Goal: Task Accomplishment & Management: Complete application form

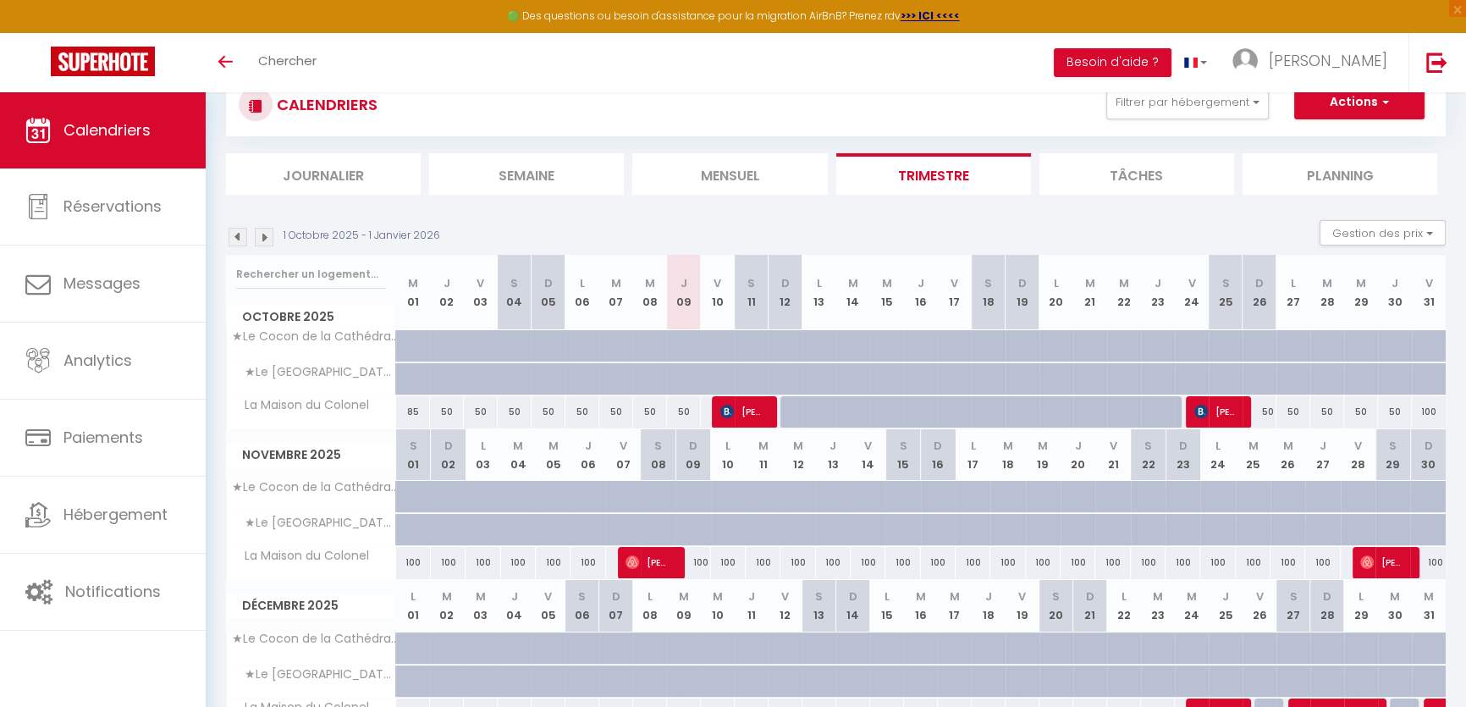
scroll to position [220, 0]
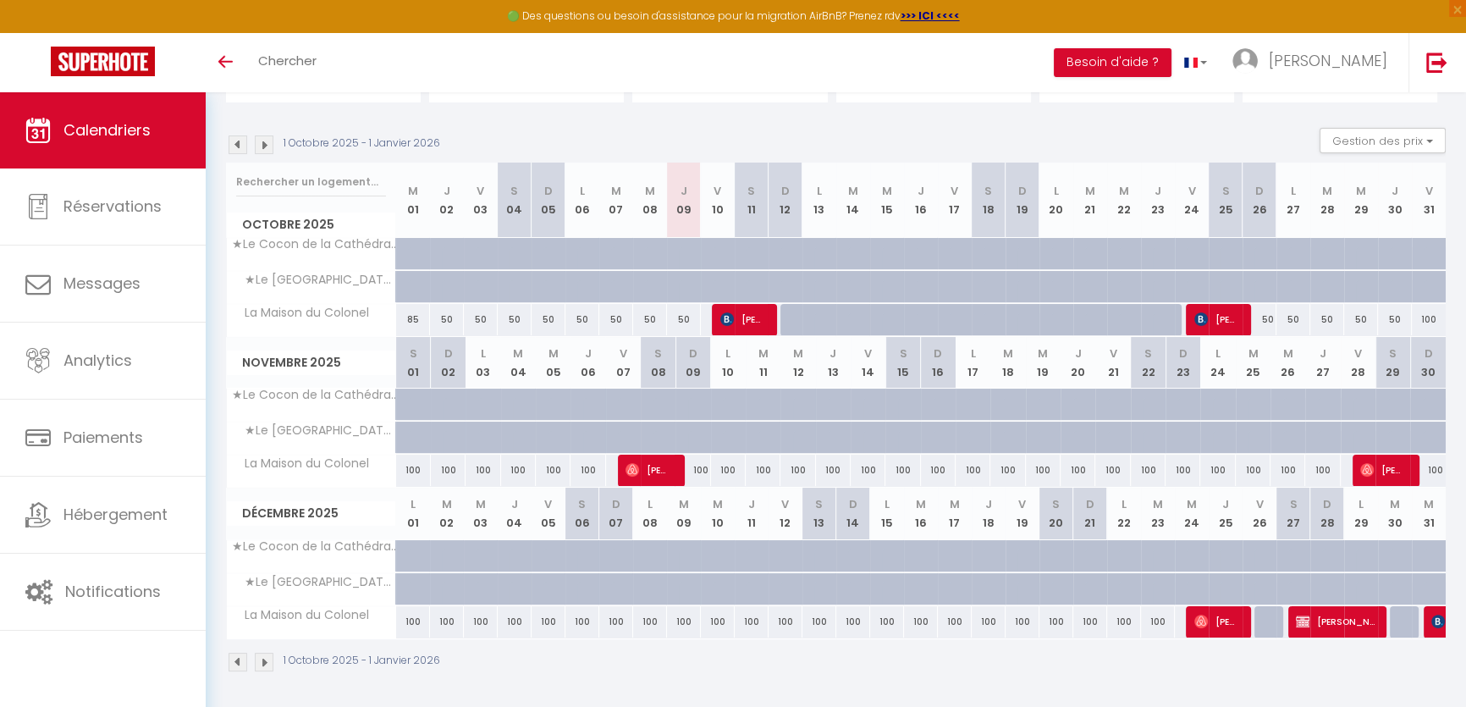
click at [822, 317] on div at bounding box center [831, 329] width 34 height 32
select select "1"
type input "Lun 13 Octobre 2025"
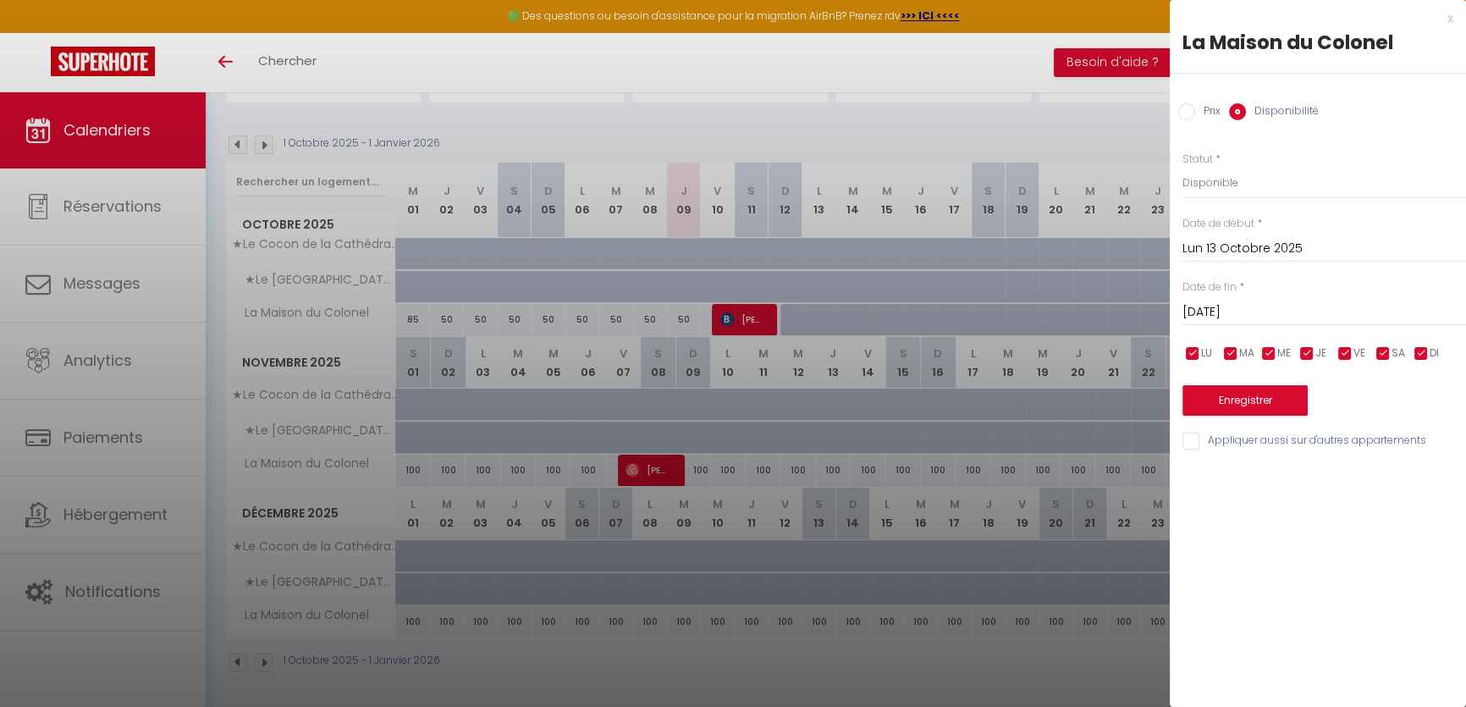
click at [1235, 311] on input "[DATE]" at bounding box center [1324, 312] width 284 height 22
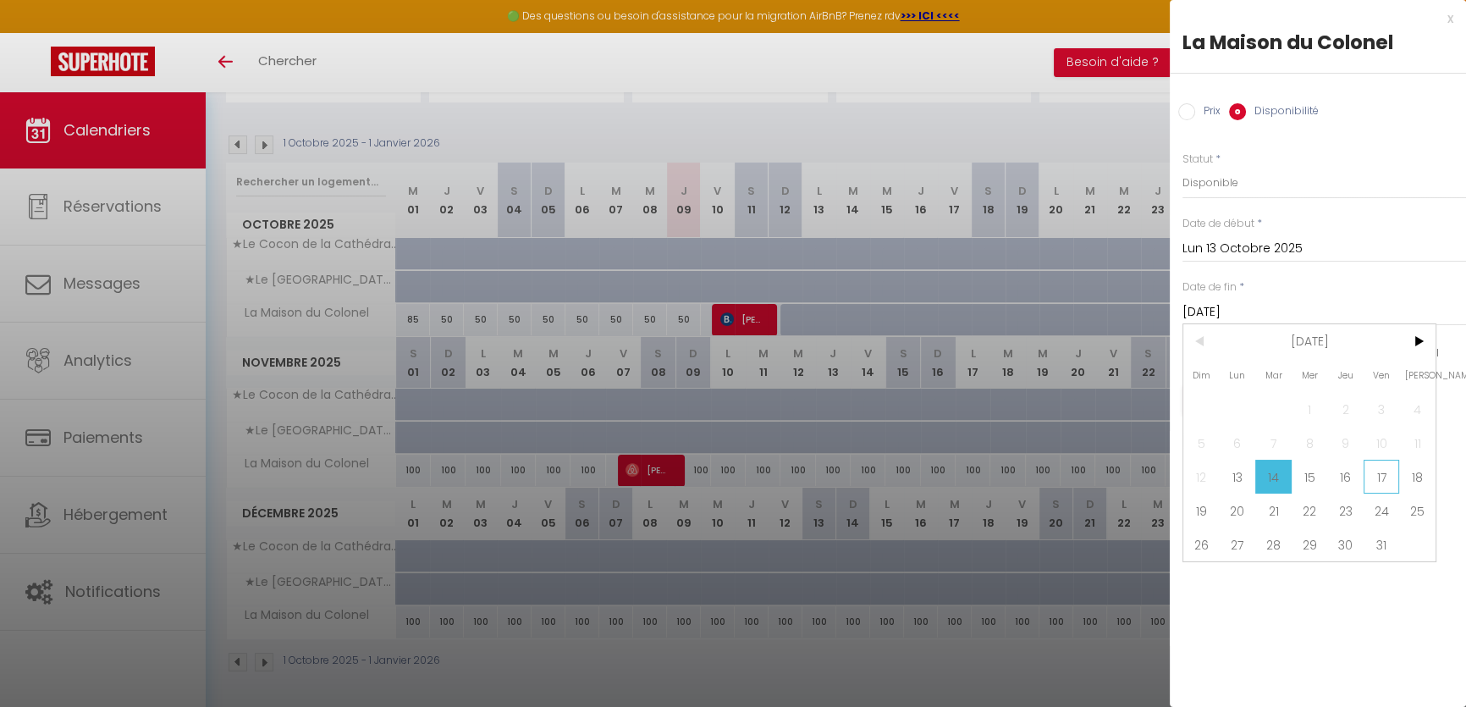
click at [1394, 473] on span "17" at bounding box center [1381, 477] width 36 height 34
type input "Ven 17 Octobre 2025"
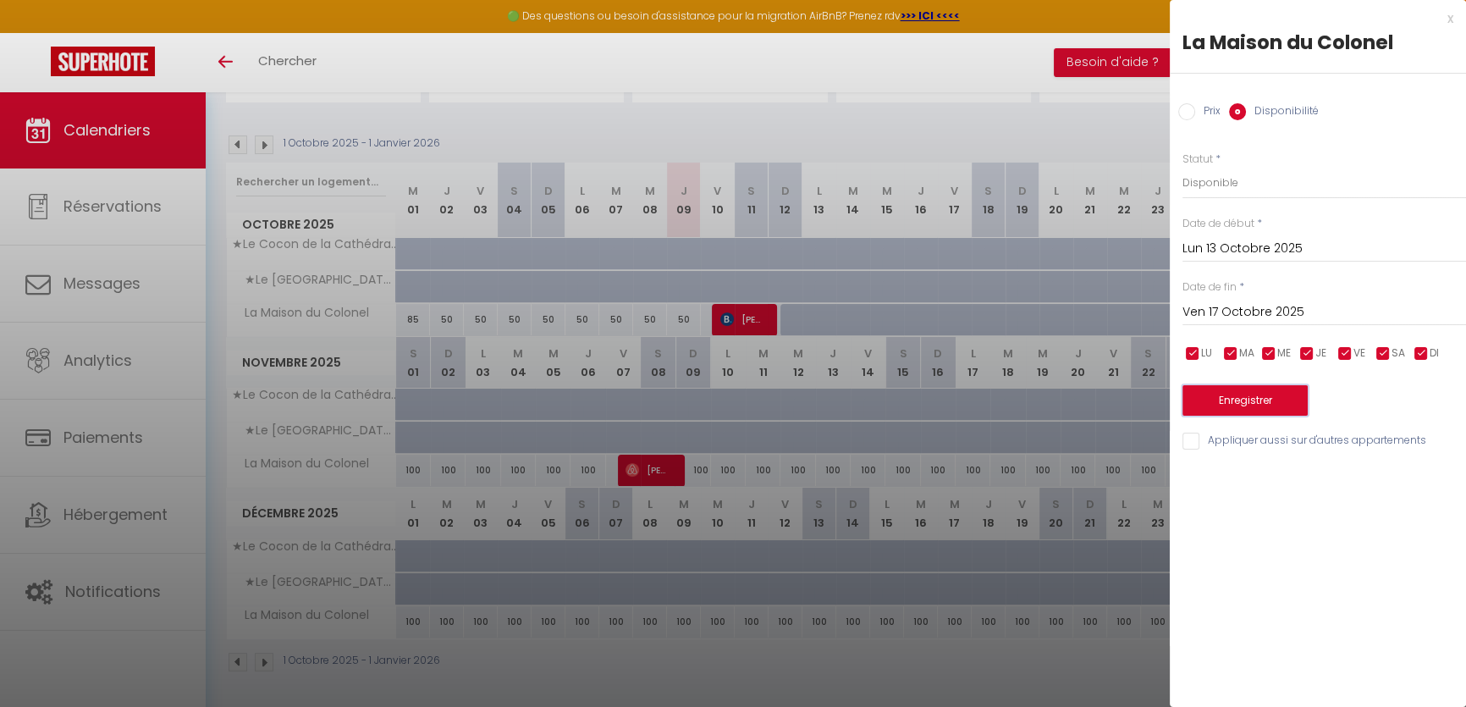
click at [1246, 392] on button "Enregistrer" at bounding box center [1244, 400] width 125 height 30
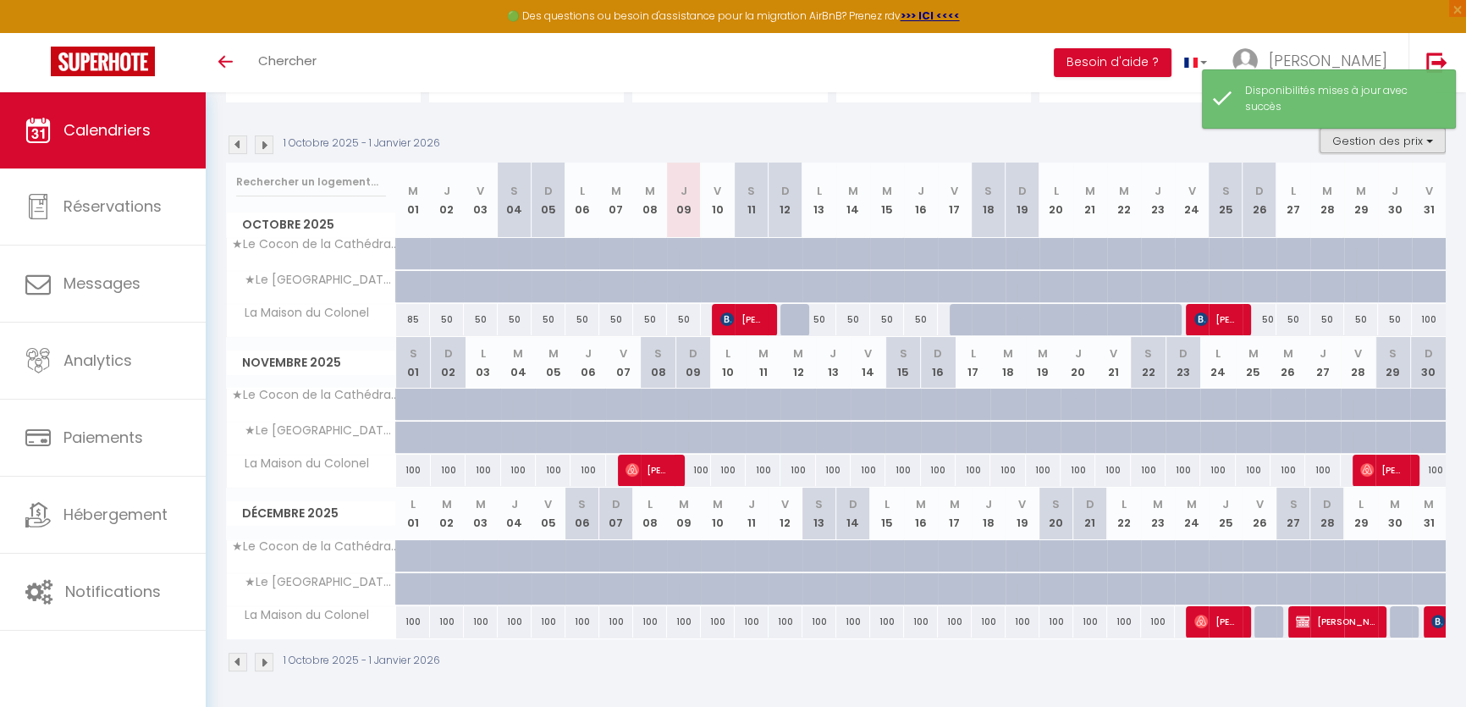
click at [1416, 145] on button "Gestion des prix" at bounding box center [1382, 140] width 126 height 25
click at [1192, 109] on div "CALENDRIERS Filtrer par hébergement Tous ★Le Cocon de la Cathédrale★ ★Le [GEOGR…" at bounding box center [836, 326] width 1220 height 724
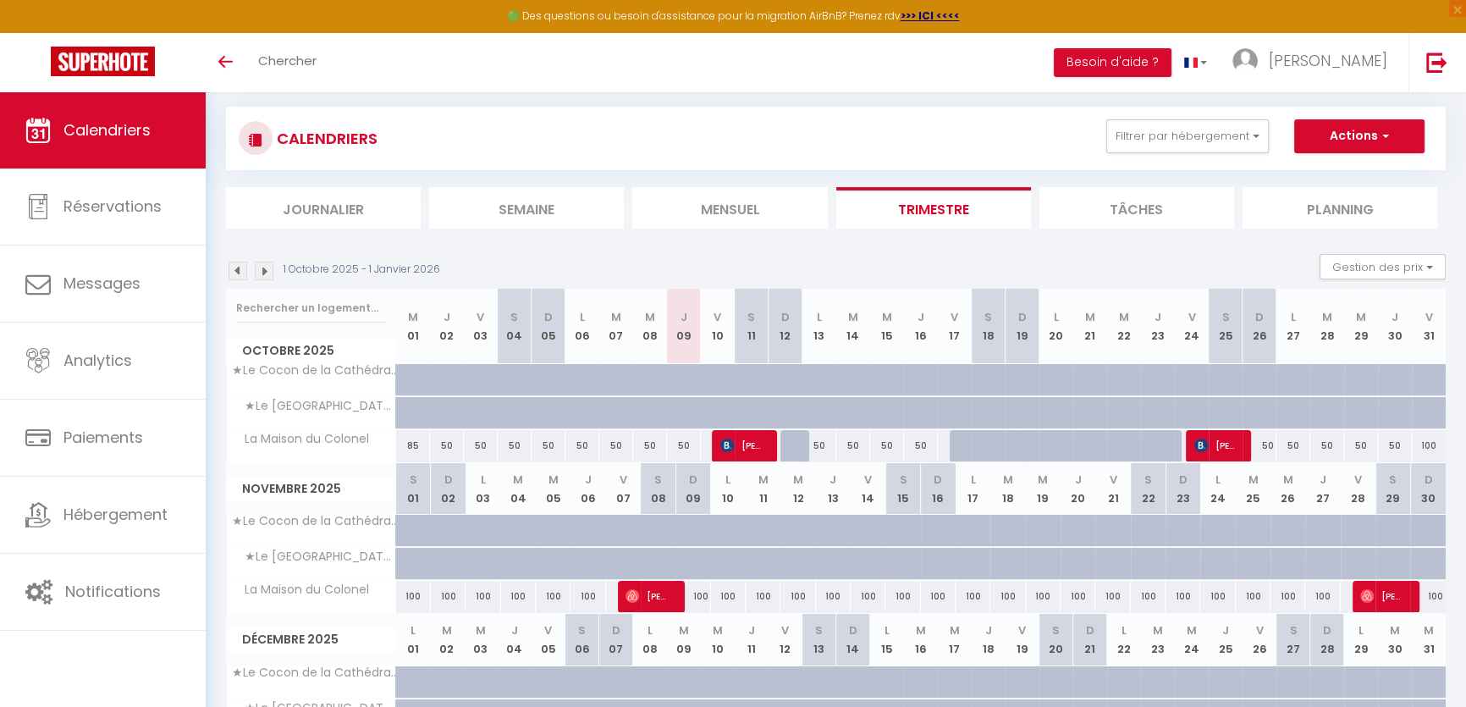
scroll to position [0, 0]
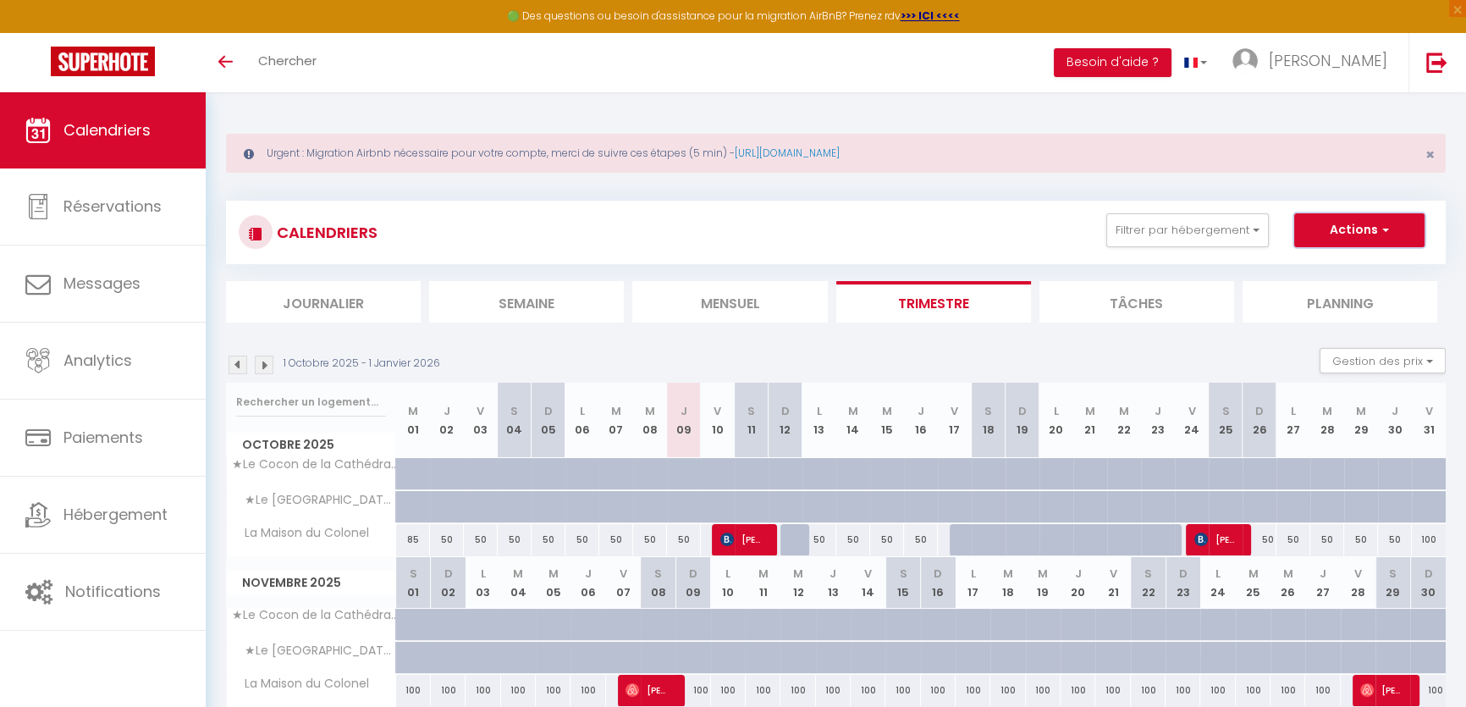
click at [1386, 231] on span "button" at bounding box center [1383, 229] width 10 height 17
click at [1352, 262] on link "Nouvelle réservation" at bounding box center [1341, 268] width 147 height 25
select select
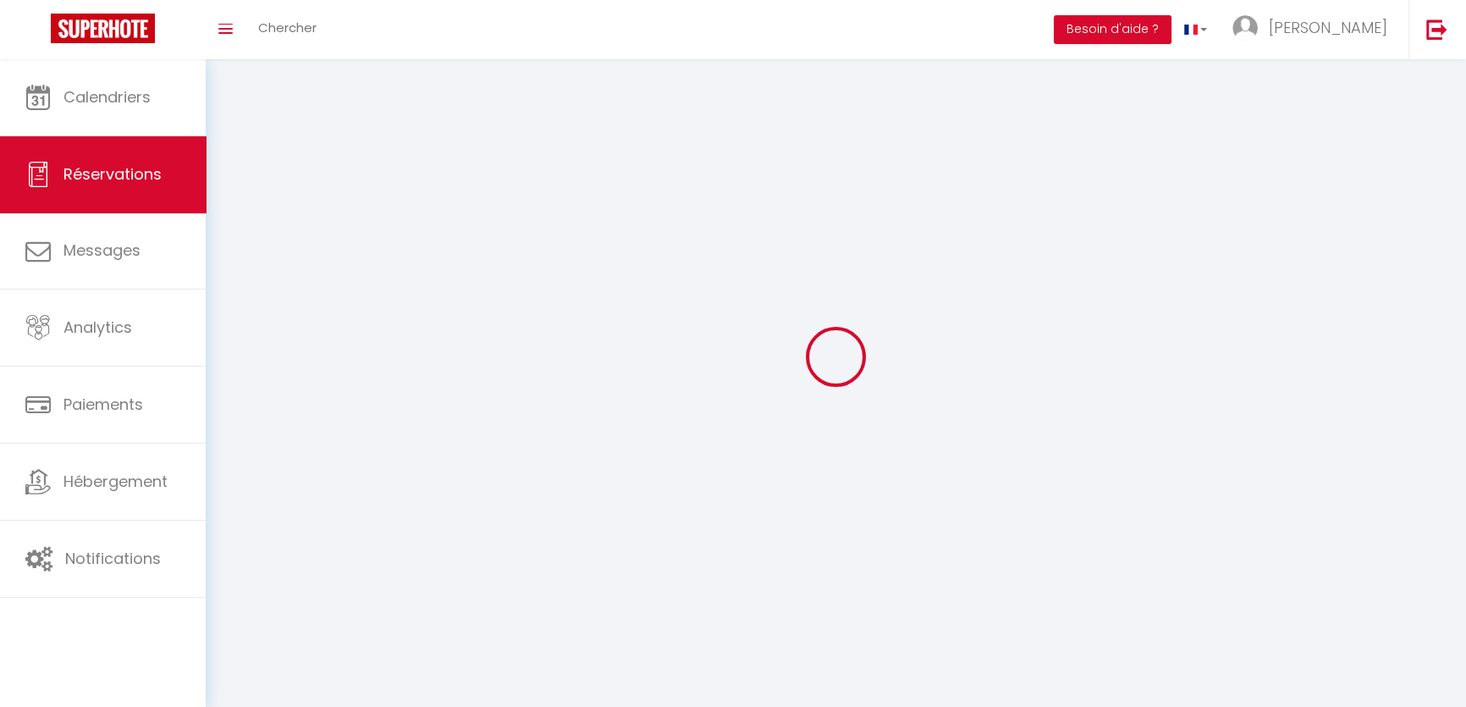
select select
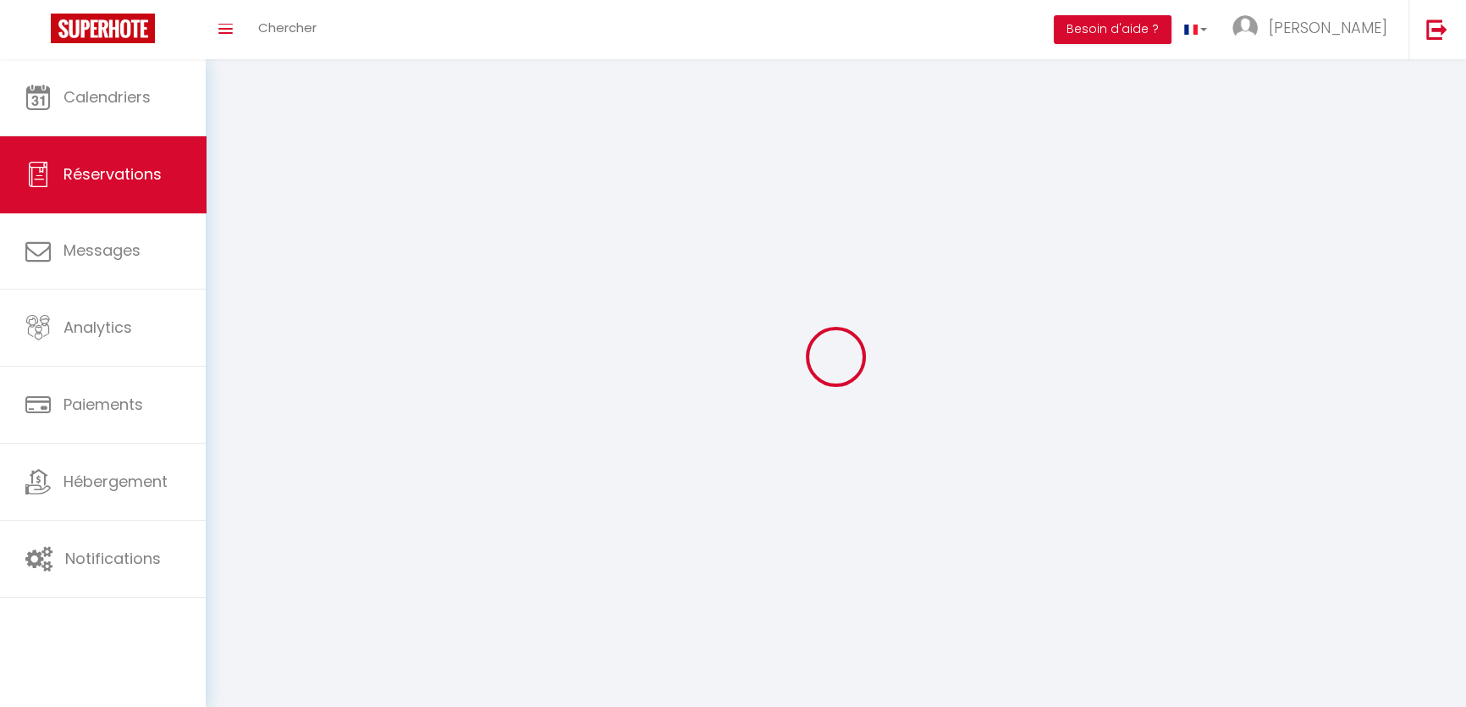
select select
checkbox input "false"
select select
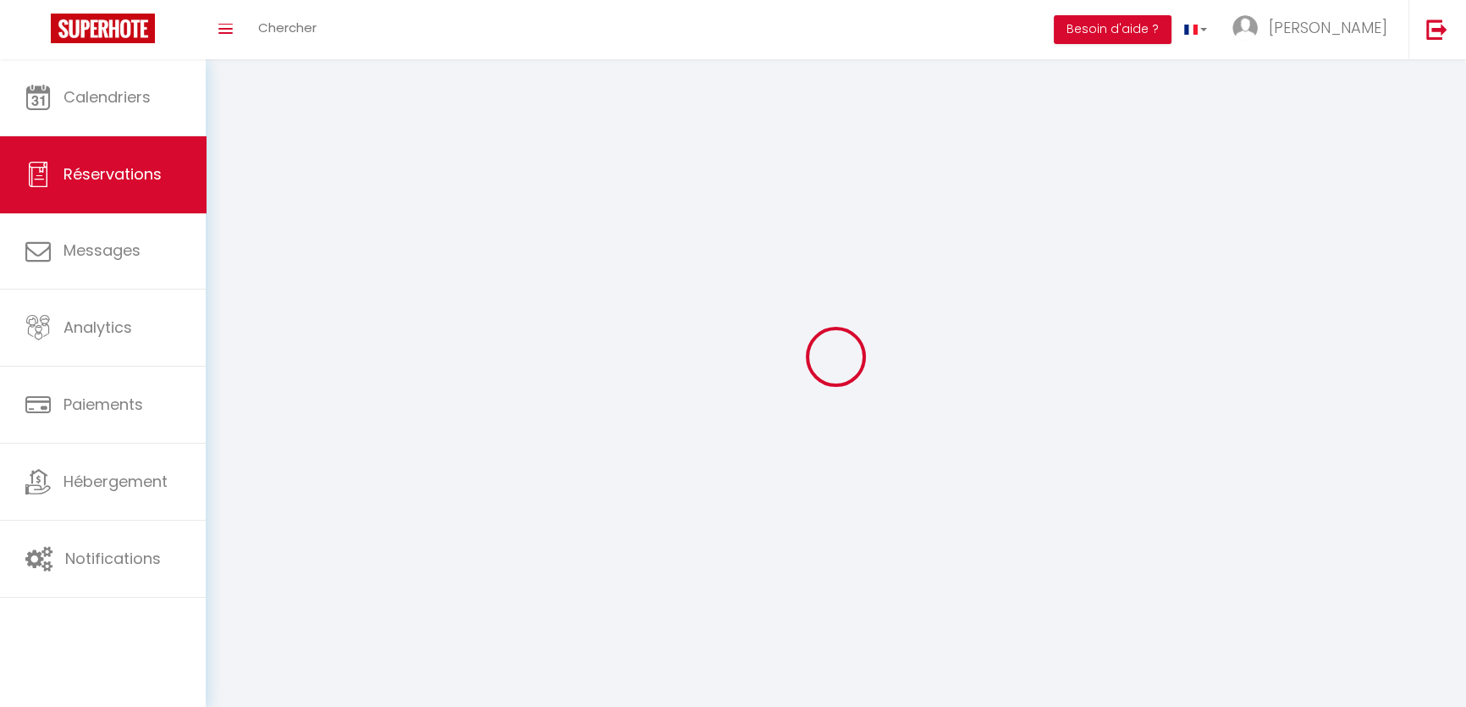
select select
checkbox input "false"
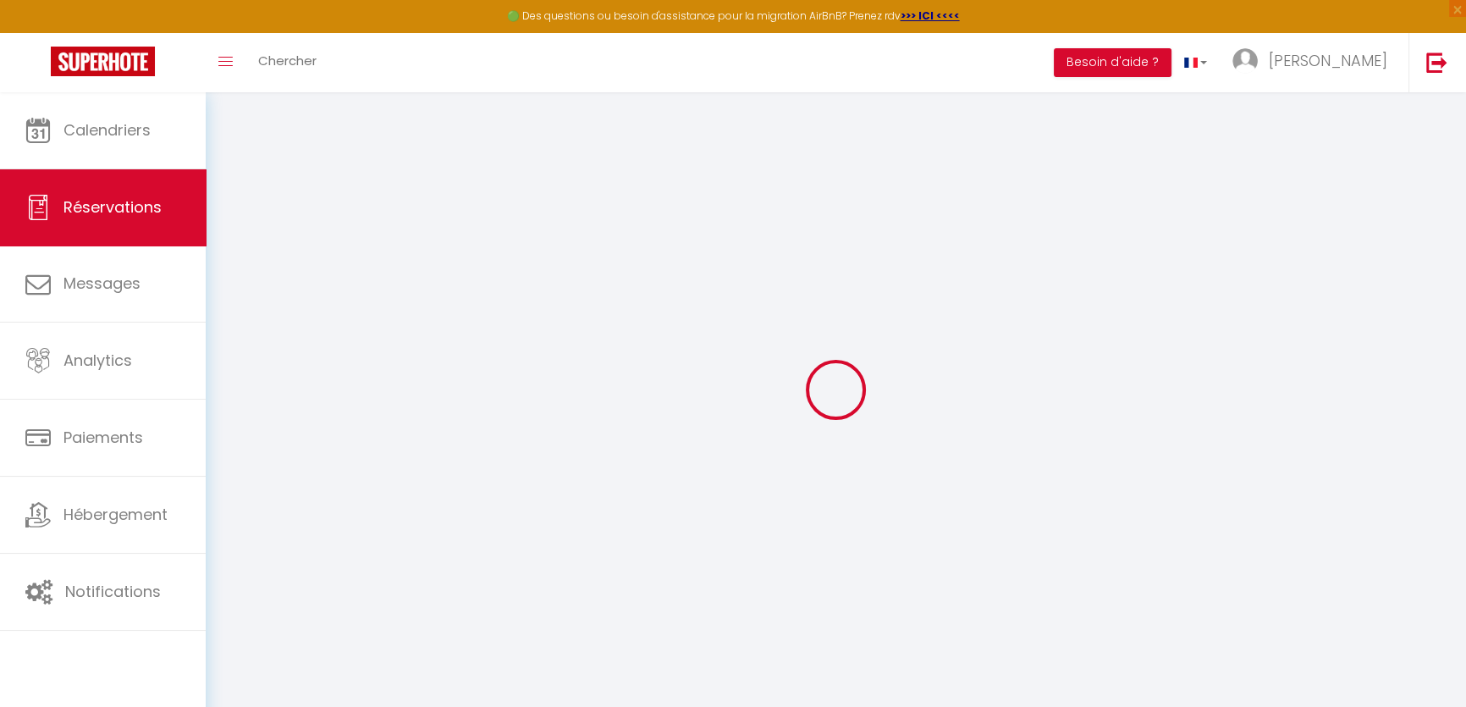
select select
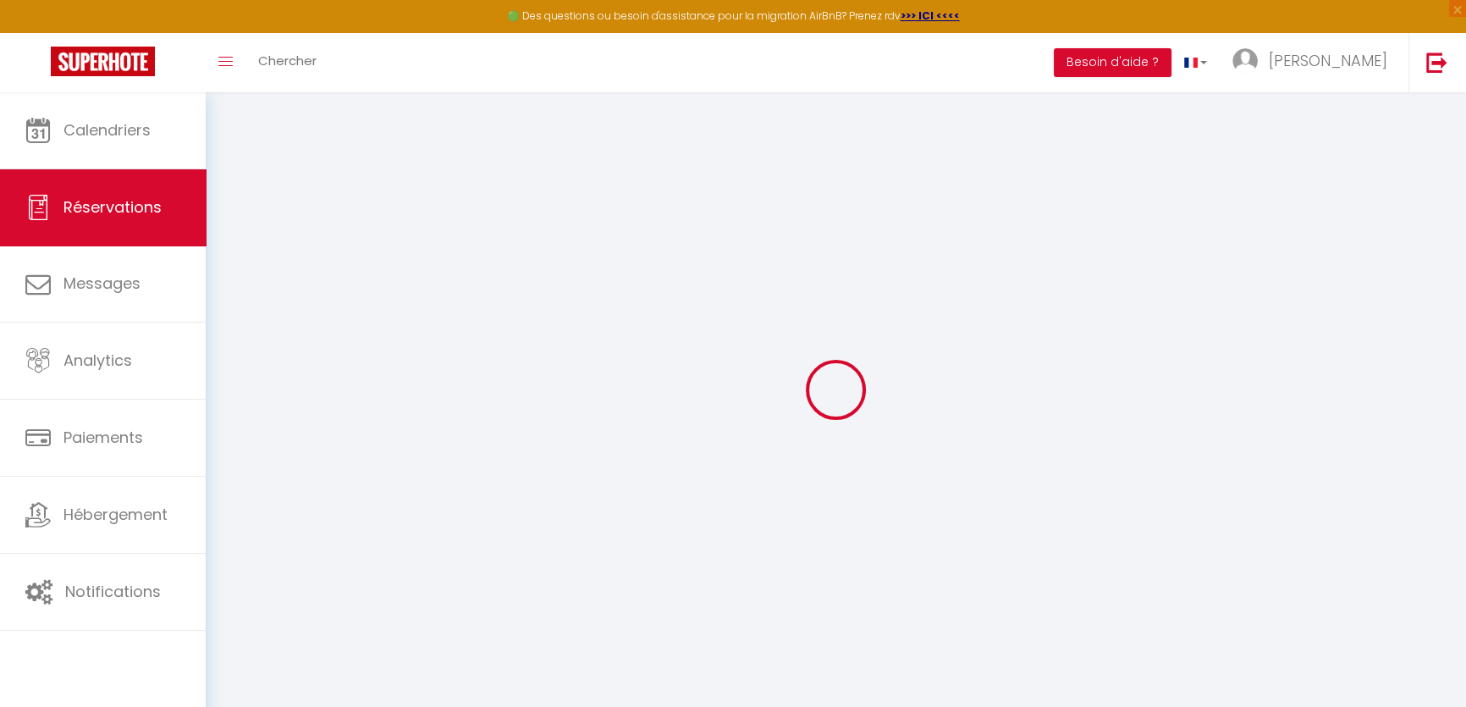
select select
checkbox input "false"
select select
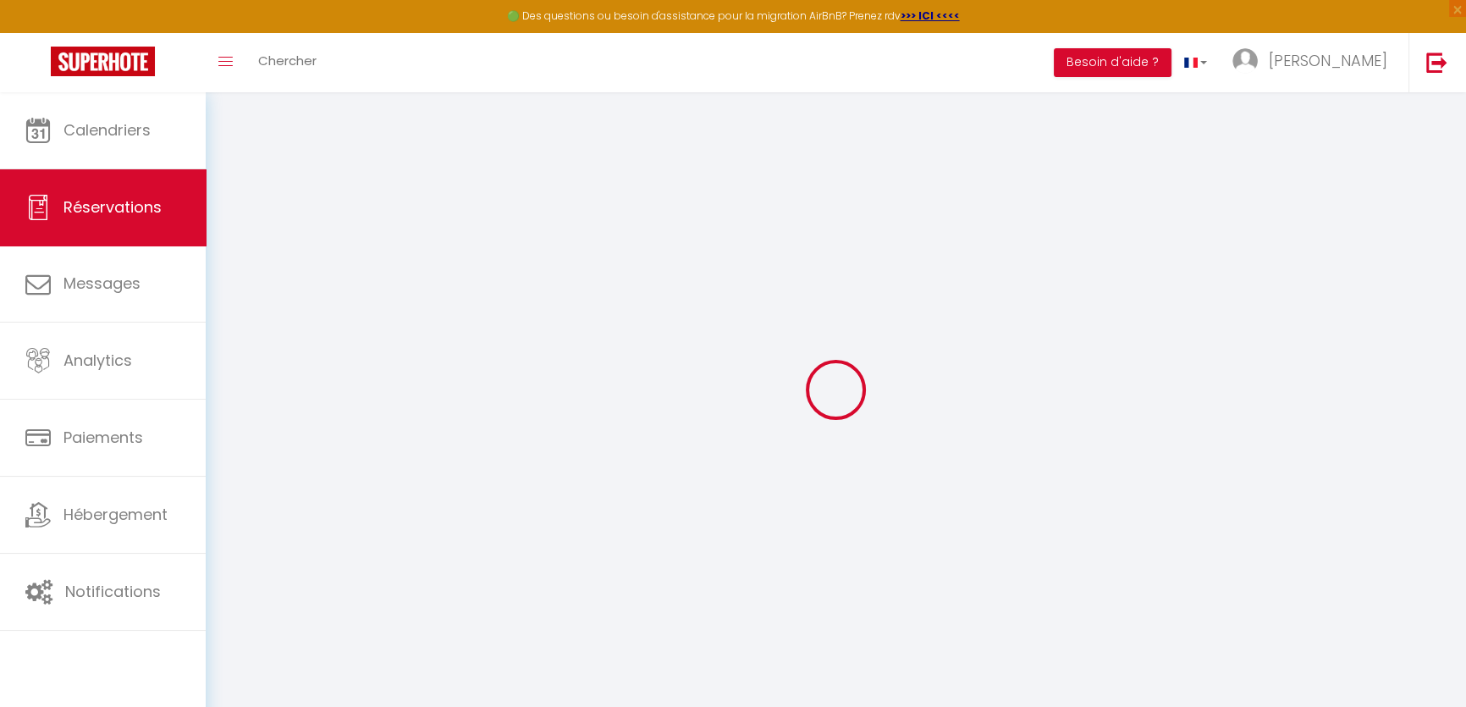
select select
checkbox input "false"
select select
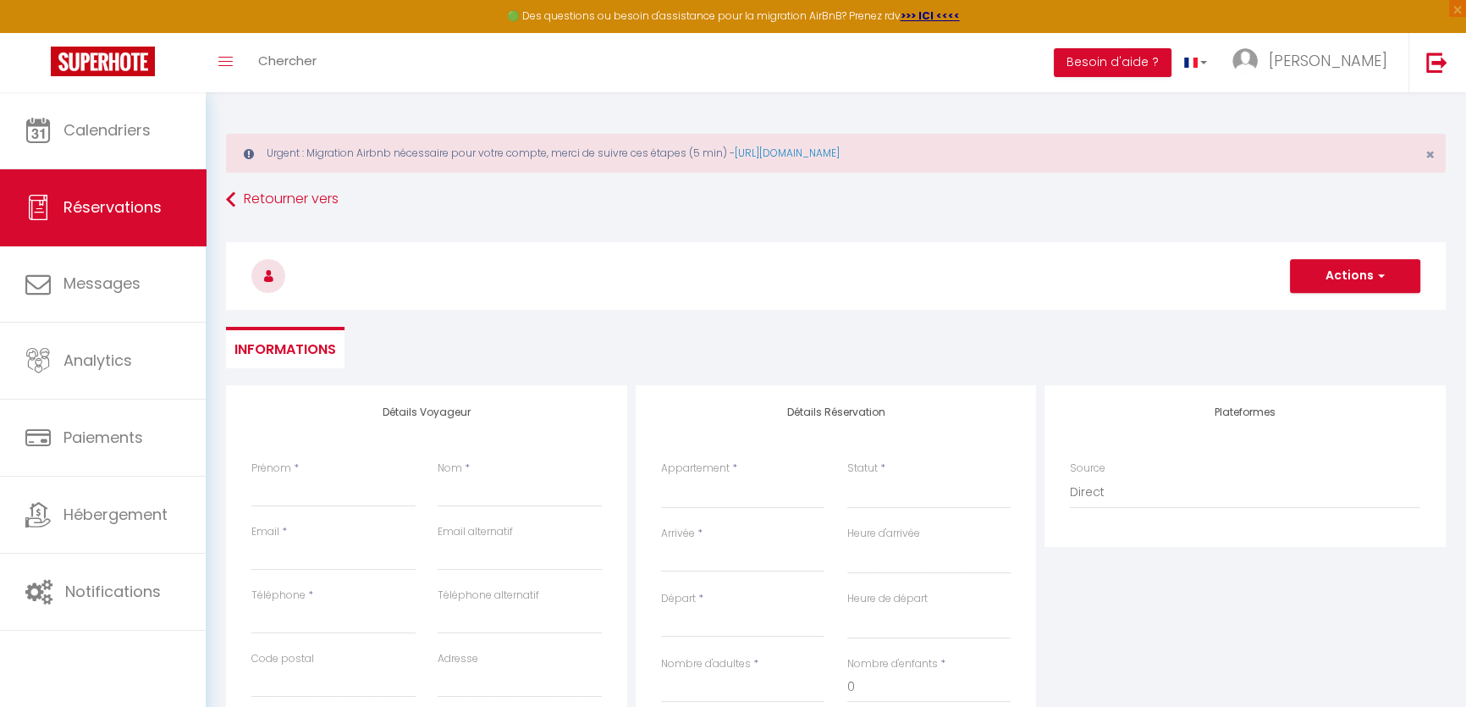
scroll to position [153, 0]
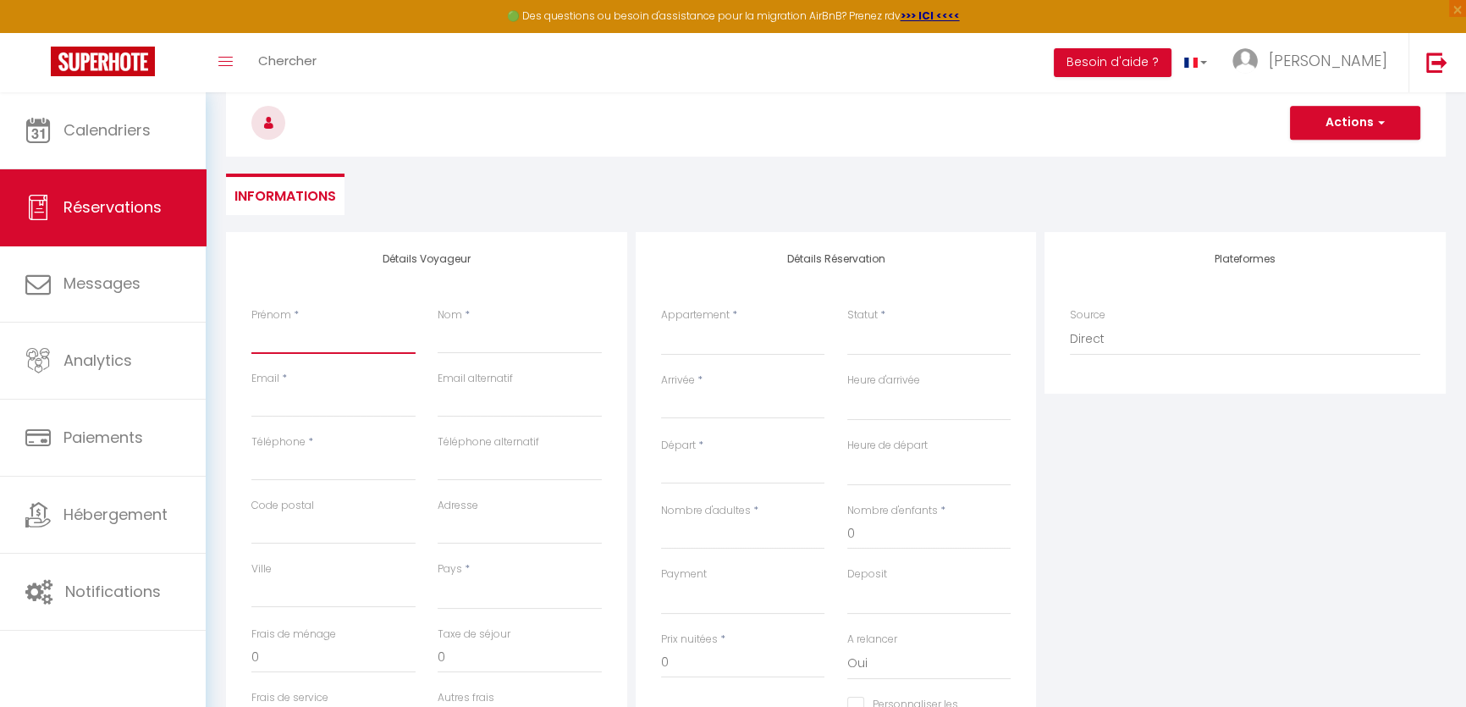
click at [289, 339] on input "Prénom" at bounding box center [333, 338] width 164 height 30
type input "G"
select select
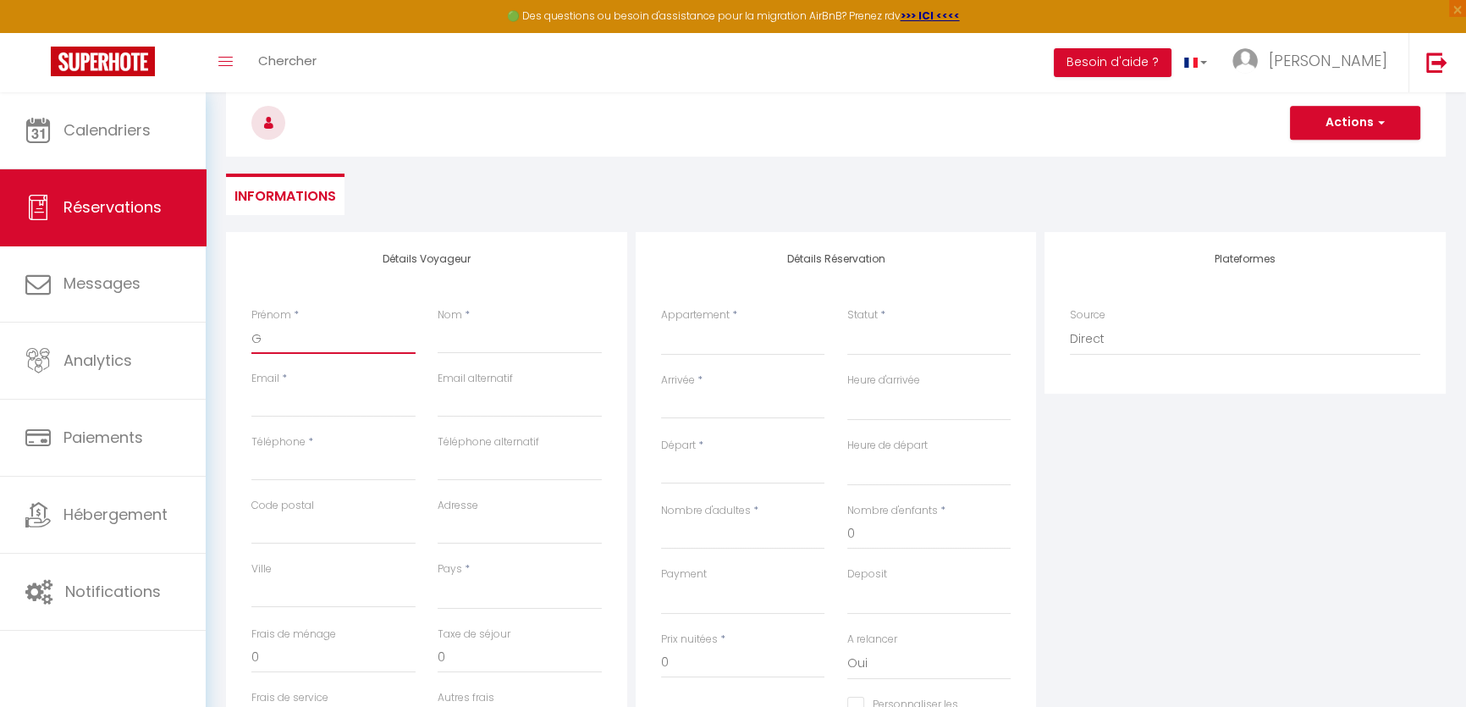
select select
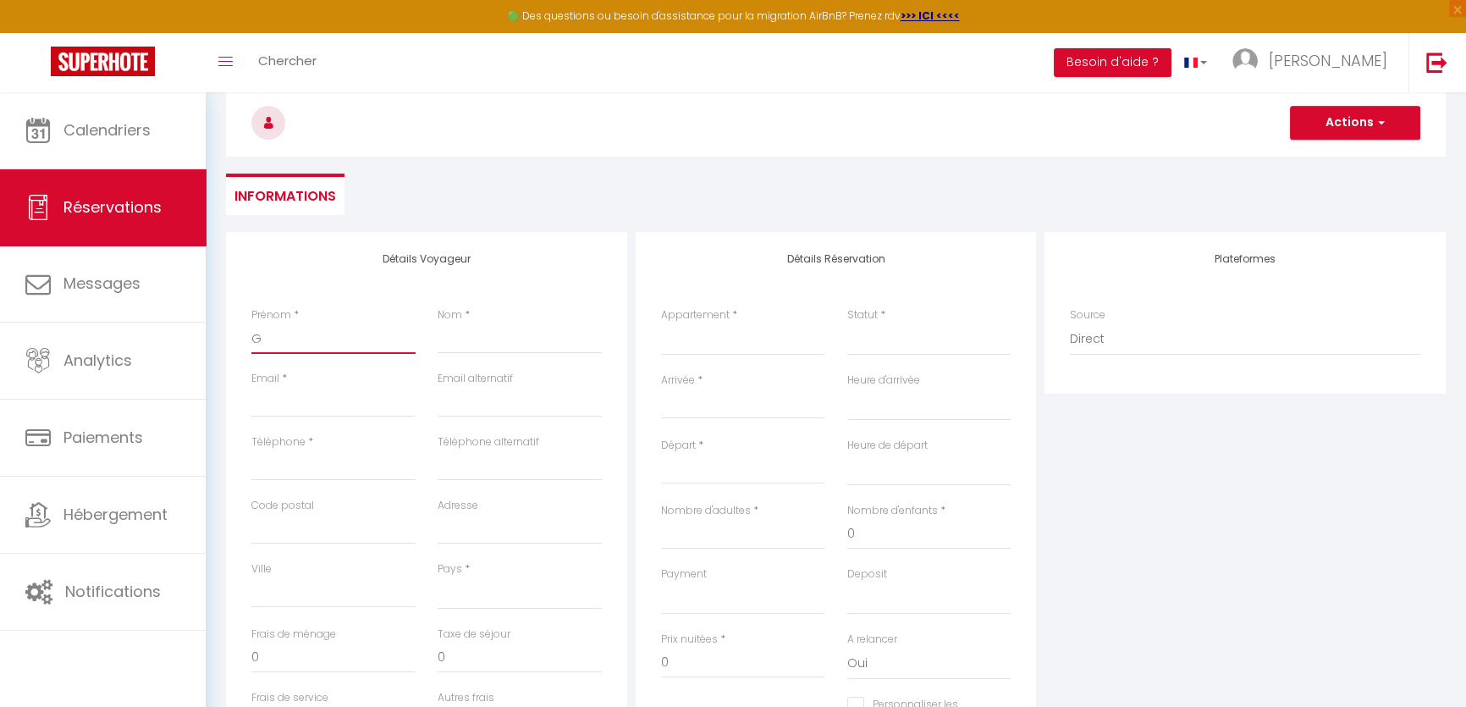
select select
checkbox input "false"
type input "Gu"
select select
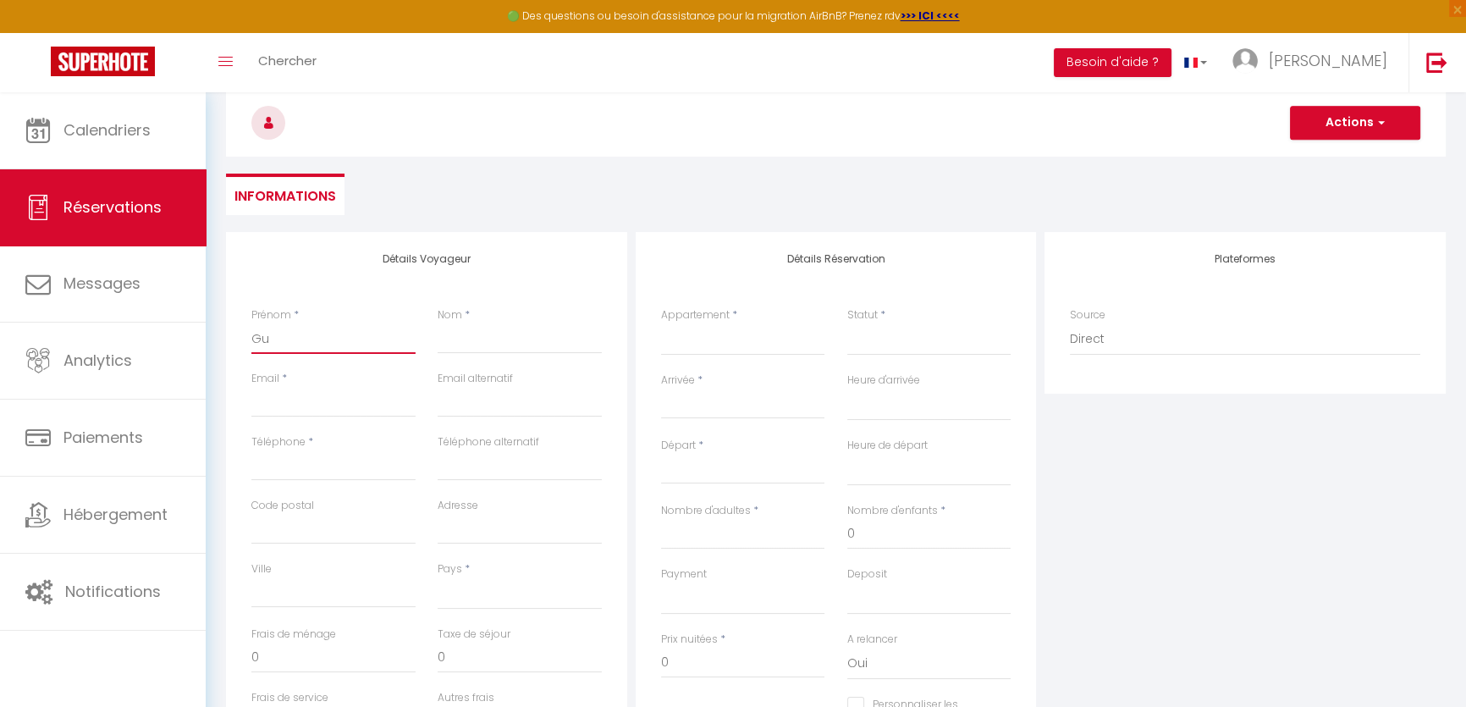
select select
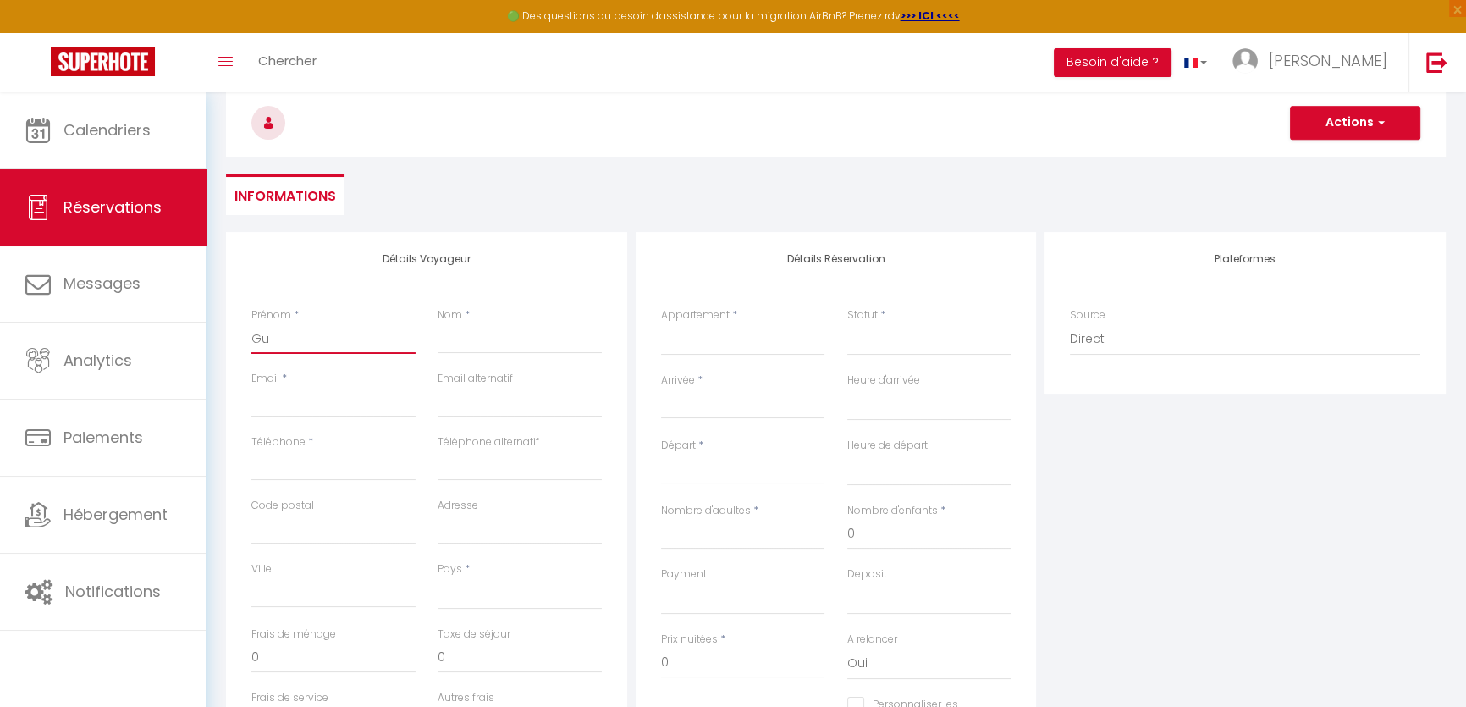
checkbox input "false"
type input "Gui"
select select
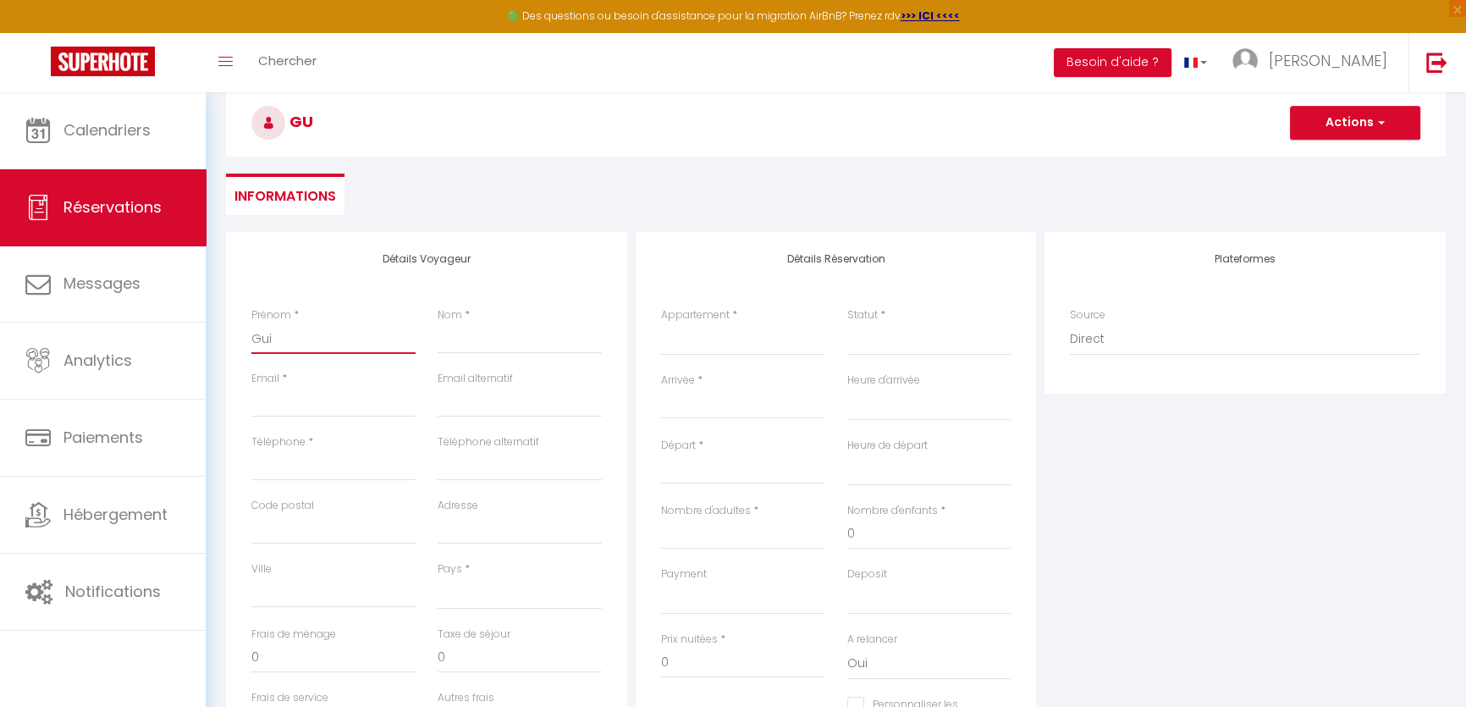
select select
checkbox input "false"
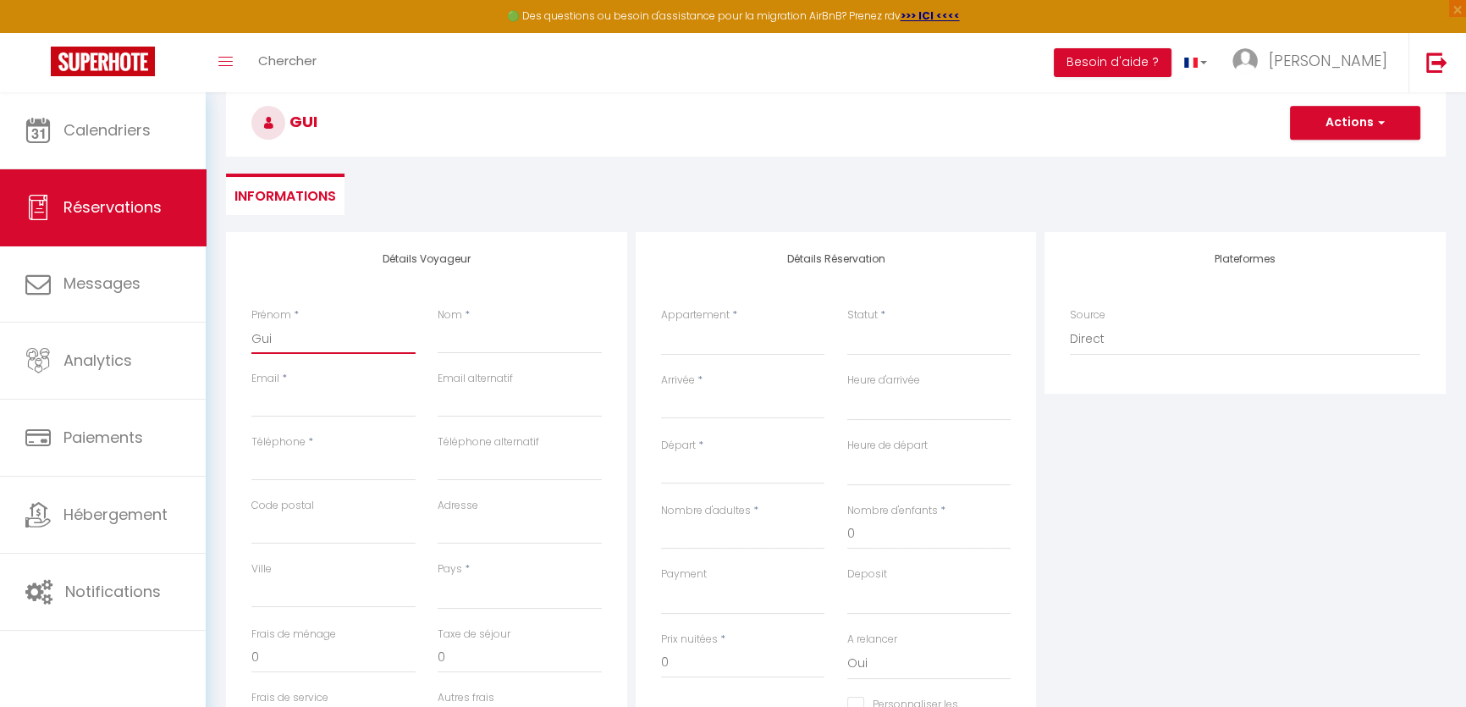
type input "Guil"
select select
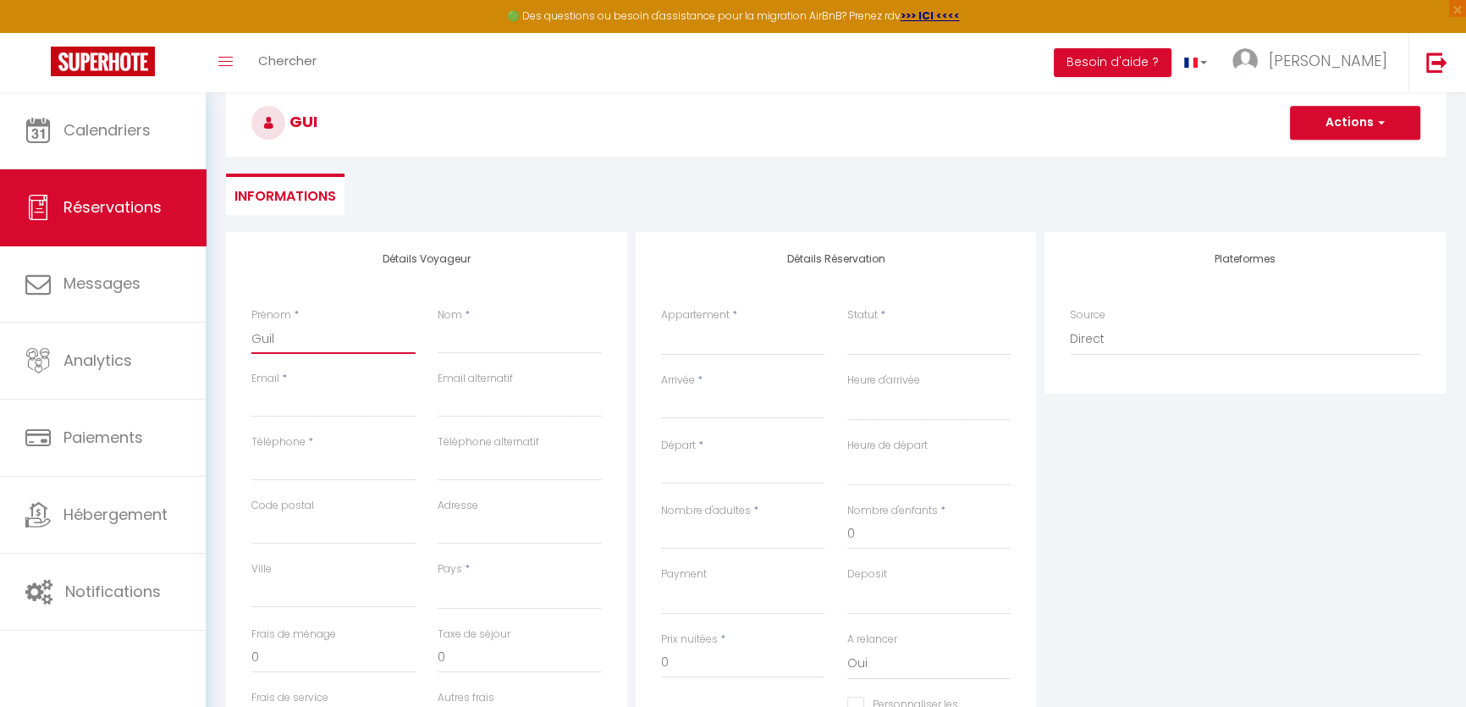
select select
checkbox input "false"
type input "Guill"
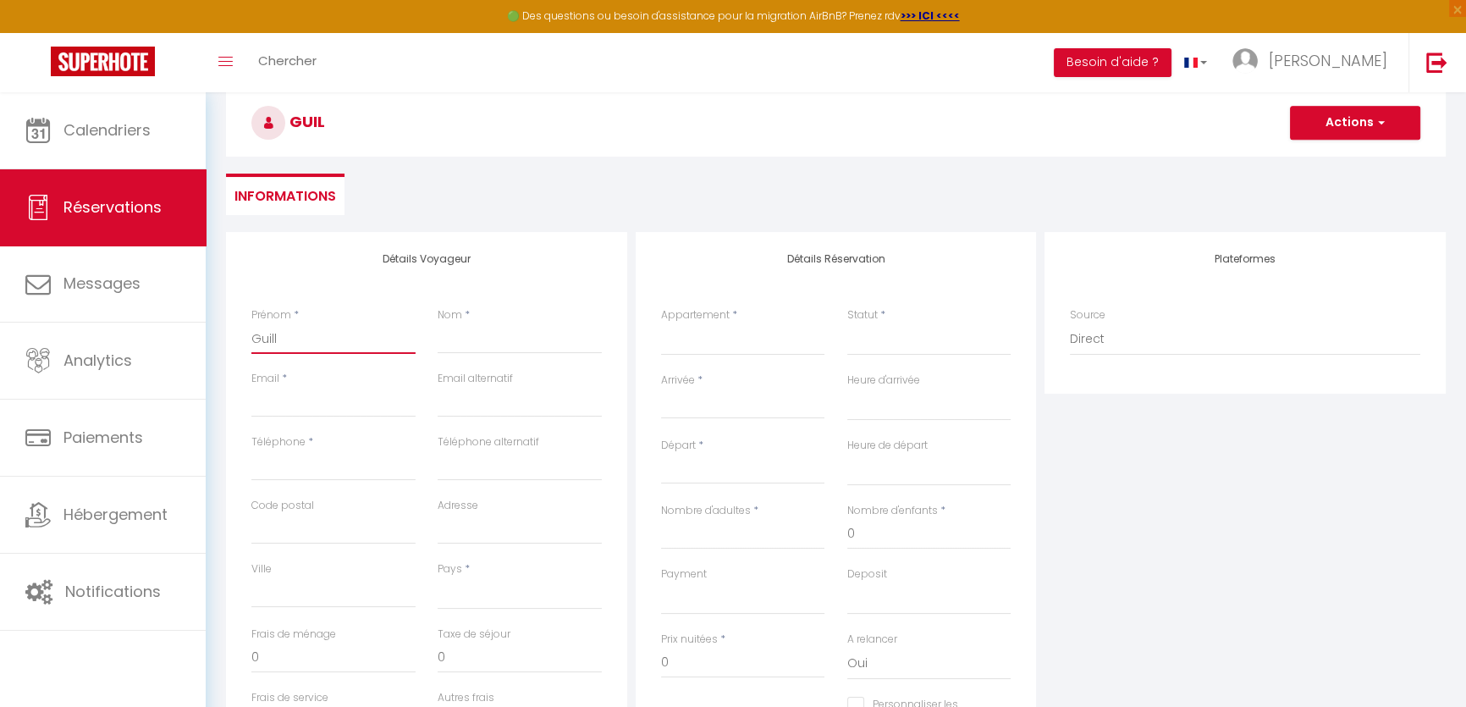
select select
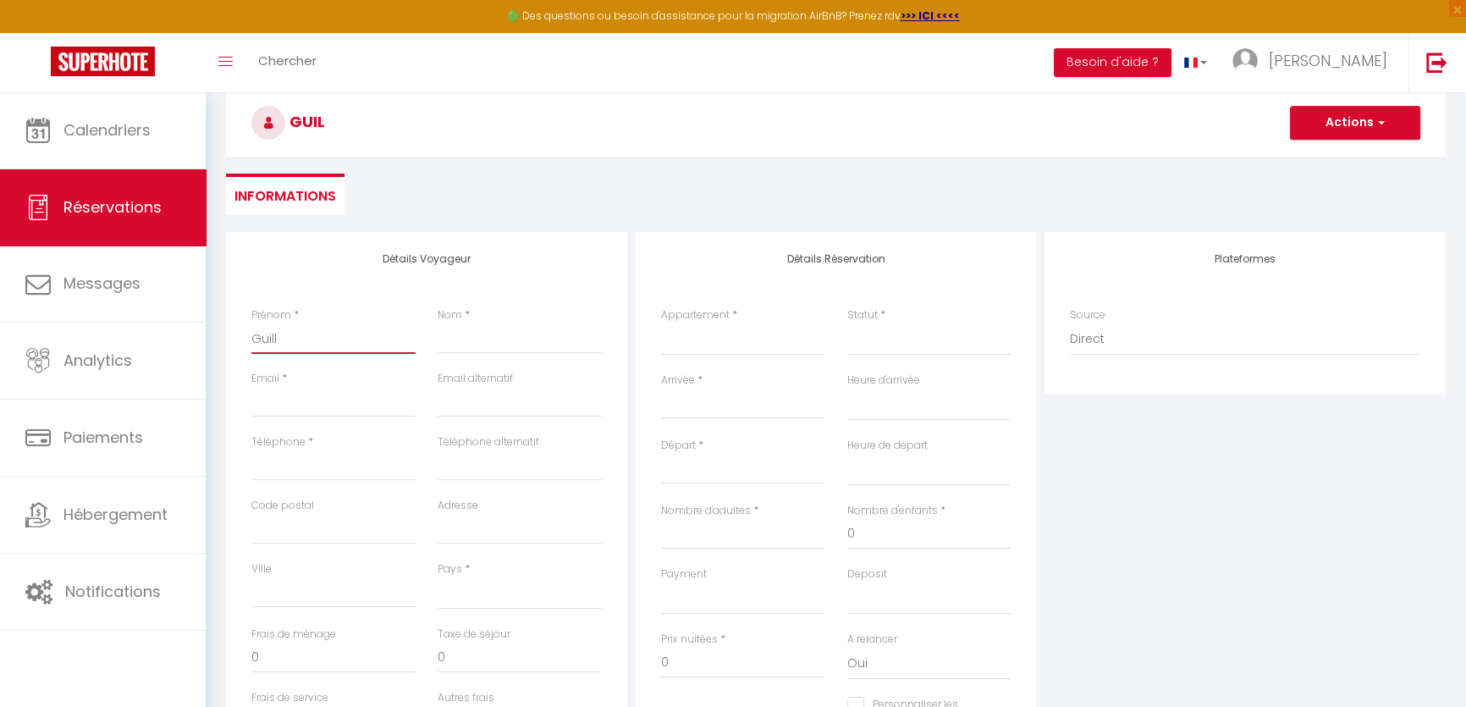
select select
checkbox input "false"
type input "Guilla"
select select
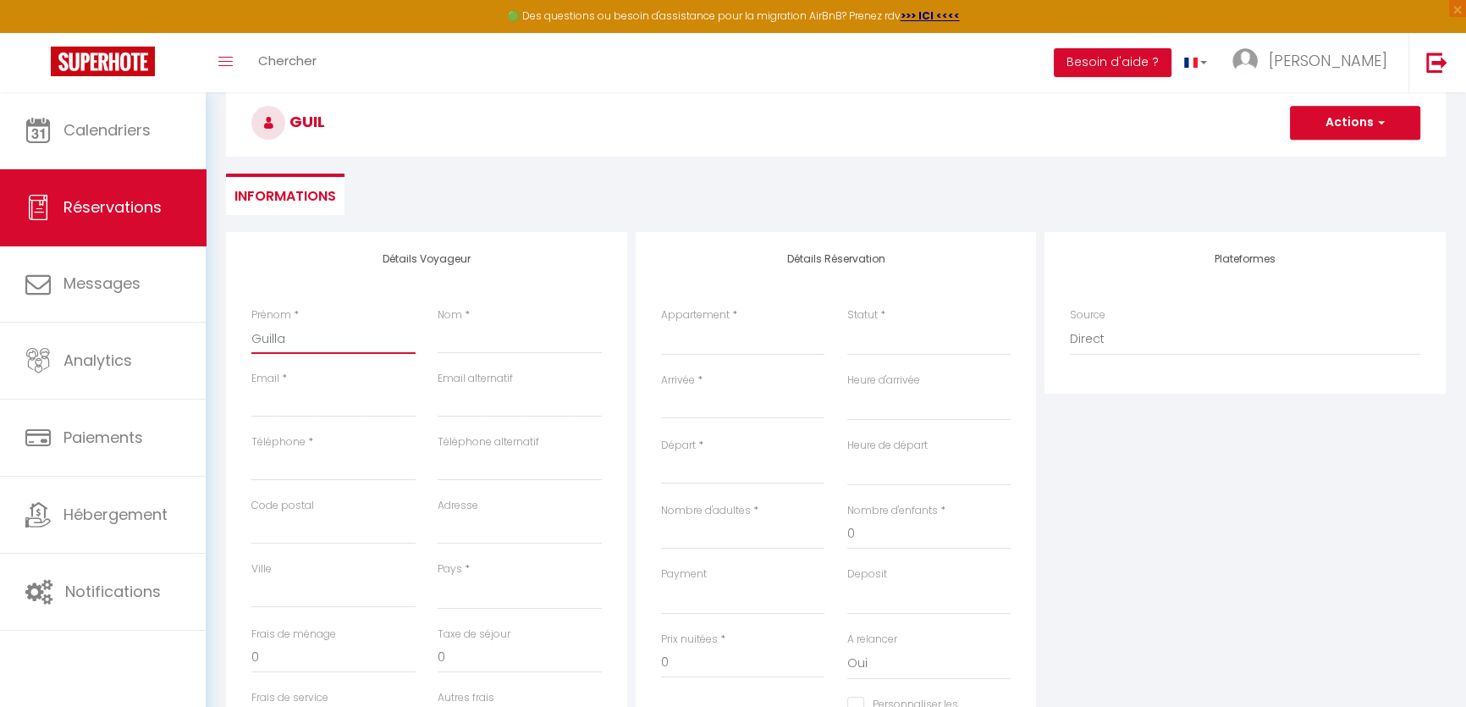
select select
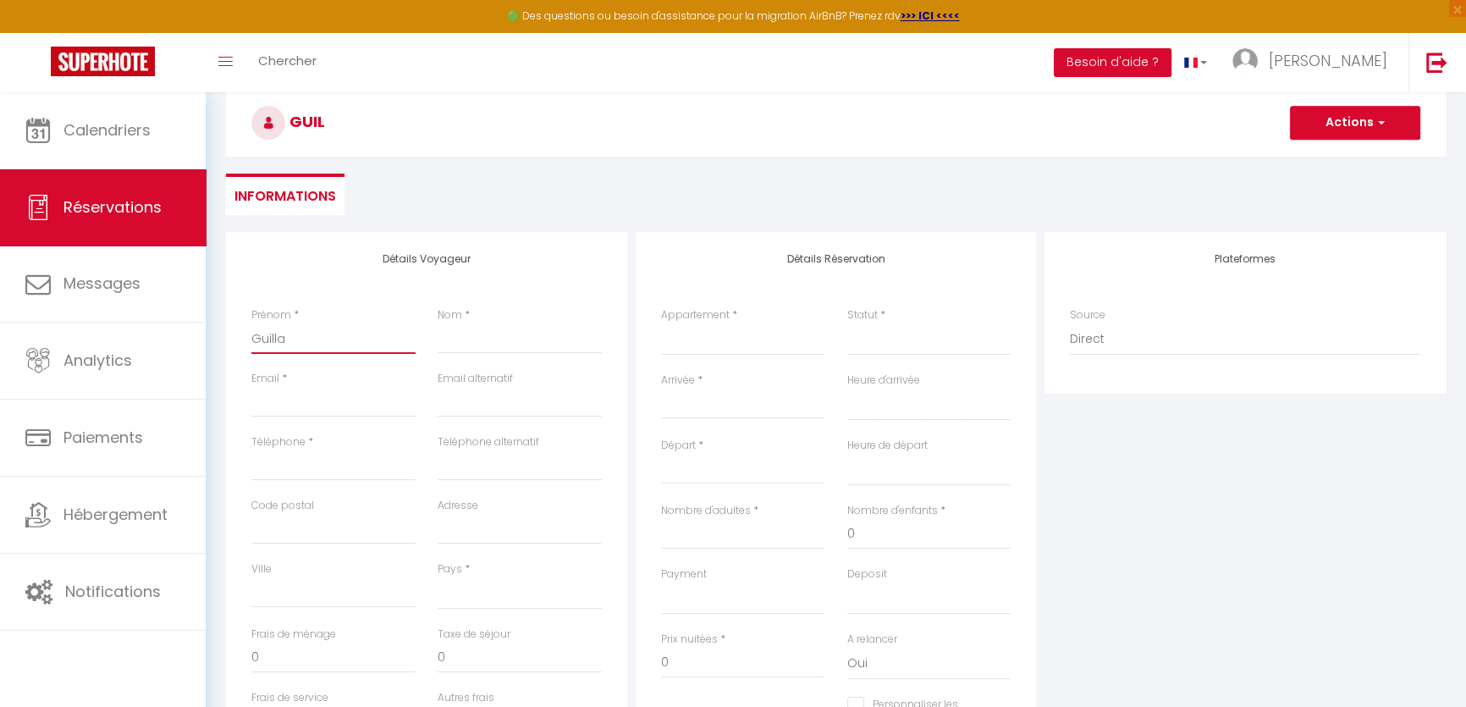
select select
checkbox input "false"
type input "Guillau"
select select
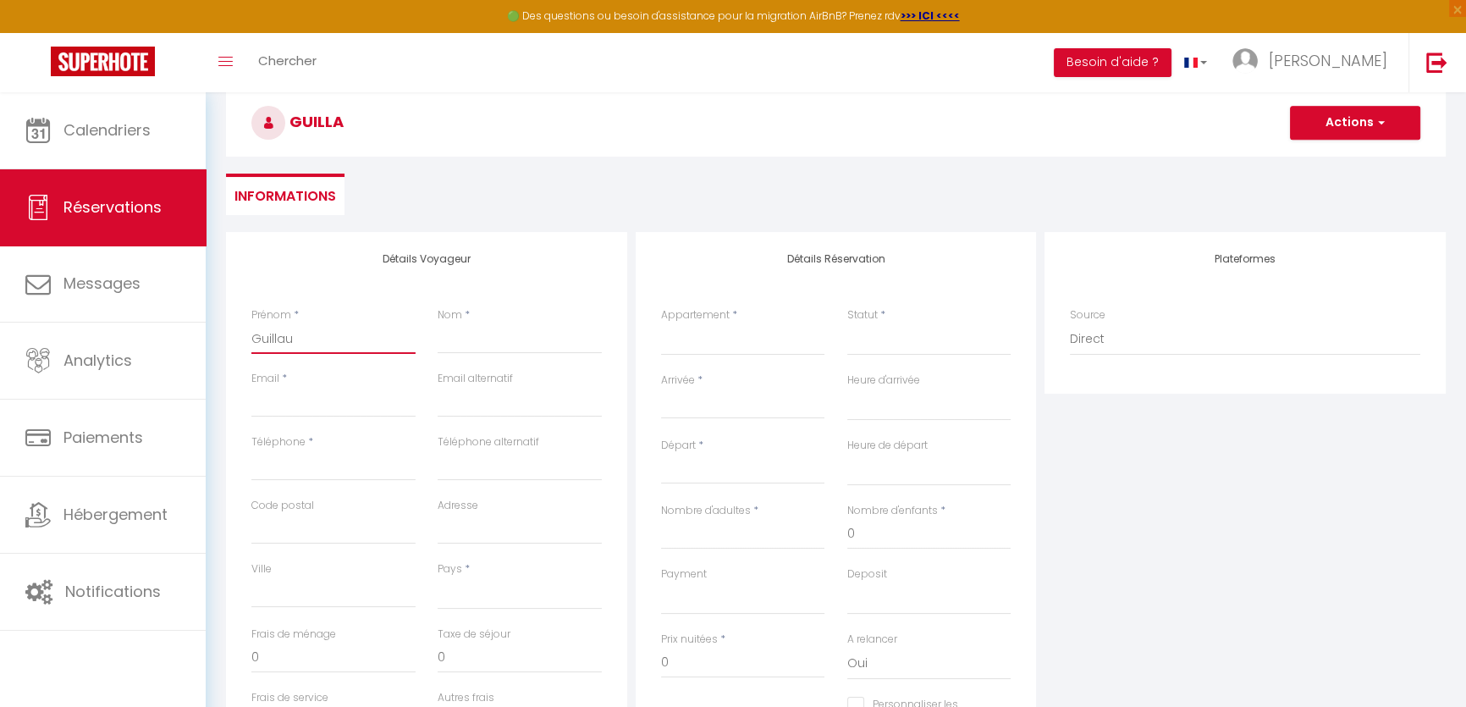
select select
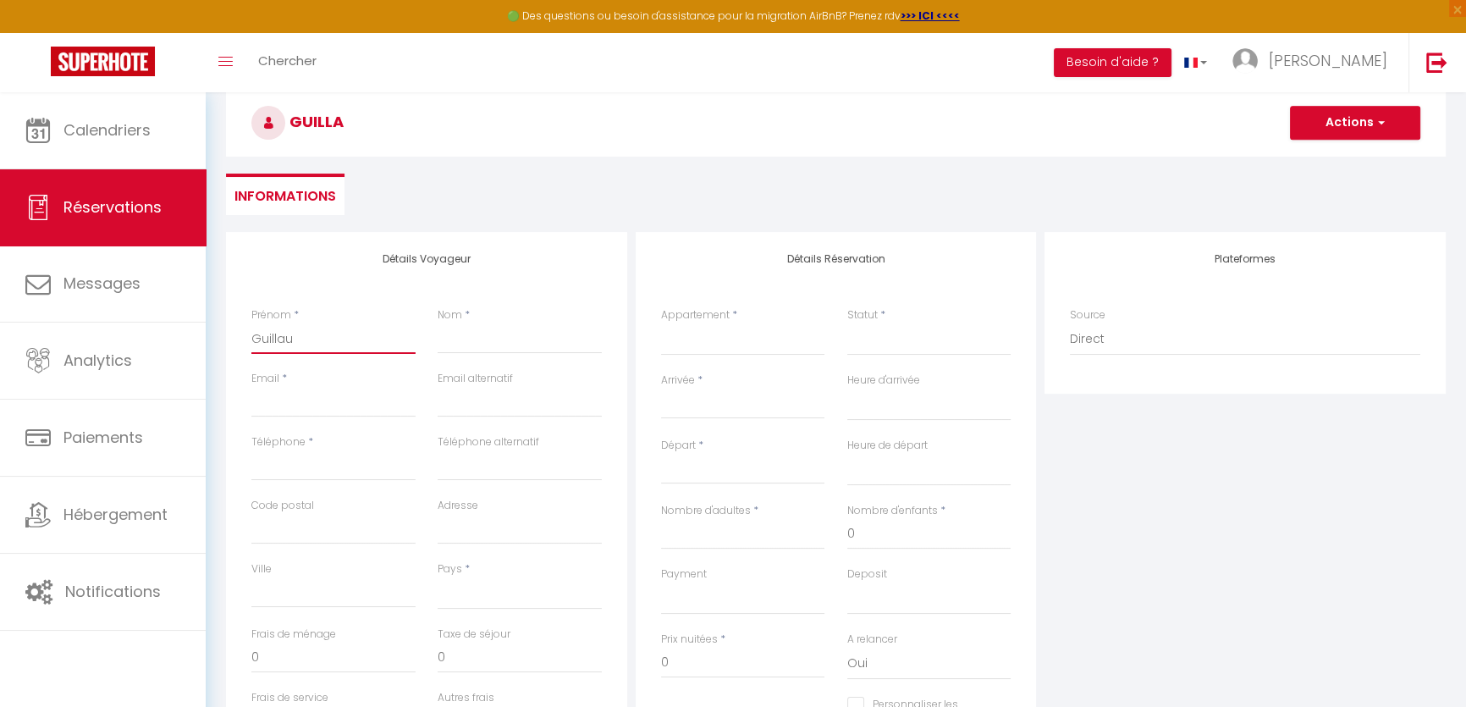
checkbox input "false"
type input "Guillaum"
select select
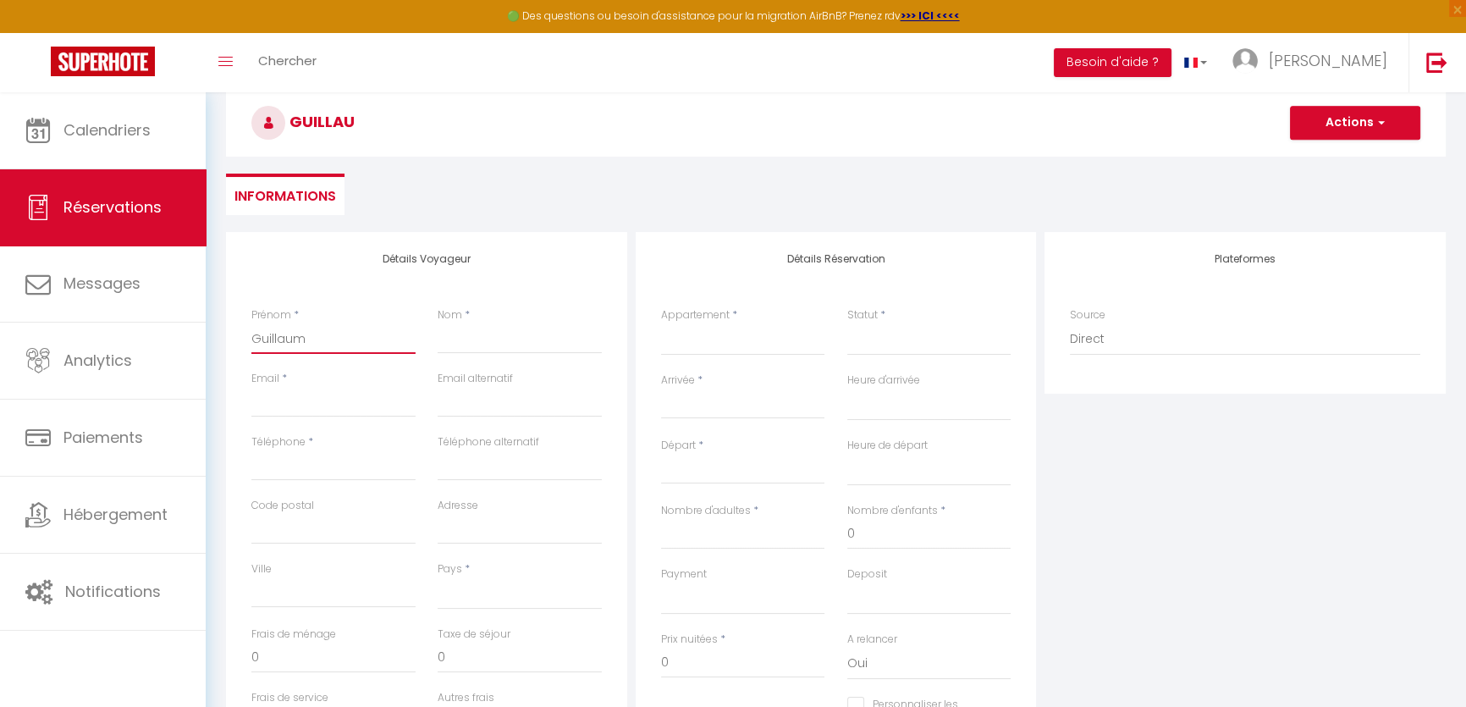
select select
checkbox input "false"
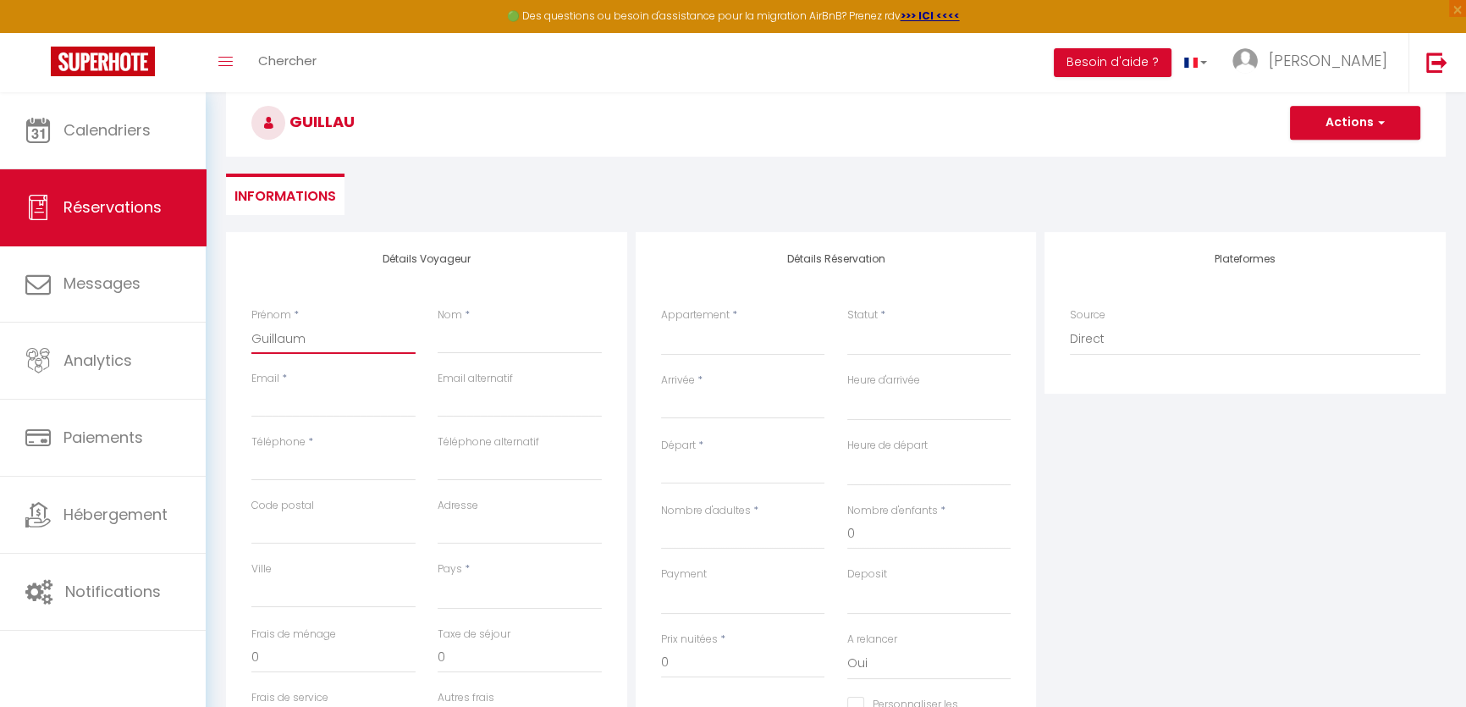
type input "[PERSON_NAME]"
select select
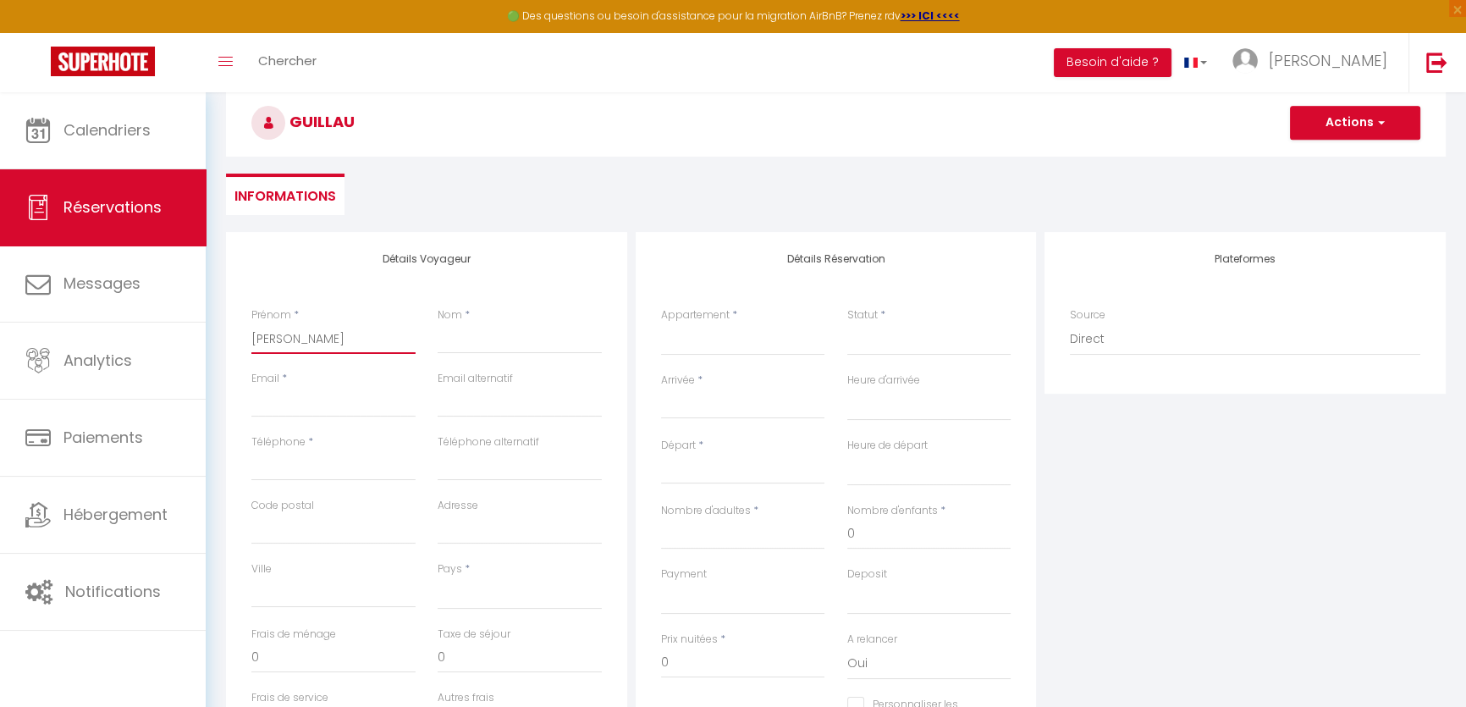
select select
checkbox input "false"
type input "[PERSON_NAME]"
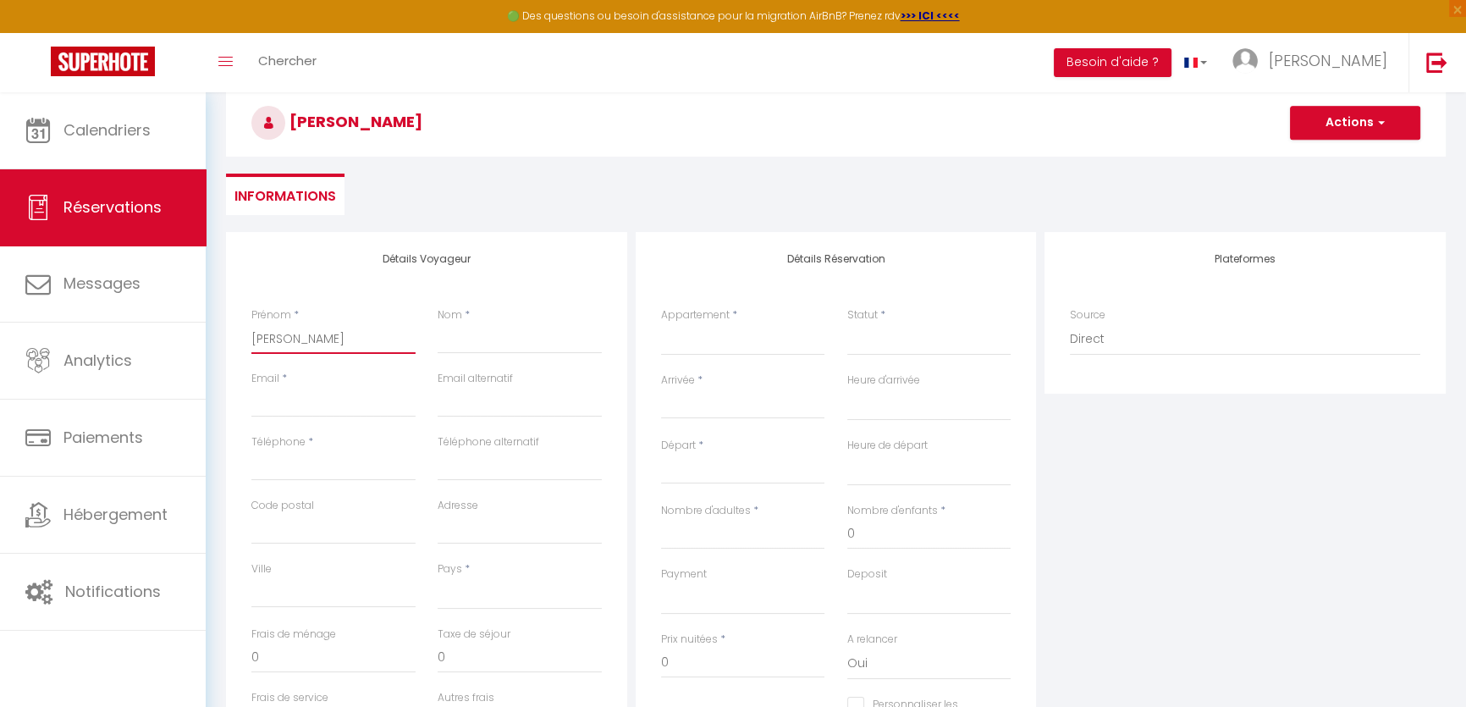
select select
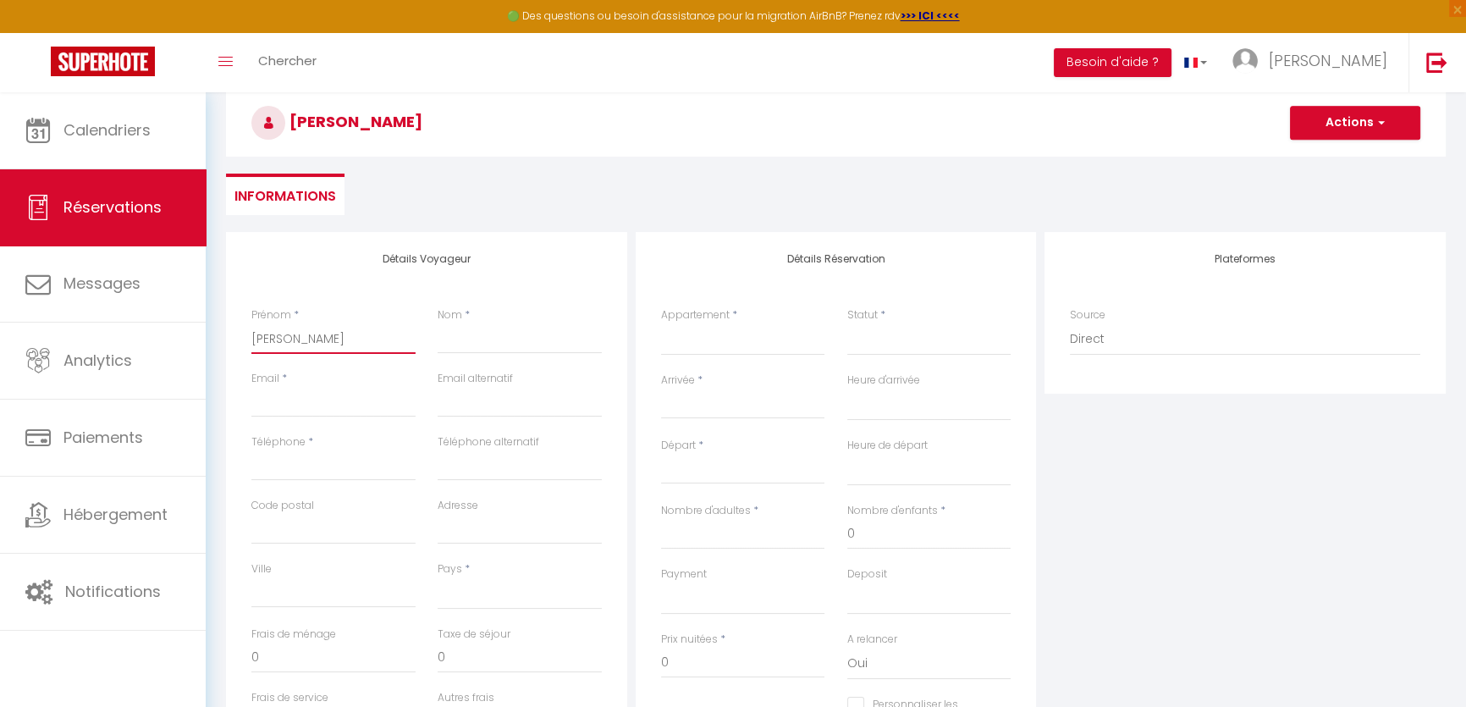
select select
checkbox input "false"
type input "[PERSON_NAME]"
type input "F"
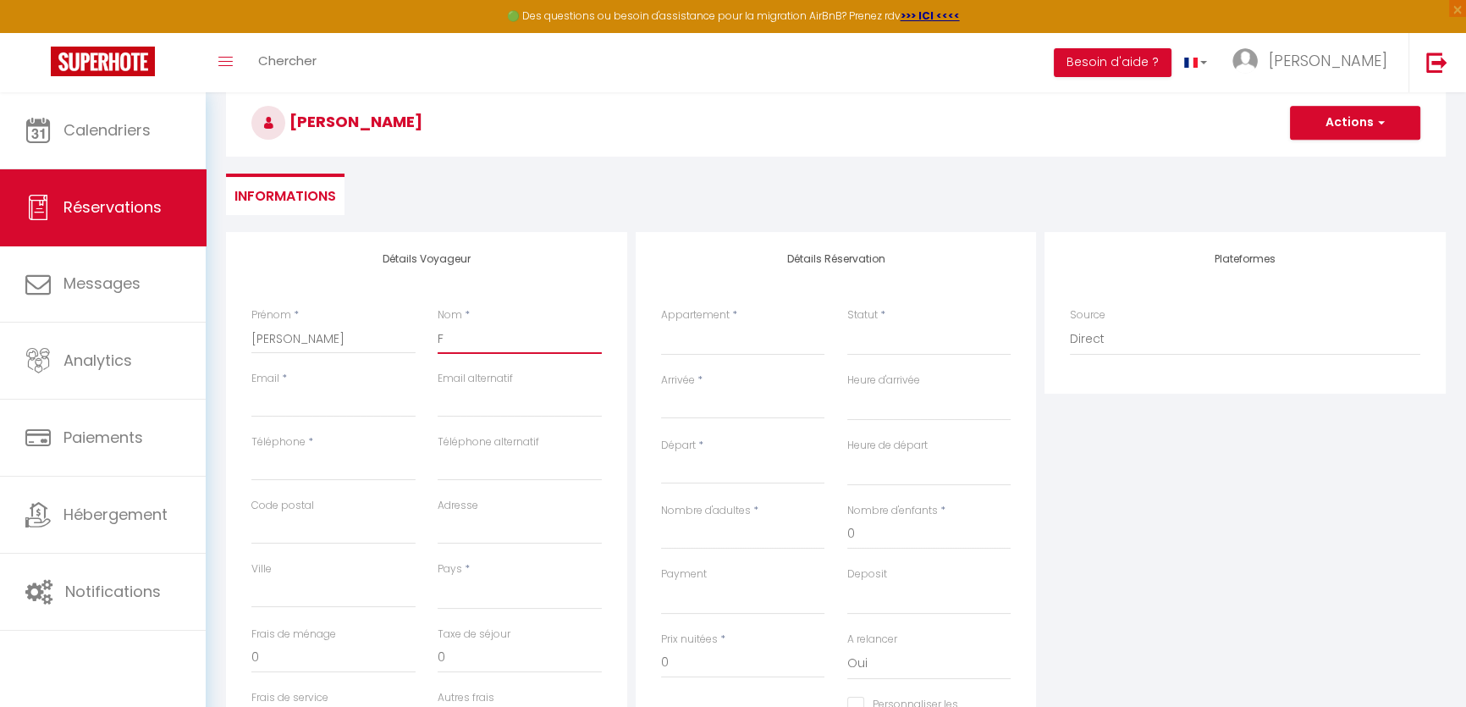
select select
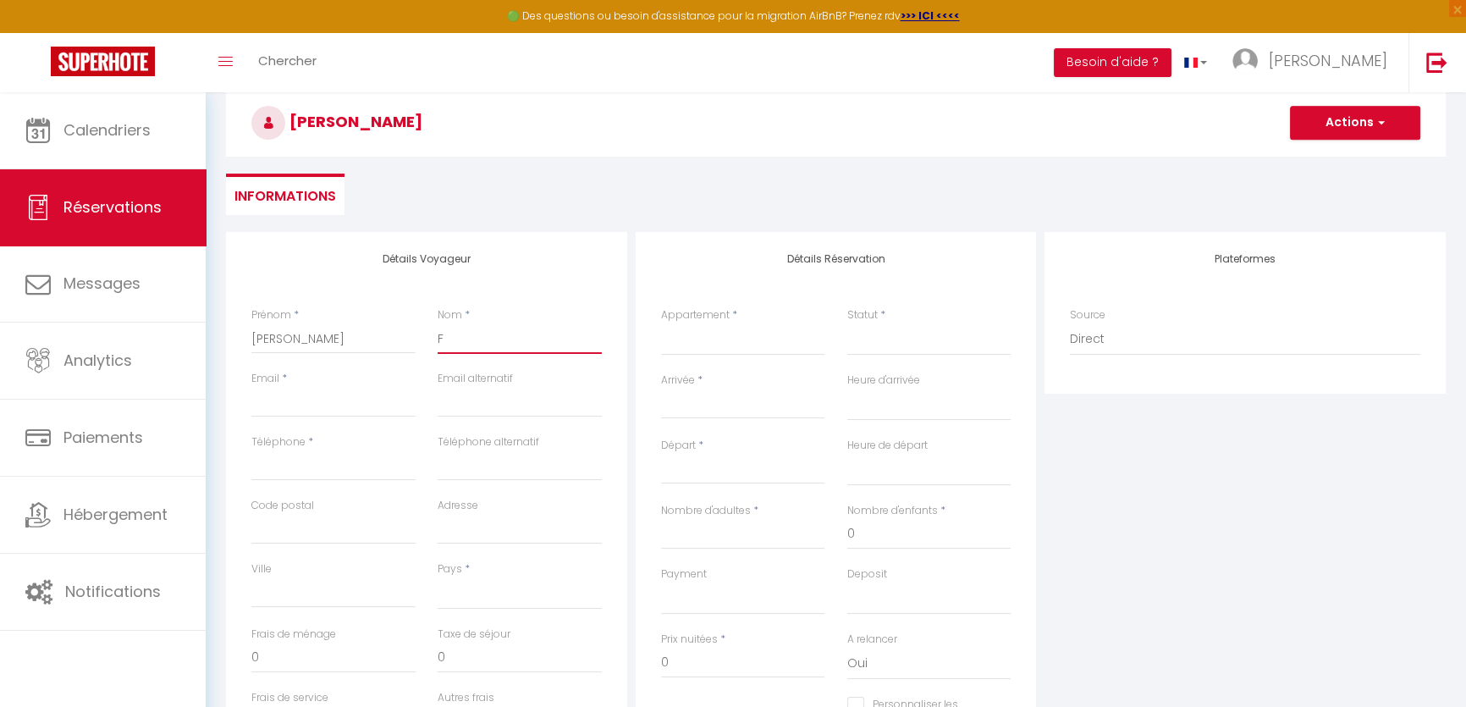
select select
checkbox input "false"
type input "FA"
select select
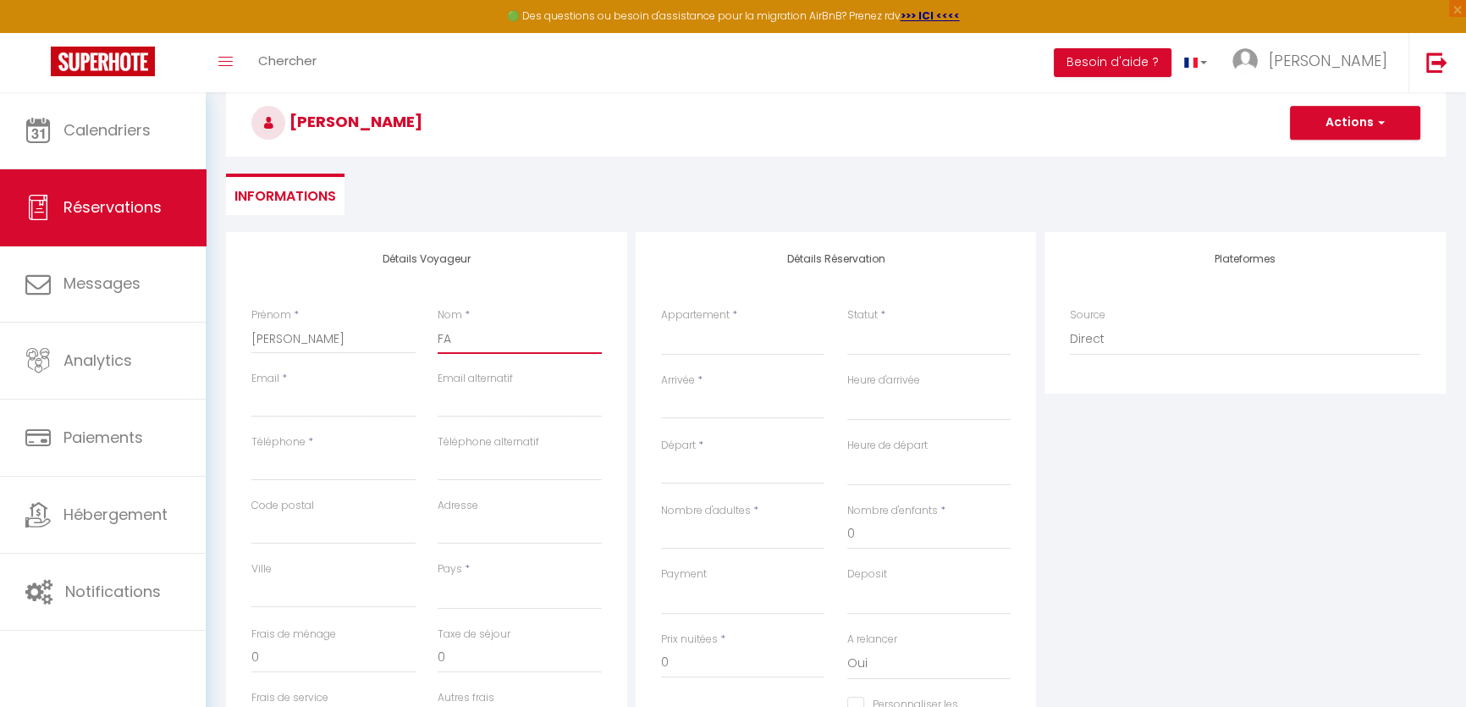
select select
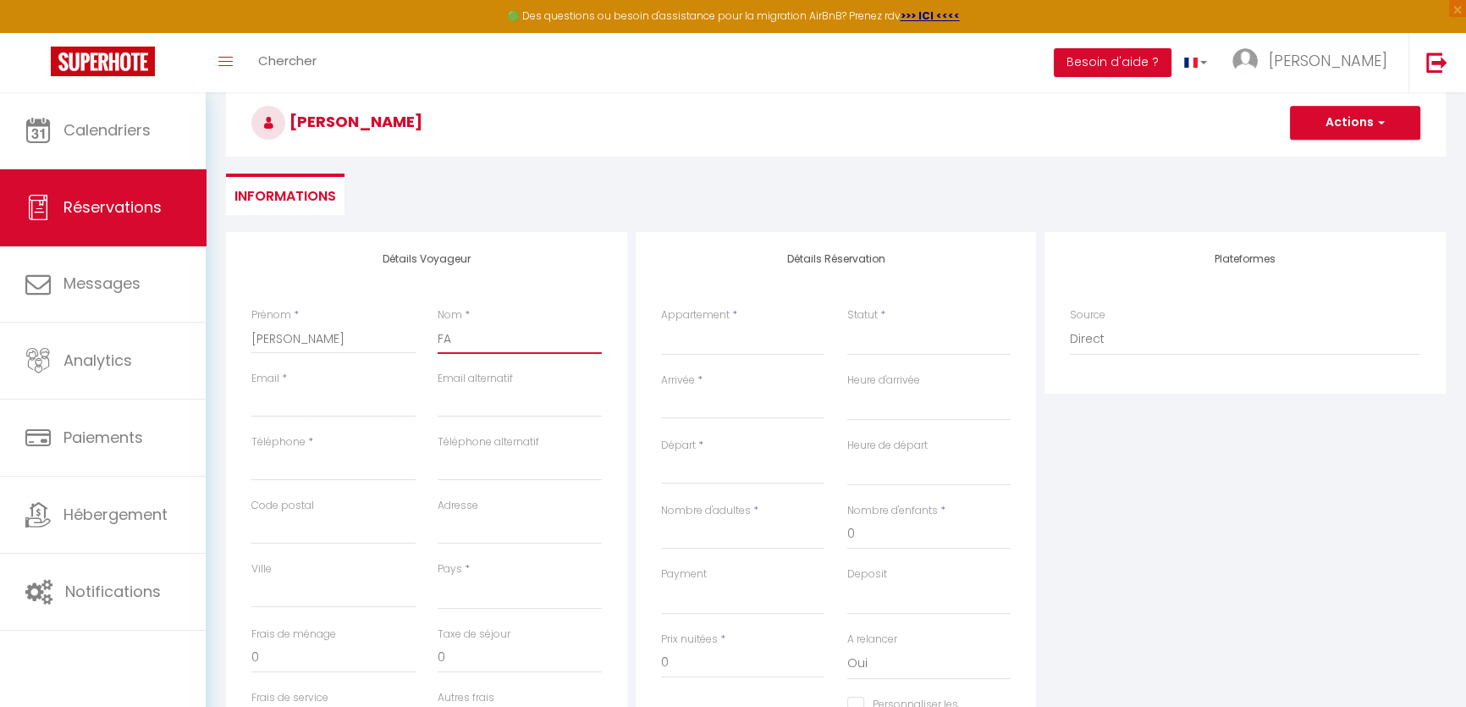
select select
checkbox input "false"
type input "FAU"
select select
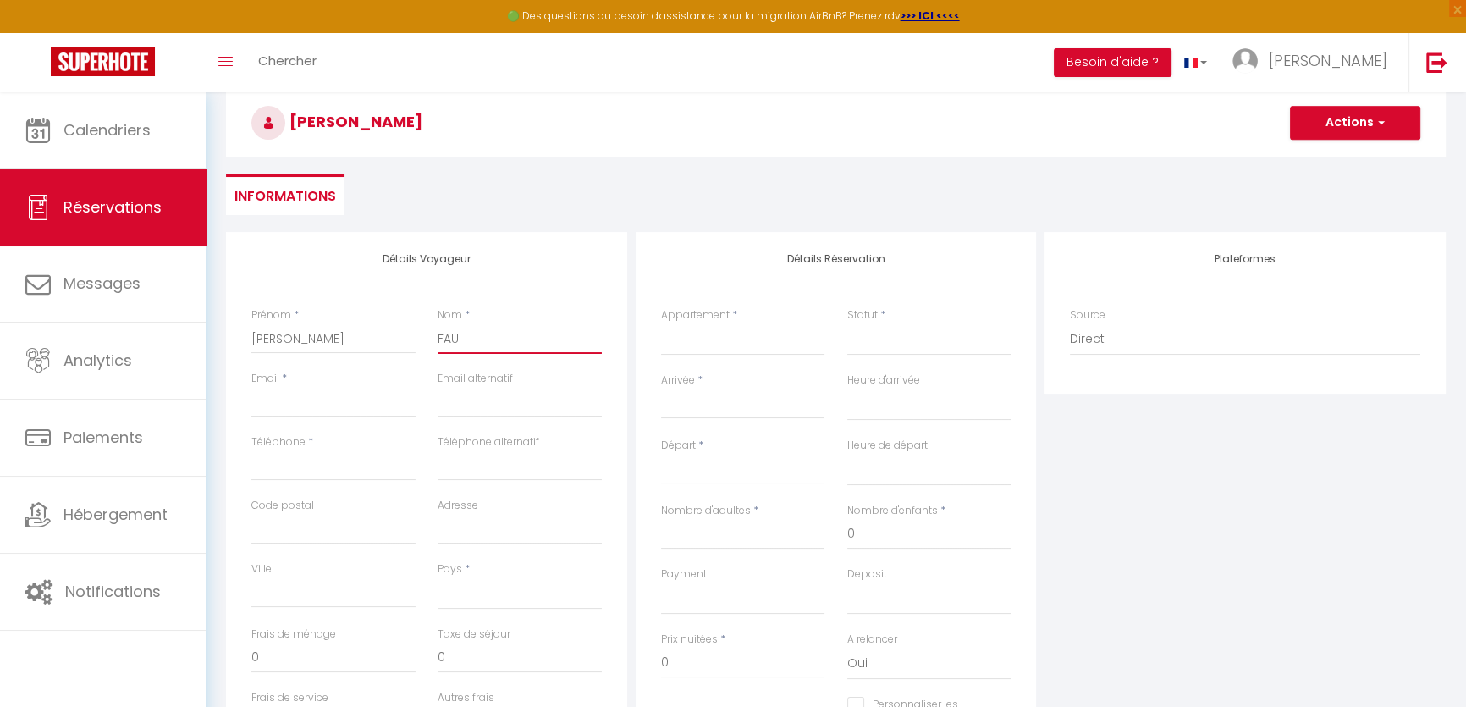
select select
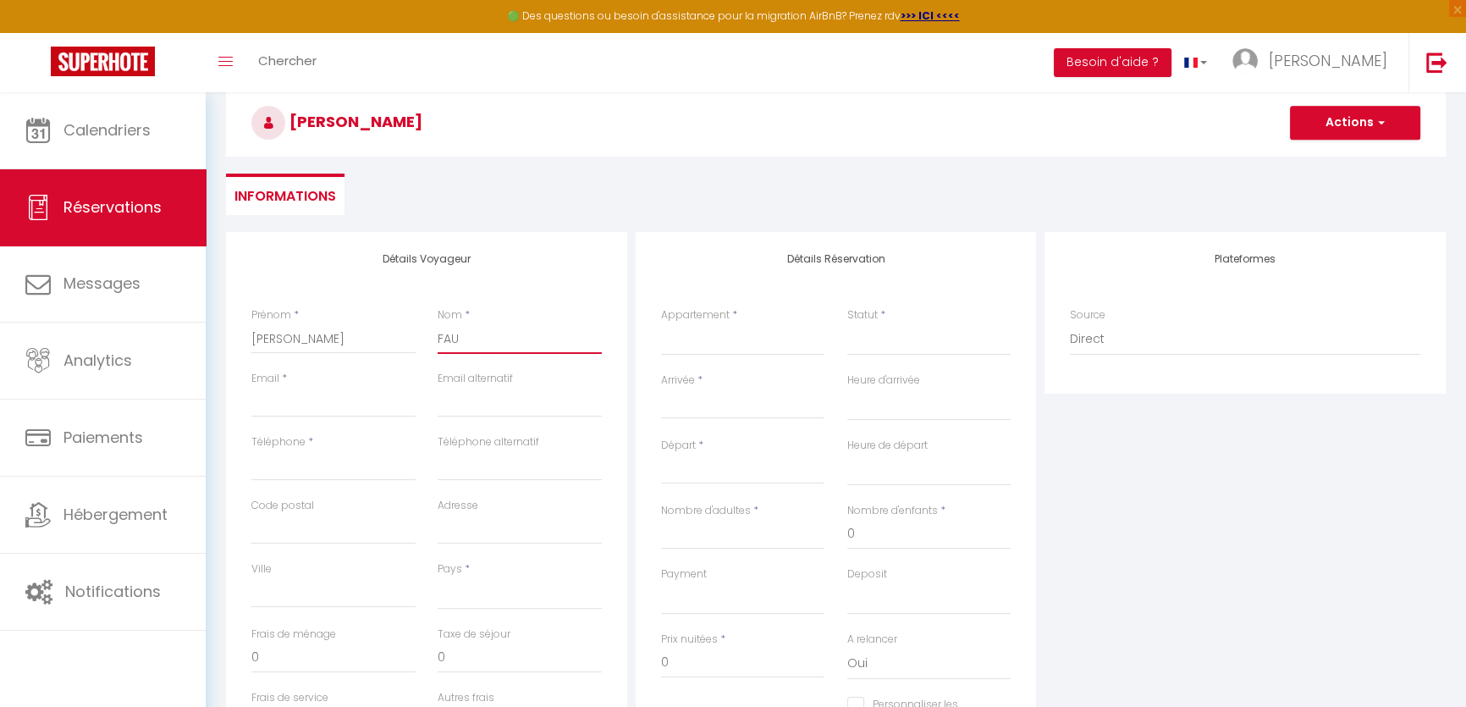
checkbox input "false"
type input "FAUR"
select select
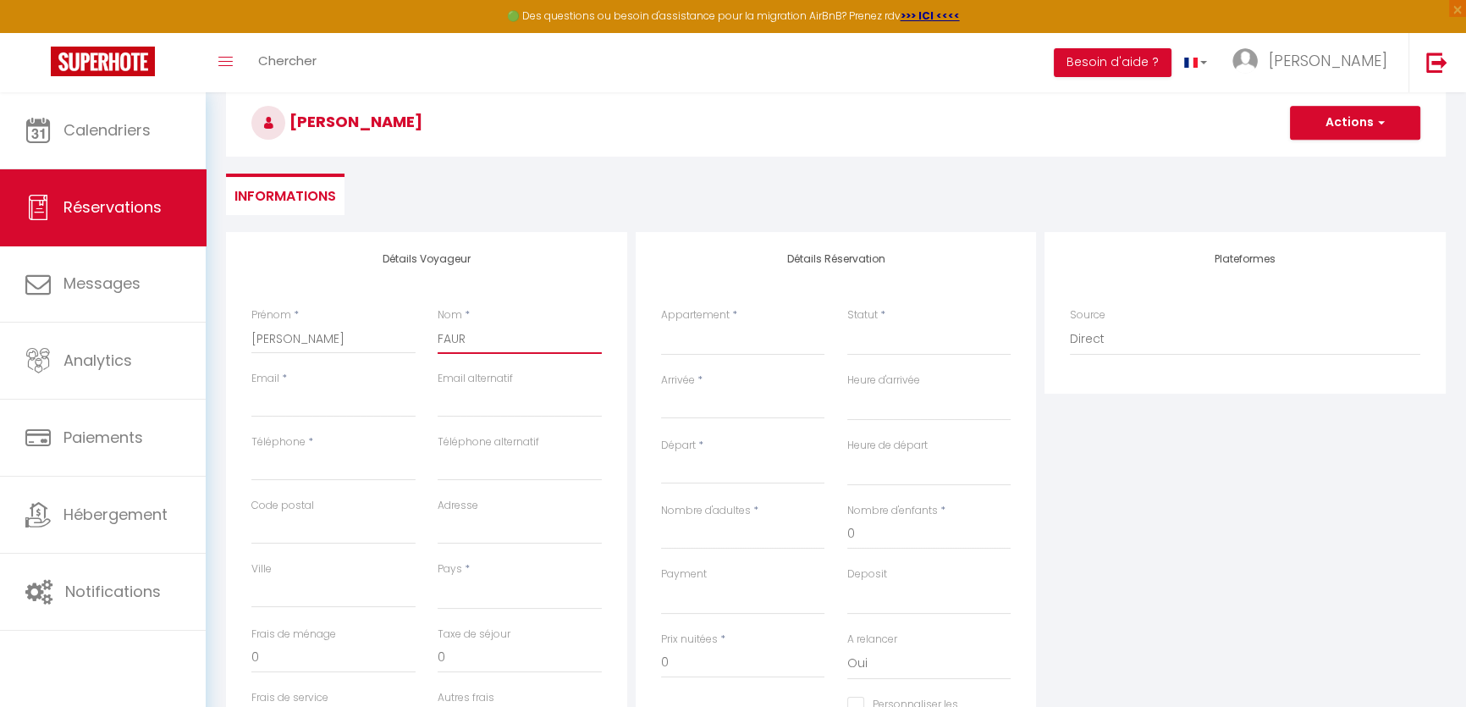
select select
checkbox input "false"
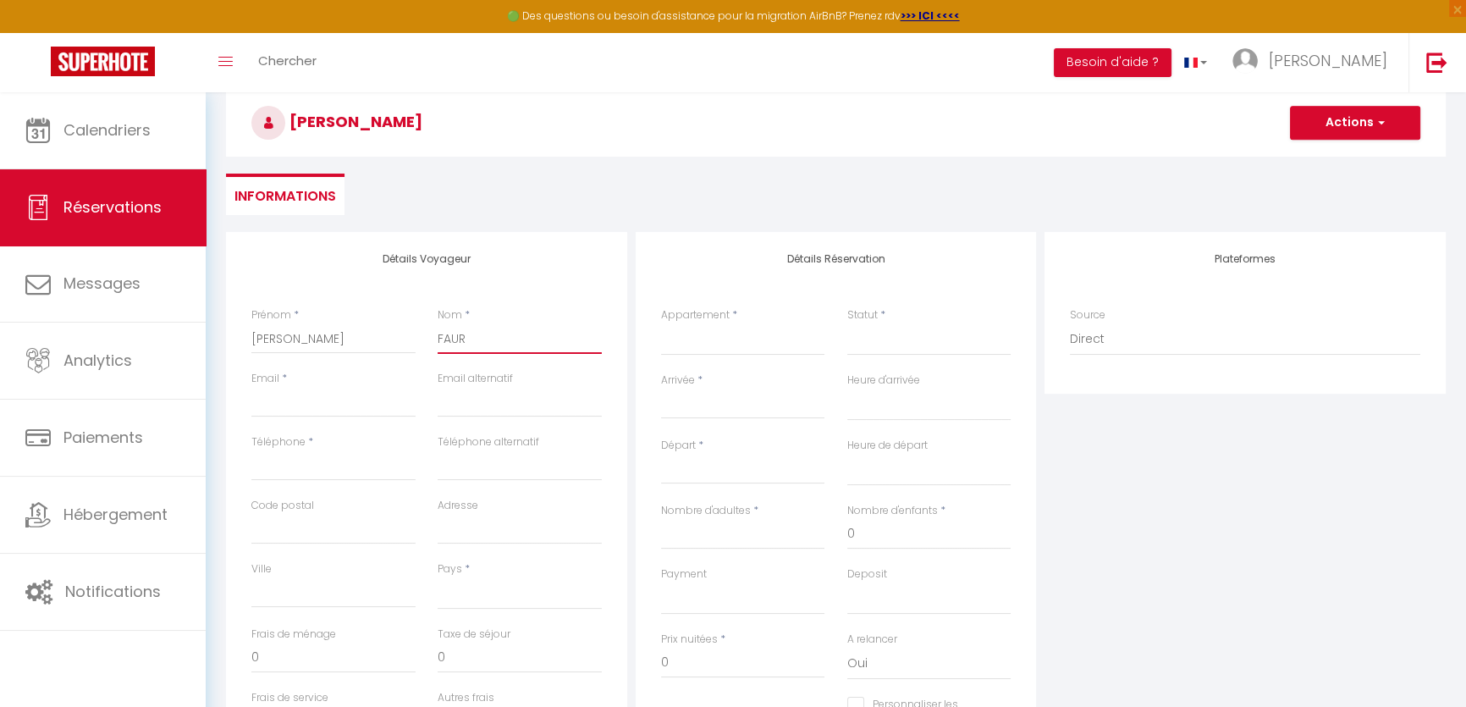
type input "FAURE"
select select
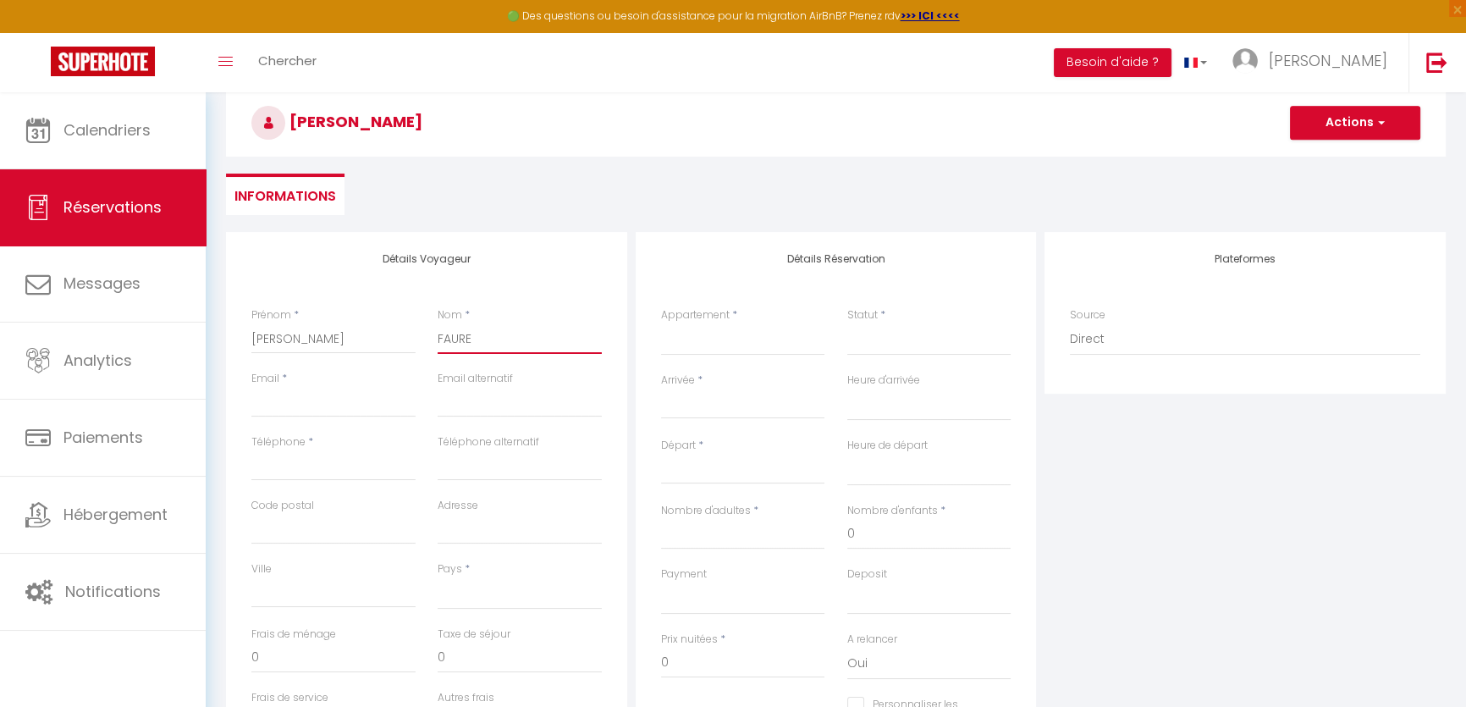
select select
checkbox input "false"
type input "FAURE"
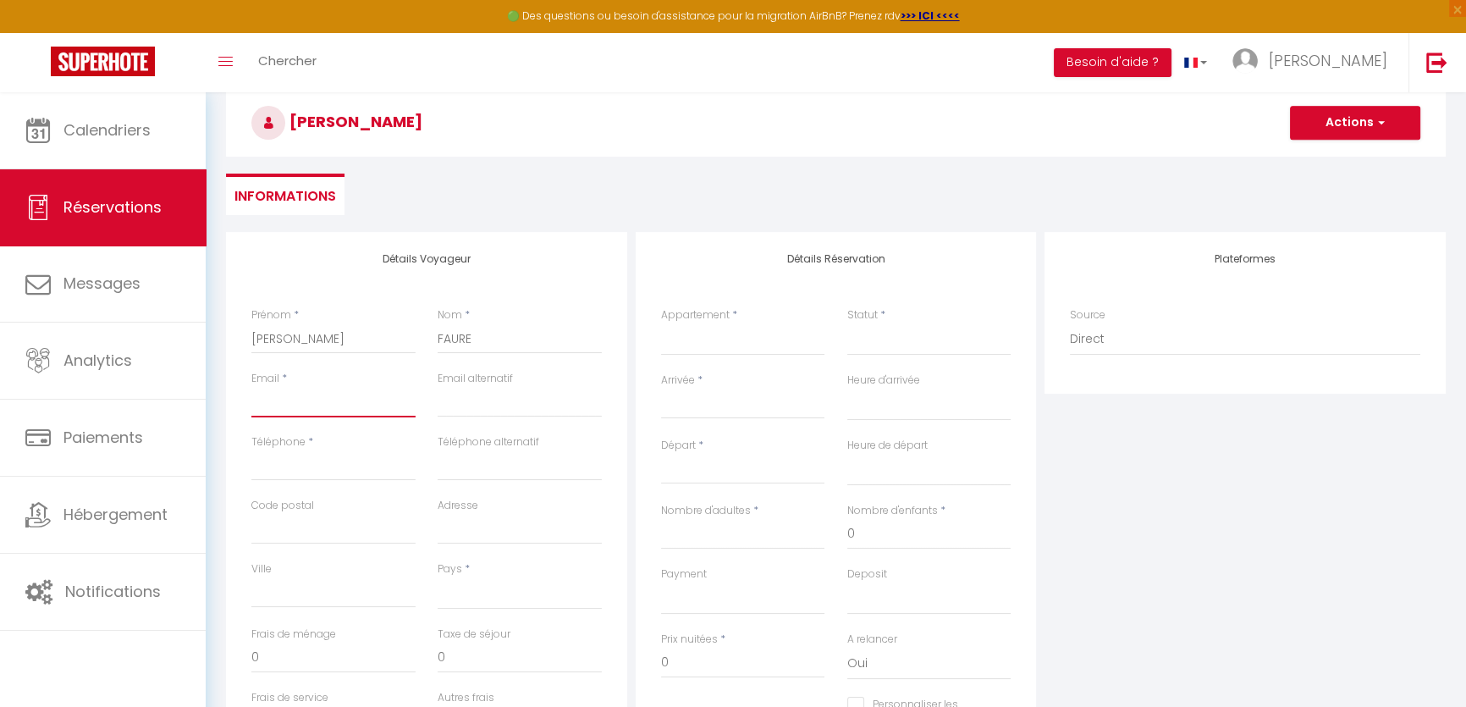
type input "s"
select select
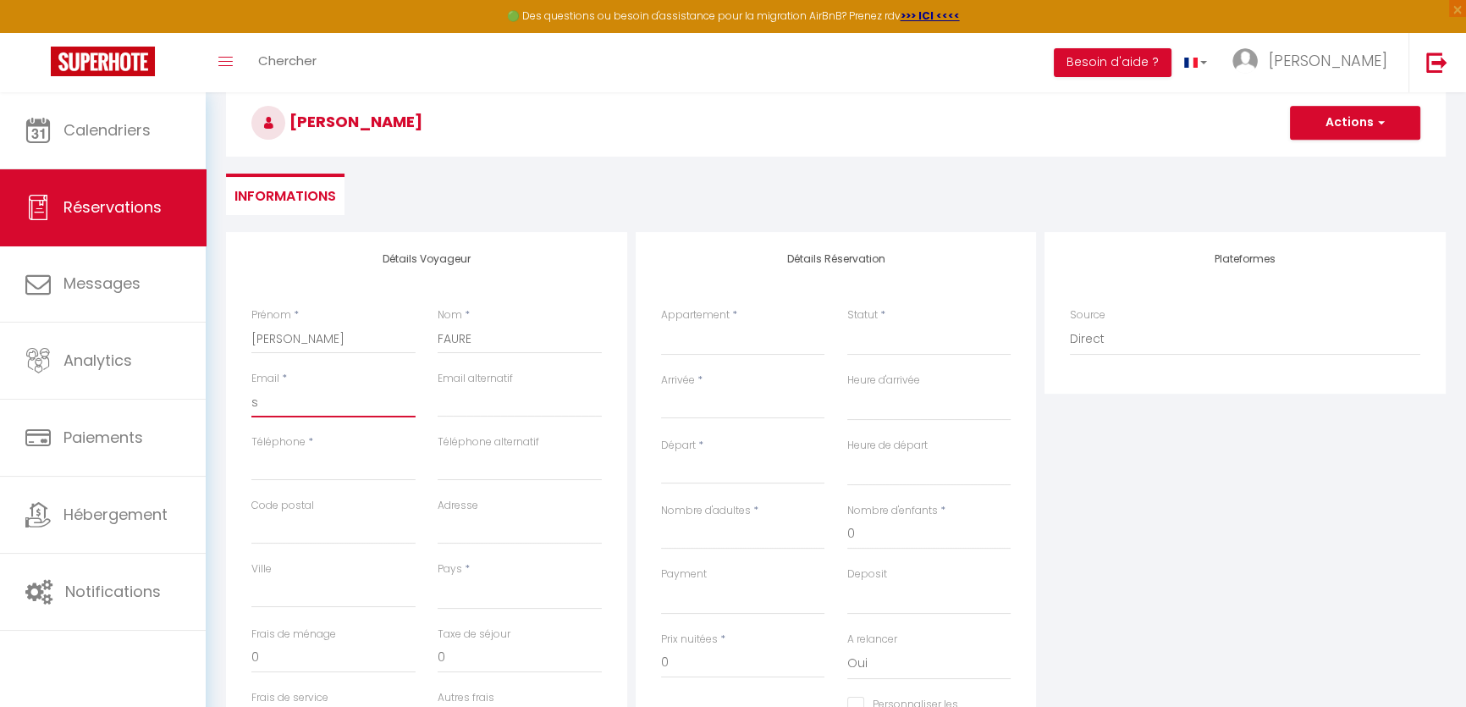
select select
checkbox input "false"
type input "sa"
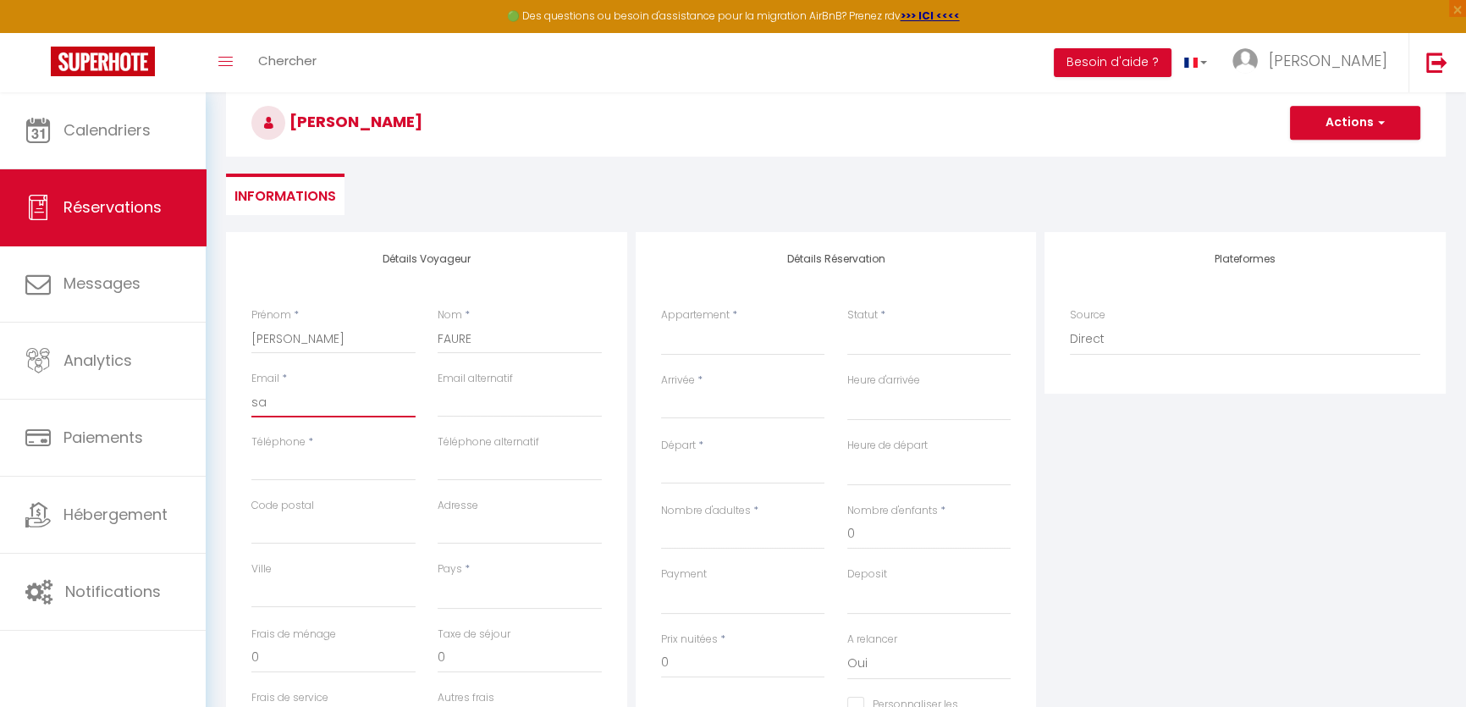
select select
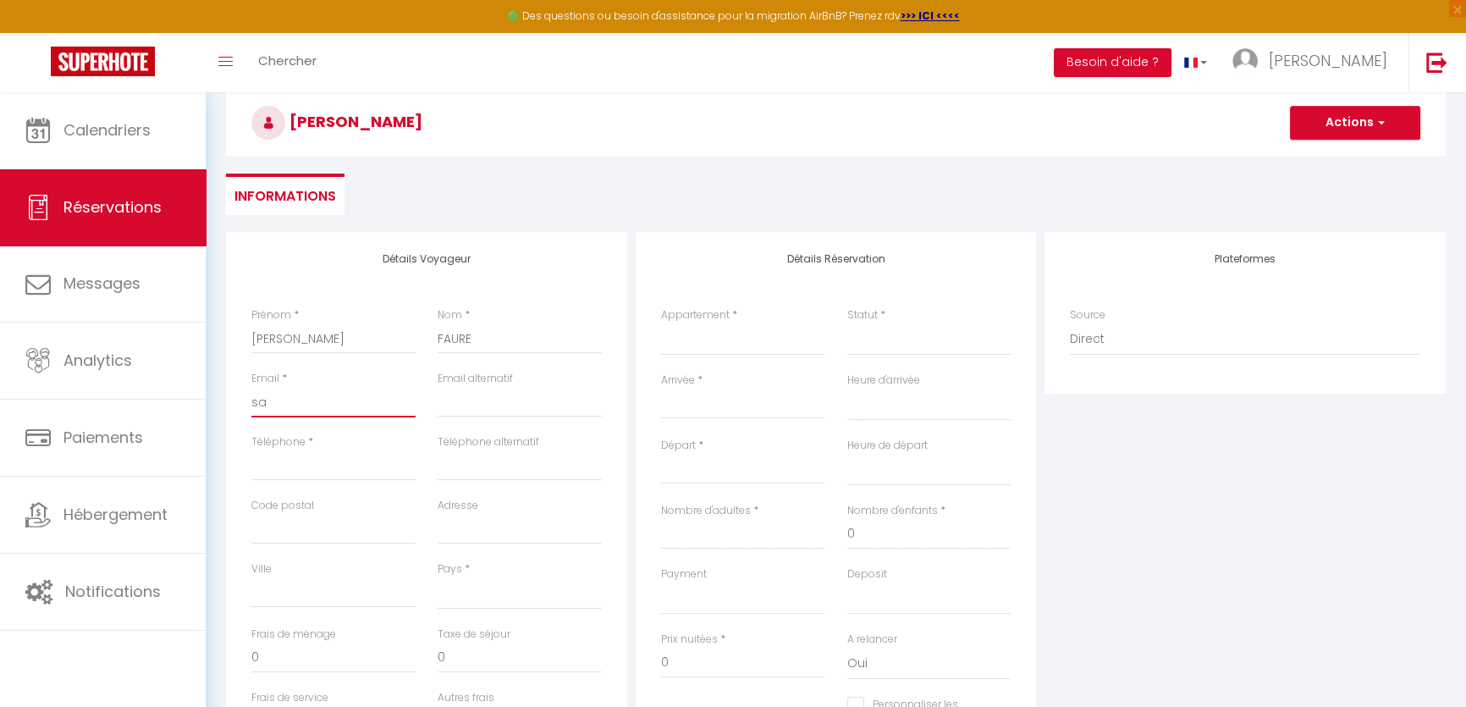
select select
checkbox input "false"
type input "sas"
select select
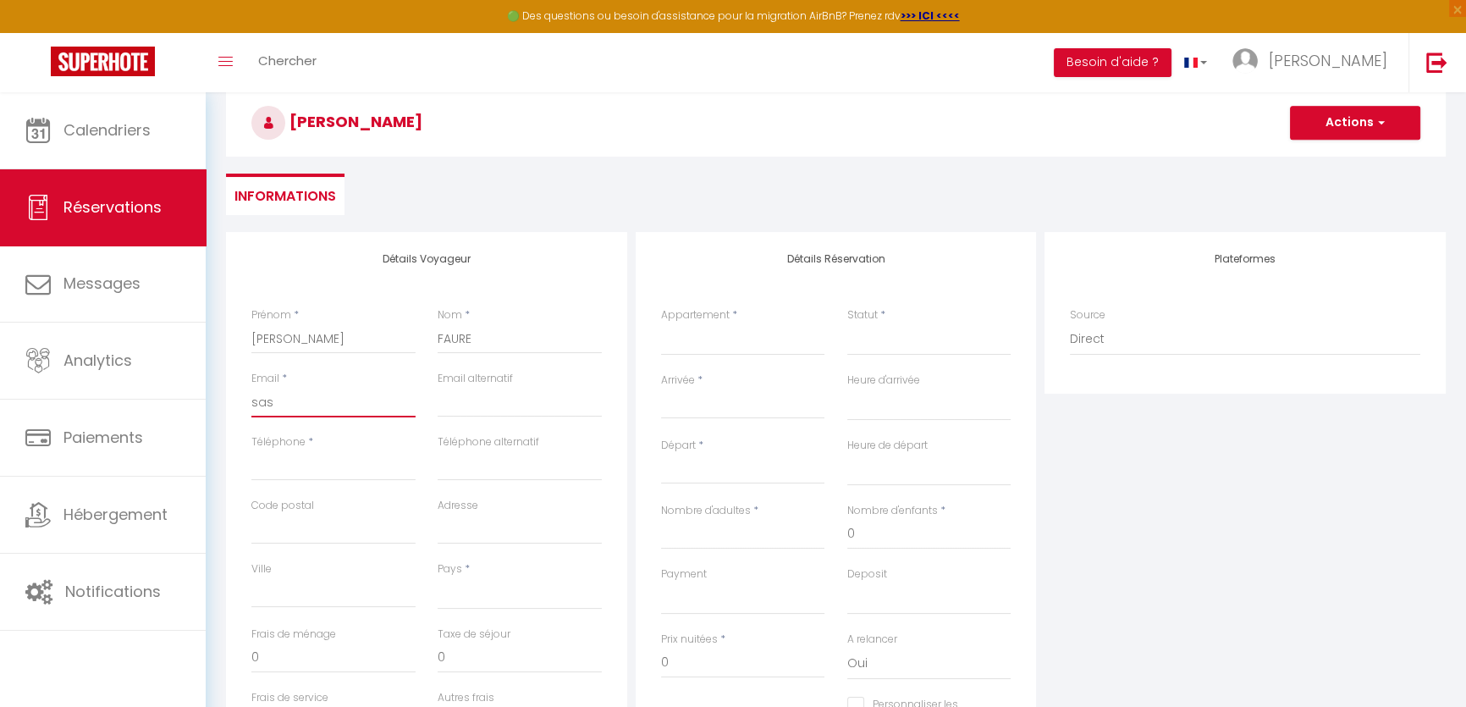
select select
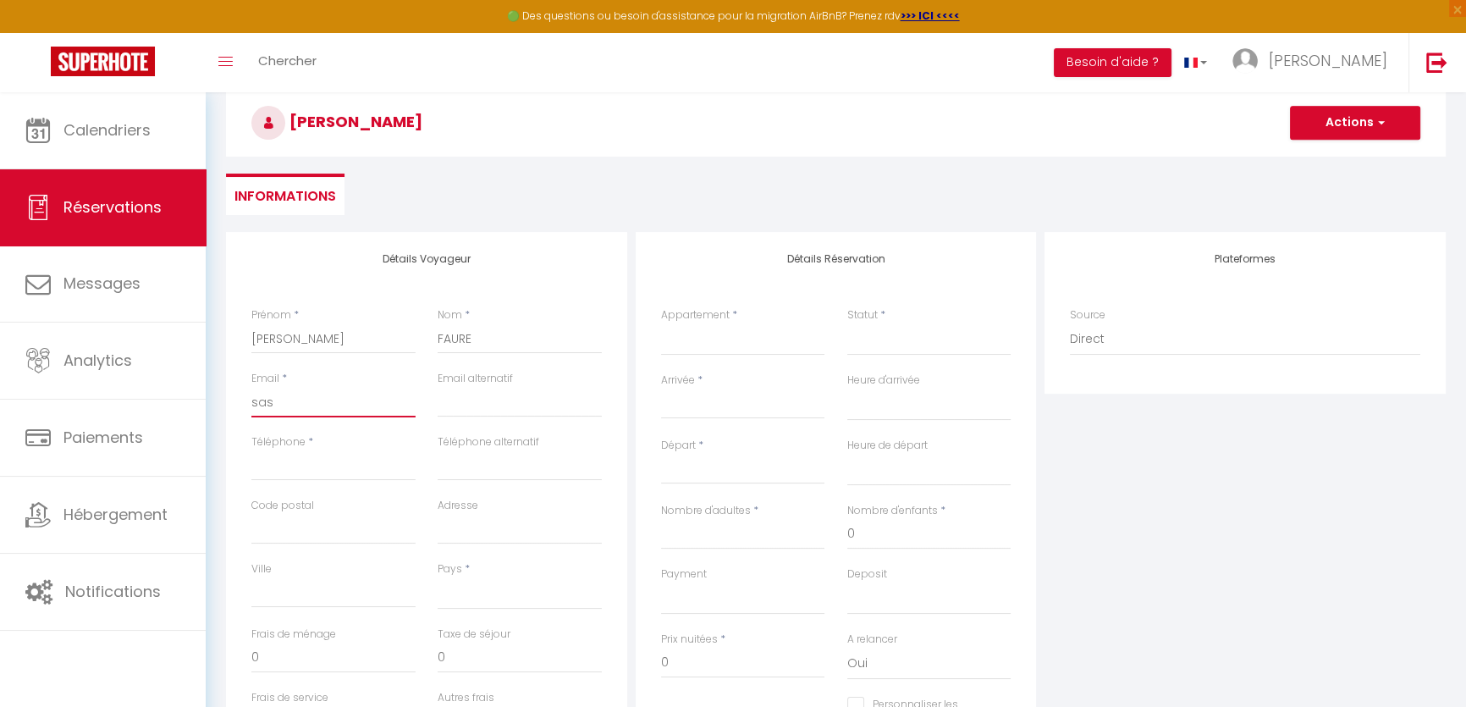
select select
checkbox input "false"
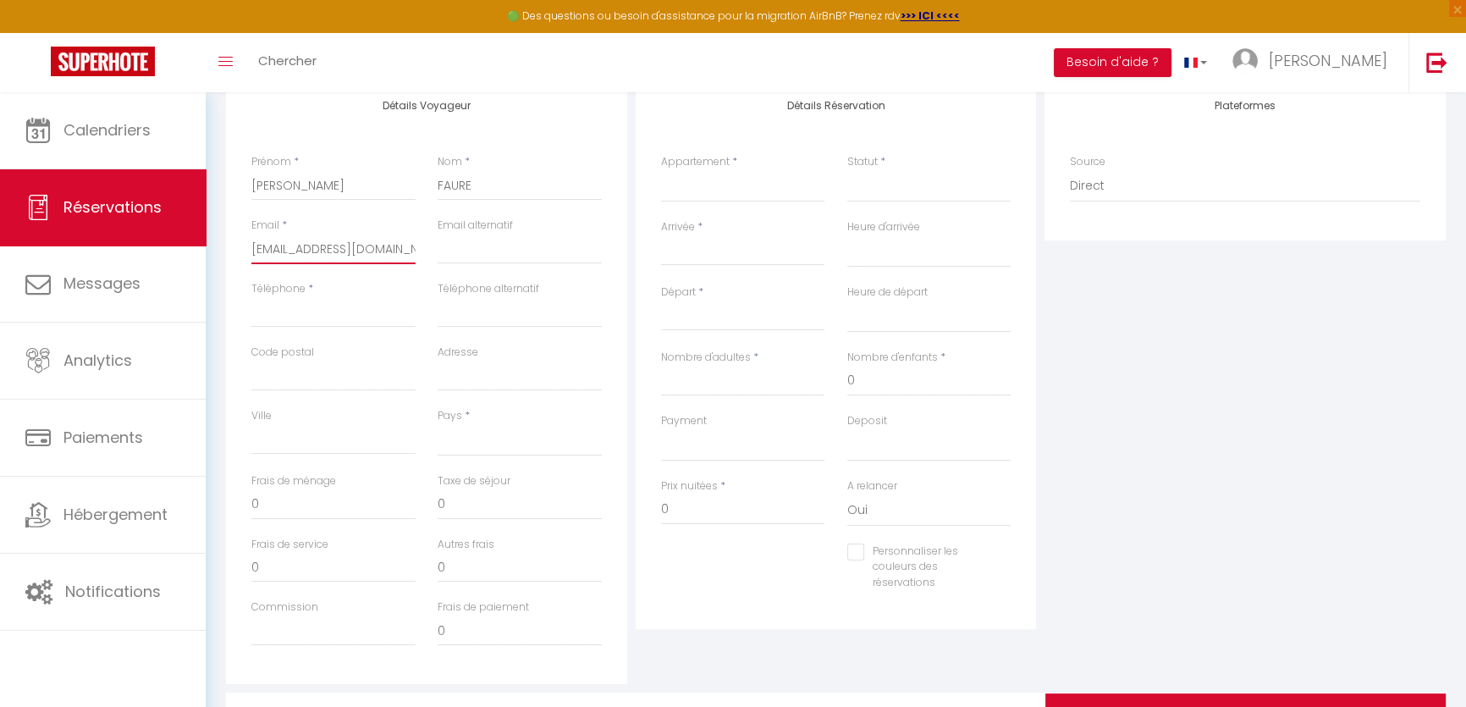
scroll to position [307, 0]
click at [298, 329] on div "Téléphone *" at bounding box center [333, 311] width 186 height 63
click at [300, 321] on input "Téléphone" at bounding box center [333, 311] width 164 height 30
click at [322, 377] on input "Code postal" at bounding box center [333, 375] width 164 height 30
click at [509, 362] on input "Adresse" at bounding box center [520, 375] width 164 height 30
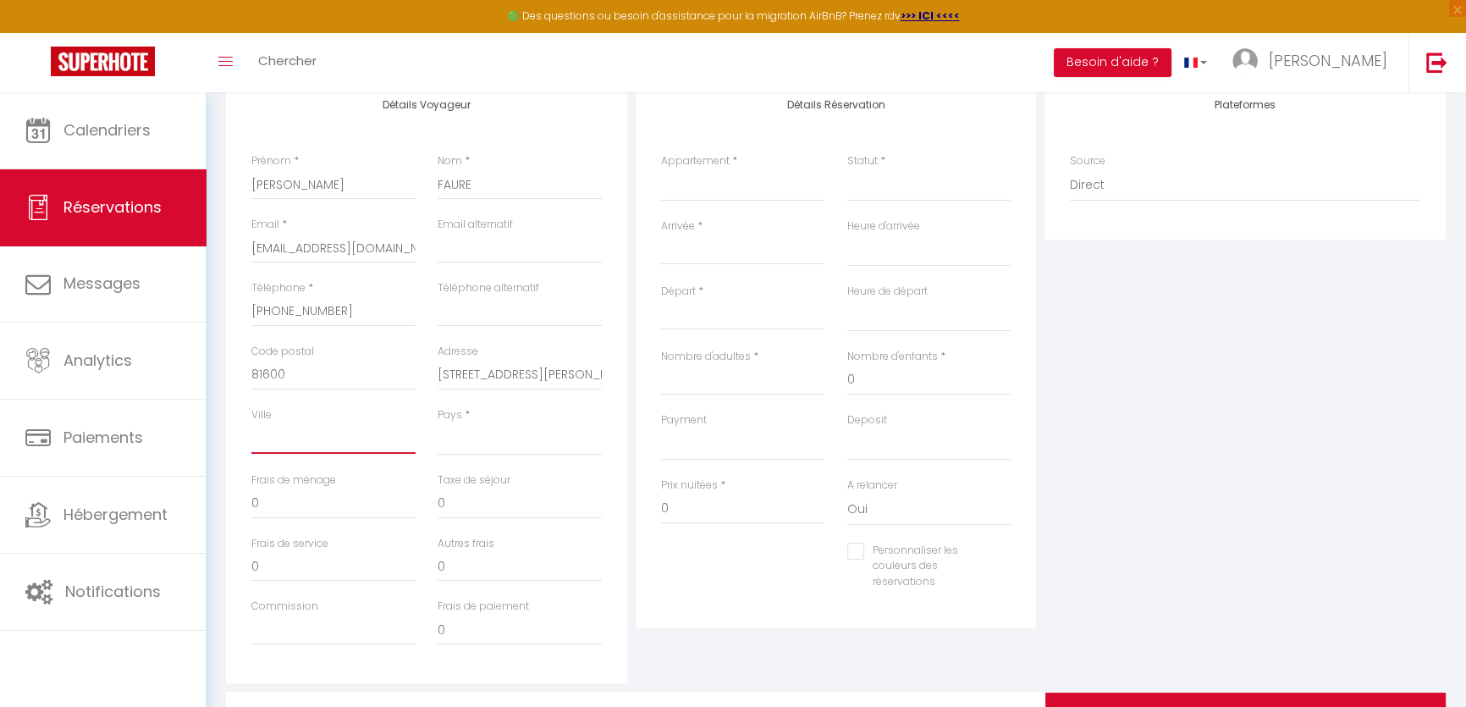
click at [356, 437] on input "Ville" at bounding box center [333, 438] width 164 height 30
click at [459, 440] on select "[GEOGRAPHIC_DATA] [GEOGRAPHIC_DATA] [GEOGRAPHIC_DATA] [GEOGRAPHIC_DATA] [GEOGRA…" at bounding box center [520, 439] width 164 height 32
click at [438, 423] on select "[GEOGRAPHIC_DATA] [GEOGRAPHIC_DATA] [GEOGRAPHIC_DATA] [GEOGRAPHIC_DATA] [GEOGRA…" at bounding box center [520, 439] width 164 height 32
click at [280, 504] on input "0" at bounding box center [333, 503] width 164 height 30
click at [728, 163] on div "Appartement * ★Le Cocon de la Cathédrale★ ★Le [GEOGRAPHIC_DATA]★ La Maison du C…" at bounding box center [743, 177] width 164 height 48
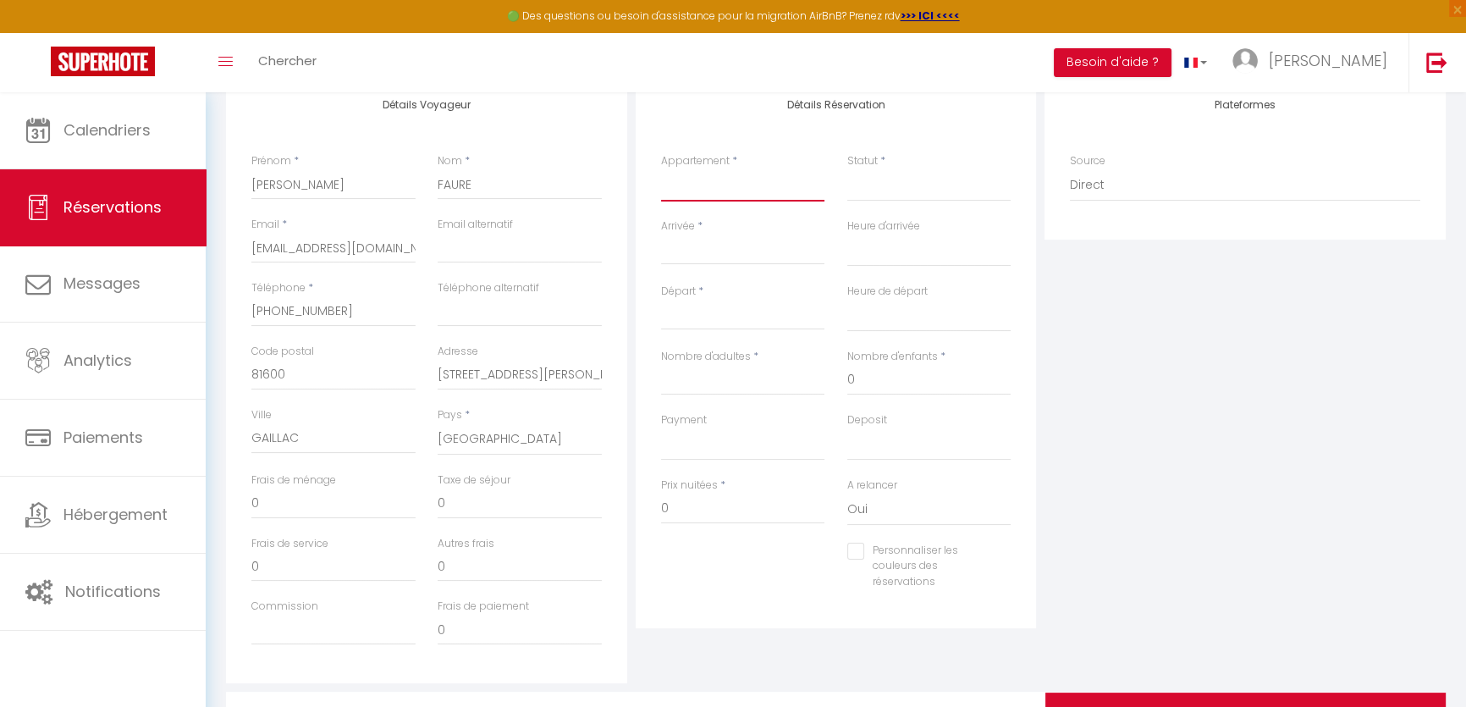
click at [717, 194] on select "★Le Cocon de la Cathédrale★ ★Le [GEOGRAPHIC_DATA]★ La Maison du Colonel" at bounding box center [743, 185] width 164 height 32
click at [661, 169] on select "★Le Cocon de la Cathédrale★ ★Le [GEOGRAPHIC_DATA]★ La Maison du Colonel" at bounding box center [743, 185] width 164 height 32
click at [861, 182] on select "Confirmé Non Confirmé [PERSON_NAME] par le voyageur No Show Request" at bounding box center [929, 185] width 164 height 32
click at [886, 177] on select "Confirmé Non Confirmé [PERSON_NAME] par le voyageur No Show Request" at bounding box center [929, 185] width 164 height 32
click at [890, 197] on select "Confirmé Non Confirmé [PERSON_NAME] par le voyageur No Show Request" at bounding box center [929, 185] width 164 height 32
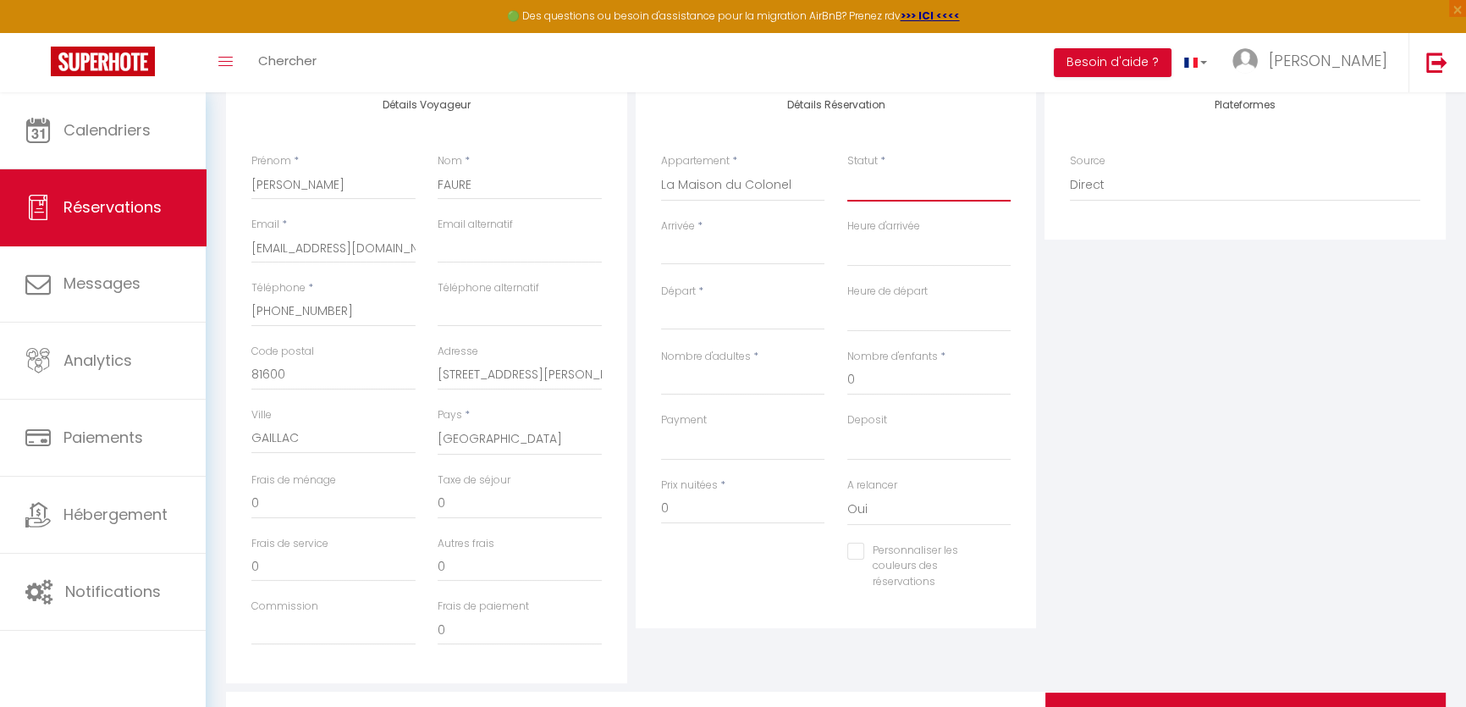
click at [847, 169] on select "Confirmé Non Confirmé [PERSON_NAME] par le voyageur No Show Request" at bounding box center [929, 185] width 164 height 32
click at [773, 250] on input "Arrivée" at bounding box center [743, 251] width 164 height 22
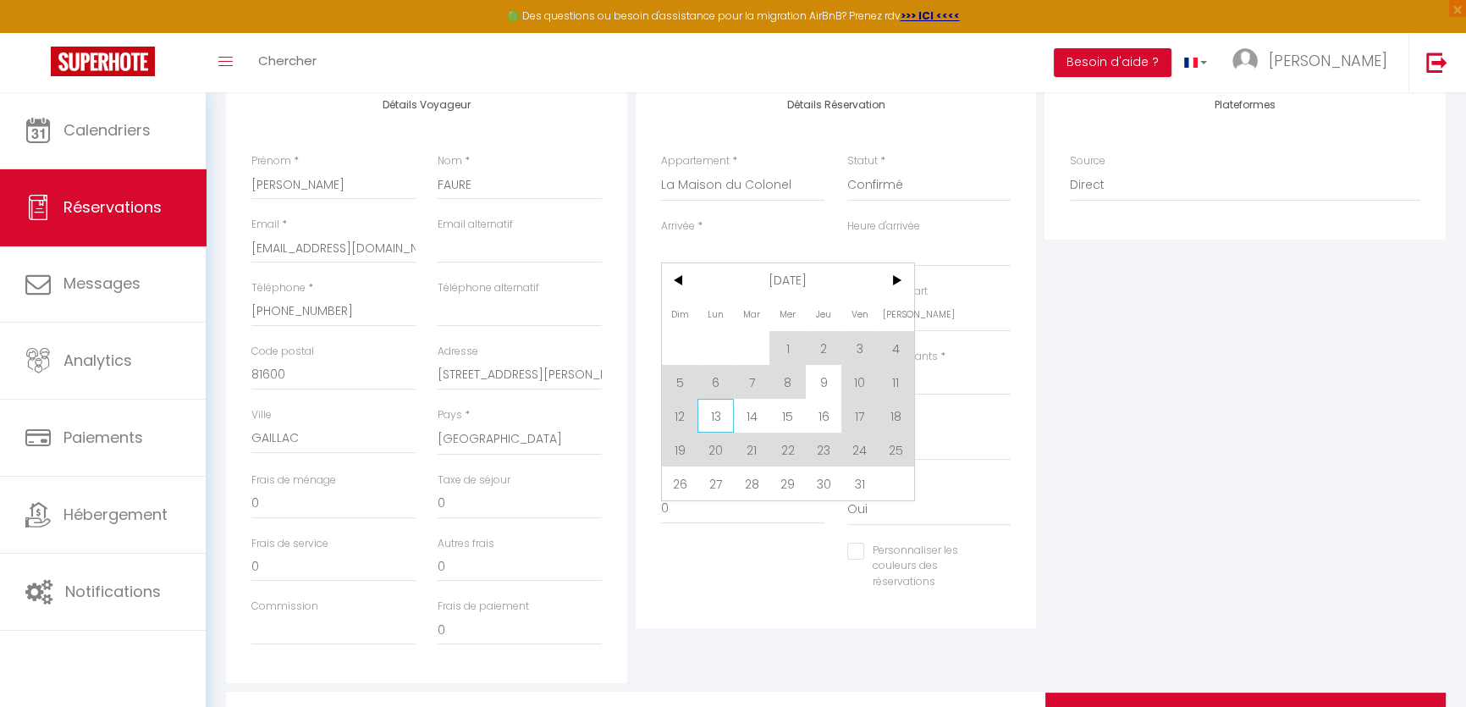
click at [719, 410] on span "13" at bounding box center [715, 416] width 36 height 34
click at [713, 414] on div "Payment OK KO" at bounding box center [743, 436] width 164 height 48
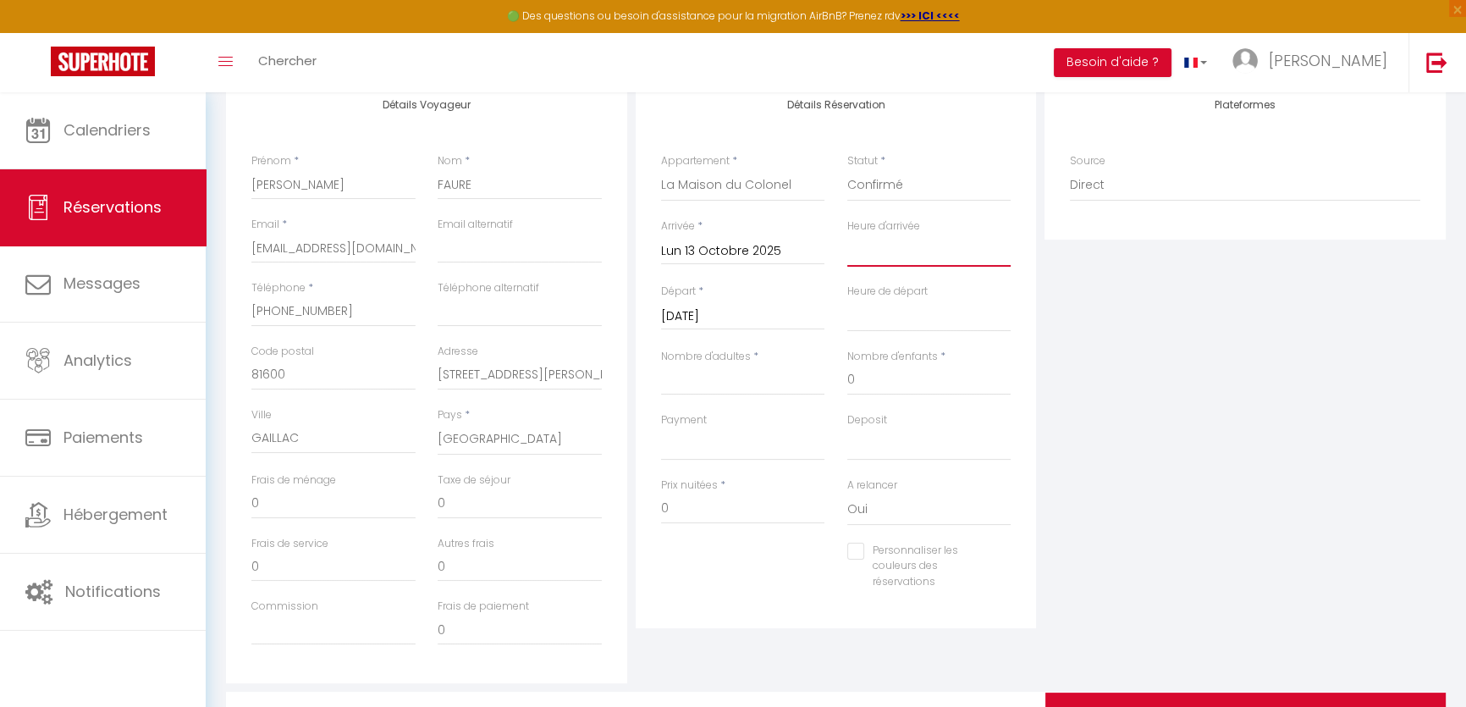
click at [855, 265] on select "00:00 00:30 01:00 01:30 02:00 02:30 03:00 03:30 04:00 04:30 05:00 05:30 06:00 0…" at bounding box center [929, 250] width 164 height 32
click at [847, 234] on select "00:00 00:30 01:00 01:30 02:00 02:30 03:00 03:30 04:00 04:30 05:00 05:30 06:00 0…" at bounding box center [929, 250] width 164 height 32
click at [775, 316] on input "[DATE]" at bounding box center [743, 317] width 164 height 22
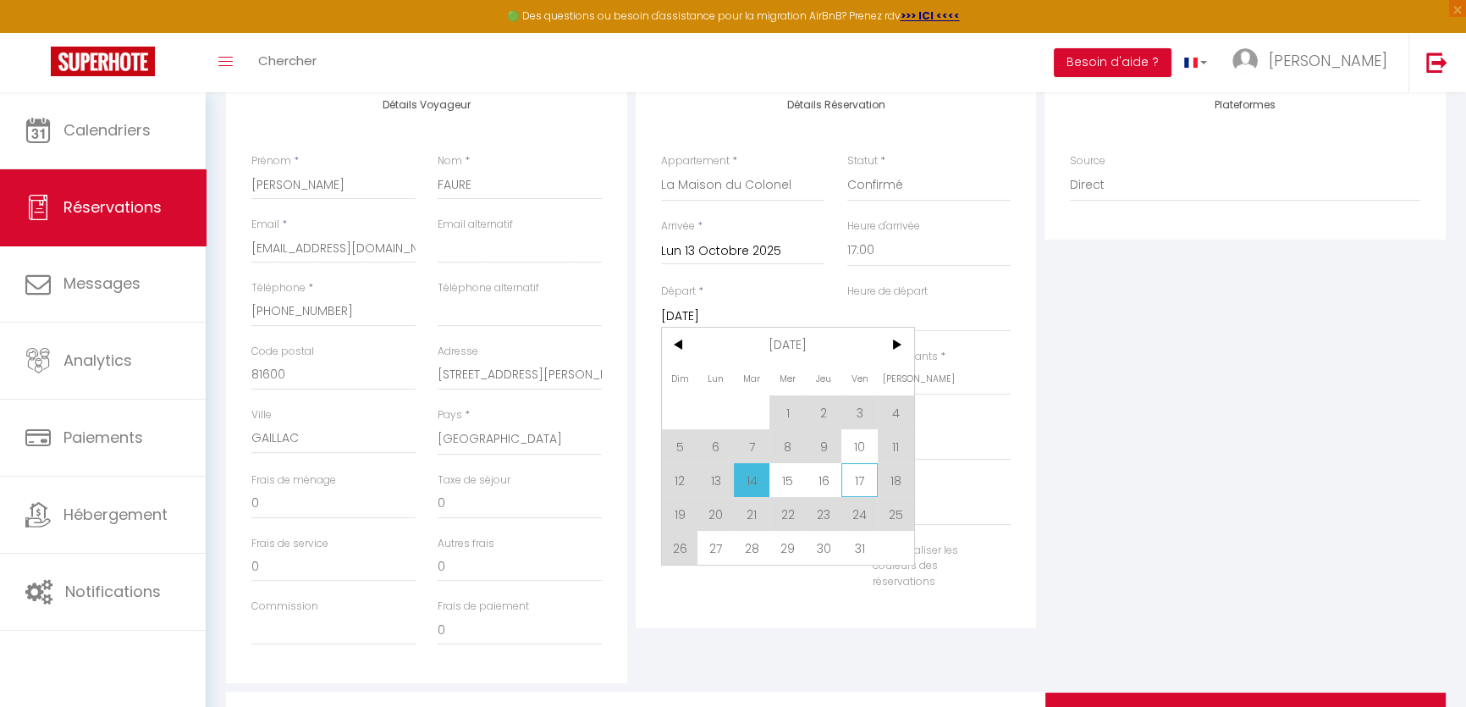
click at [858, 482] on span "17" at bounding box center [859, 480] width 36 height 34
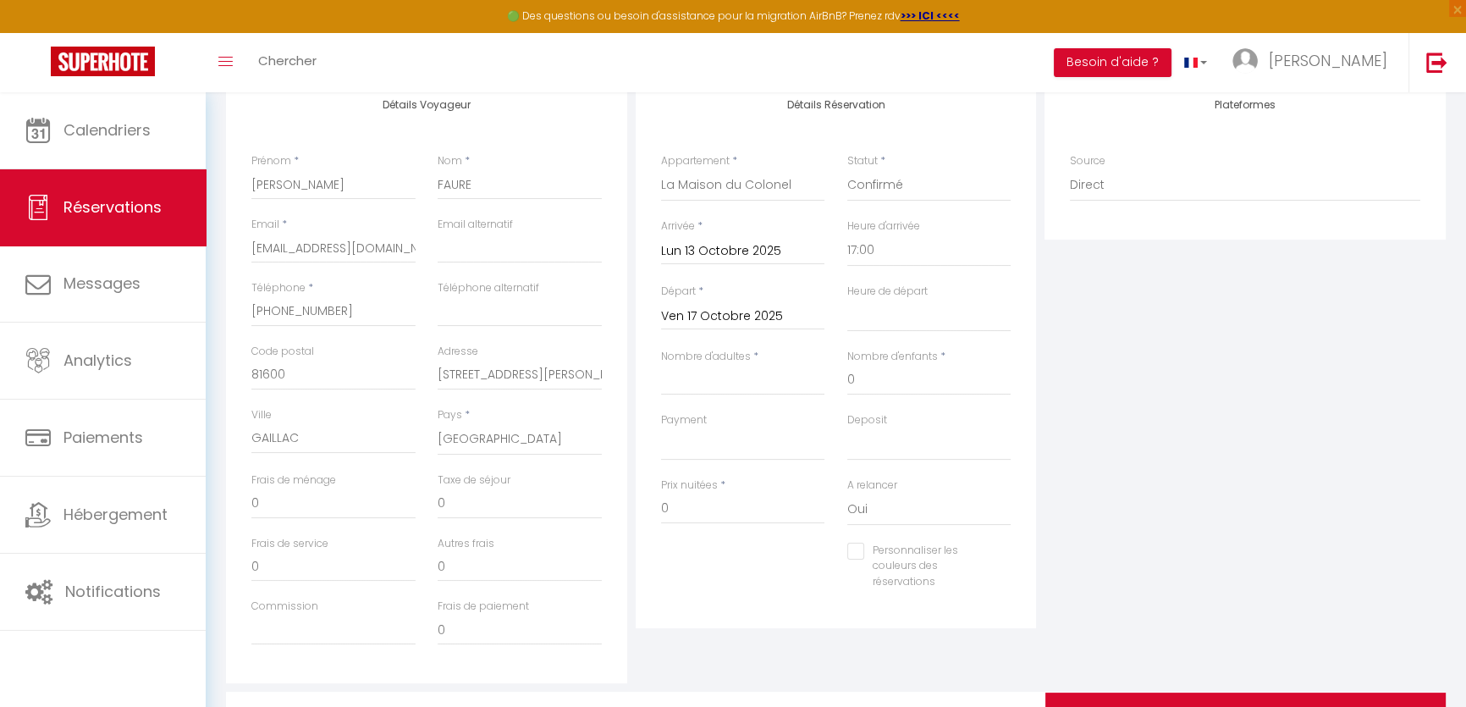
click at [862, 477] on label "A relancer" at bounding box center [872, 485] width 50 height 16
click at [862, 493] on select "Oui Non" at bounding box center [929, 509] width 164 height 32
click at [886, 322] on select "00:00 00:30 01:00 01:30 02:00 02:30 03:00 03:30 04:00 04:30 05:00 05:30 06:00 0…" at bounding box center [929, 316] width 164 height 32
click at [847, 300] on select "00:00 00:30 01:00 01:30 02:00 02:30 03:00 03:30 04:00 04:30 05:00 05:30 06:00 0…" at bounding box center [929, 316] width 164 height 32
click at [736, 376] on input "Nombre d'adultes" at bounding box center [743, 380] width 164 height 30
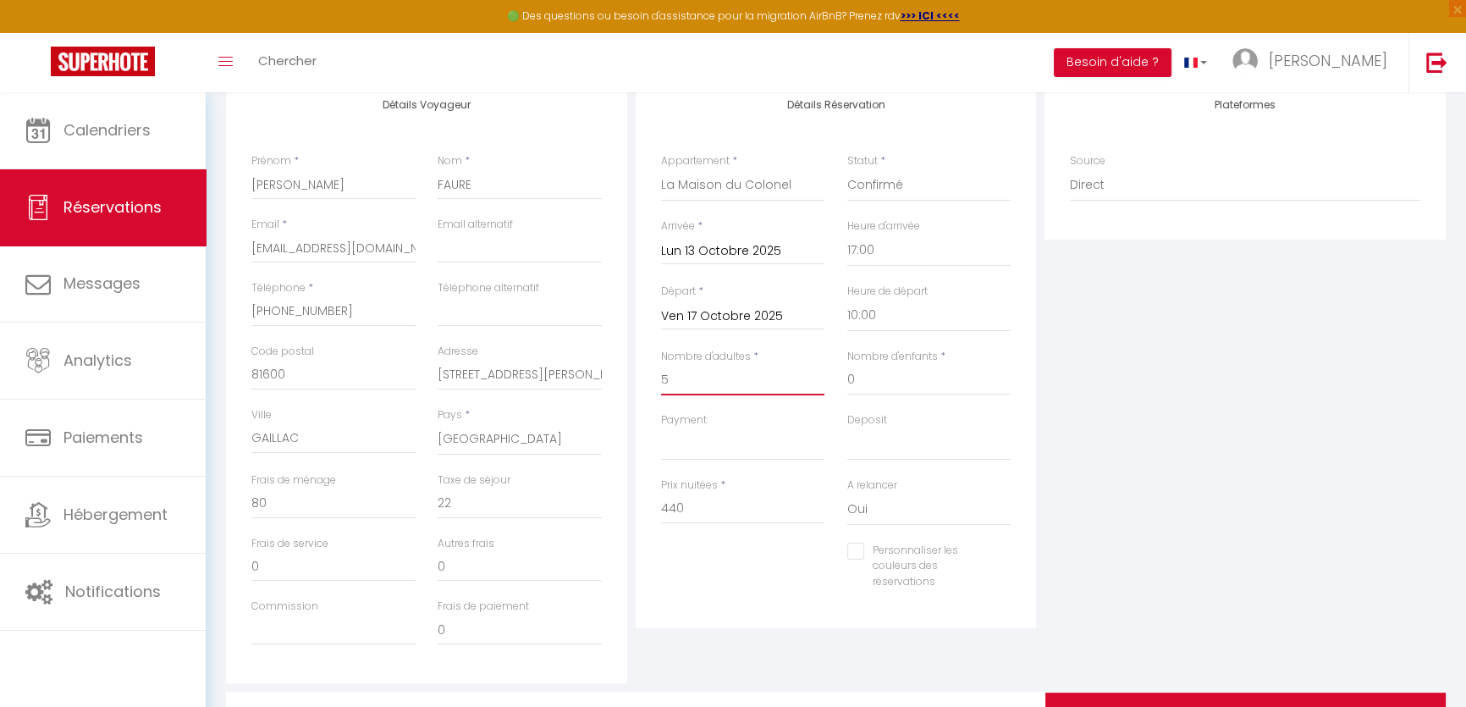
scroll to position [384, 0]
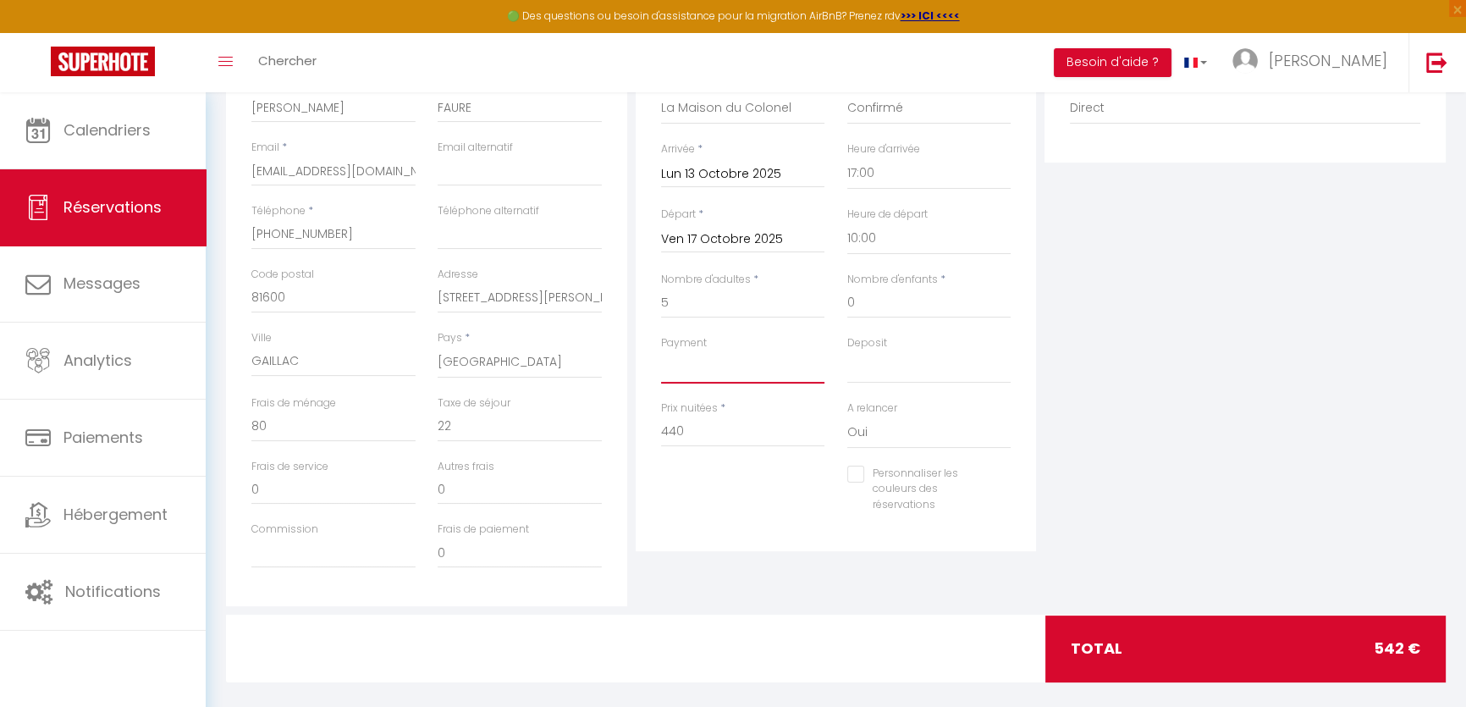
click at [734, 376] on select "OK KO" at bounding box center [743, 367] width 164 height 32
click at [690, 361] on select "OK KO" at bounding box center [743, 367] width 164 height 32
click at [661, 351] on select "OK KO" at bounding box center [743, 367] width 164 height 32
click at [923, 360] on select "OK KO" at bounding box center [929, 367] width 164 height 32
click at [847, 351] on select "OK KO" at bounding box center [929, 367] width 164 height 32
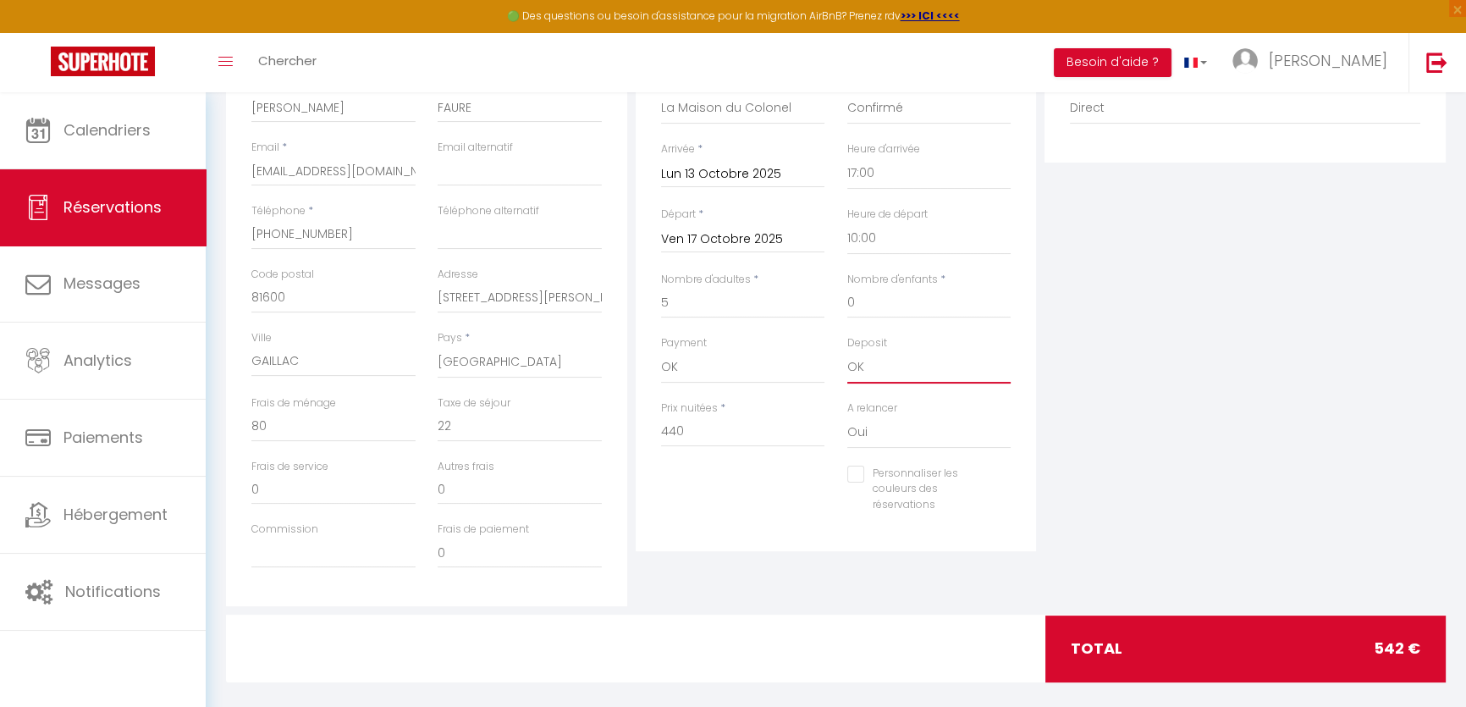
scroll to position [400, 0]
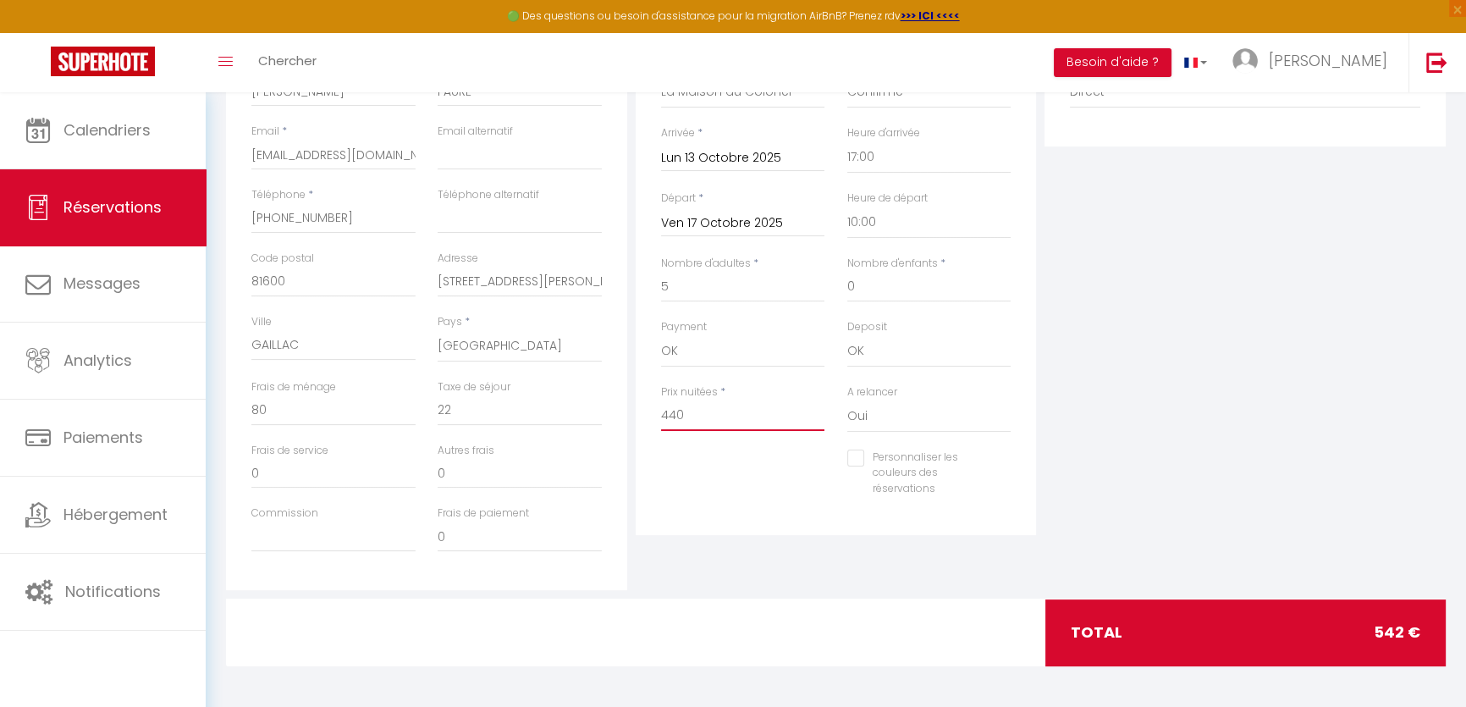
click at [702, 425] on input "440" at bounding box center [743, 415] width 164 height 30
click at [1407, 618] on div "total 542 €" at bounding box center [1245, 632] width 400 height 66
click at [1401, 622] on span "542 €" at bounding box center [1397, 632] width 47 height 24
click at [1401, 623] on span "542 €" at bounding box center [1397, 632] width 47 height 24
click at [735, 412] on input "440" at bounding box center [743, 415] width 164 height 30
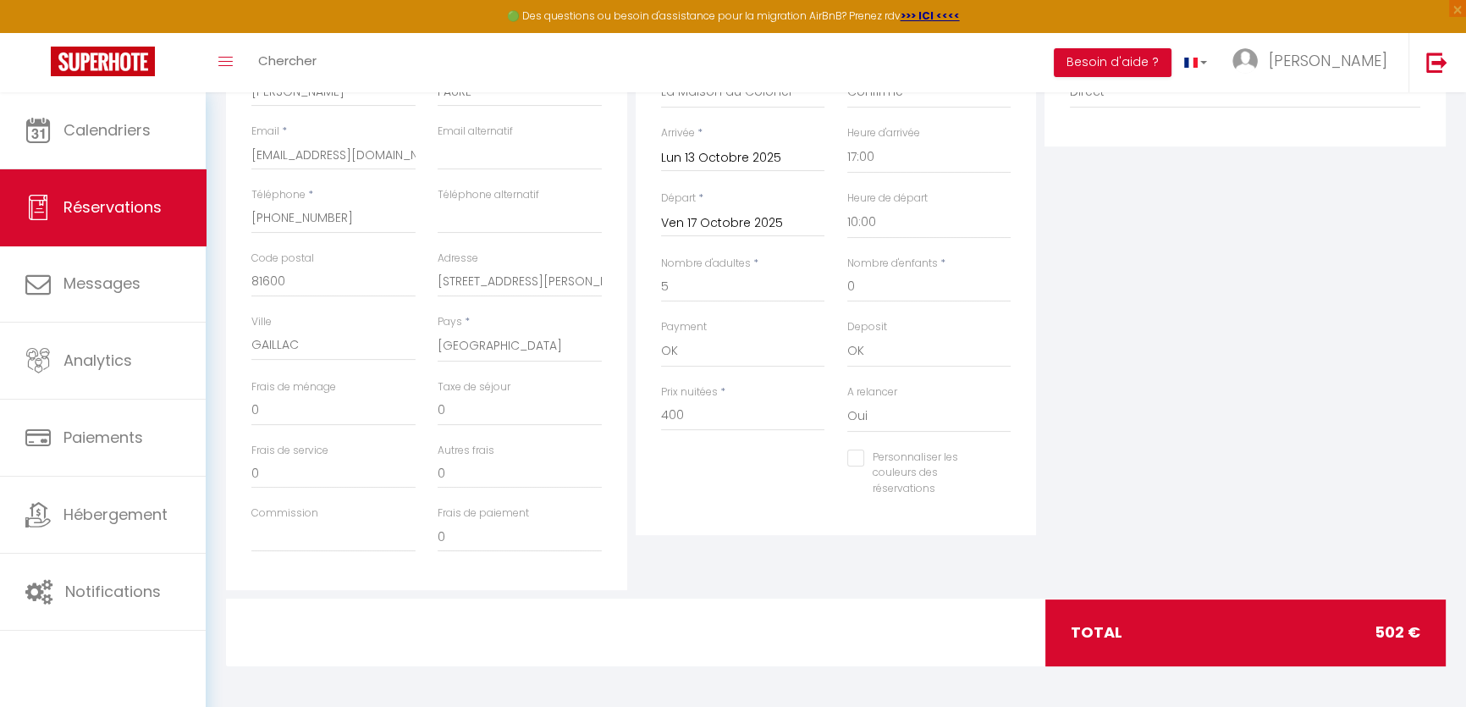
click at [746, 443] on div "Prix nuitées * 400" at bounding box center [743, 416] width 186 height 65
click at [812, 585] on div "Détails Réservation Appartement * ★Le Cocon de la Cathédrale★ ★Le [GEOGRAPHIC_D…" at bounding box center [836, 287] width 410 height 605
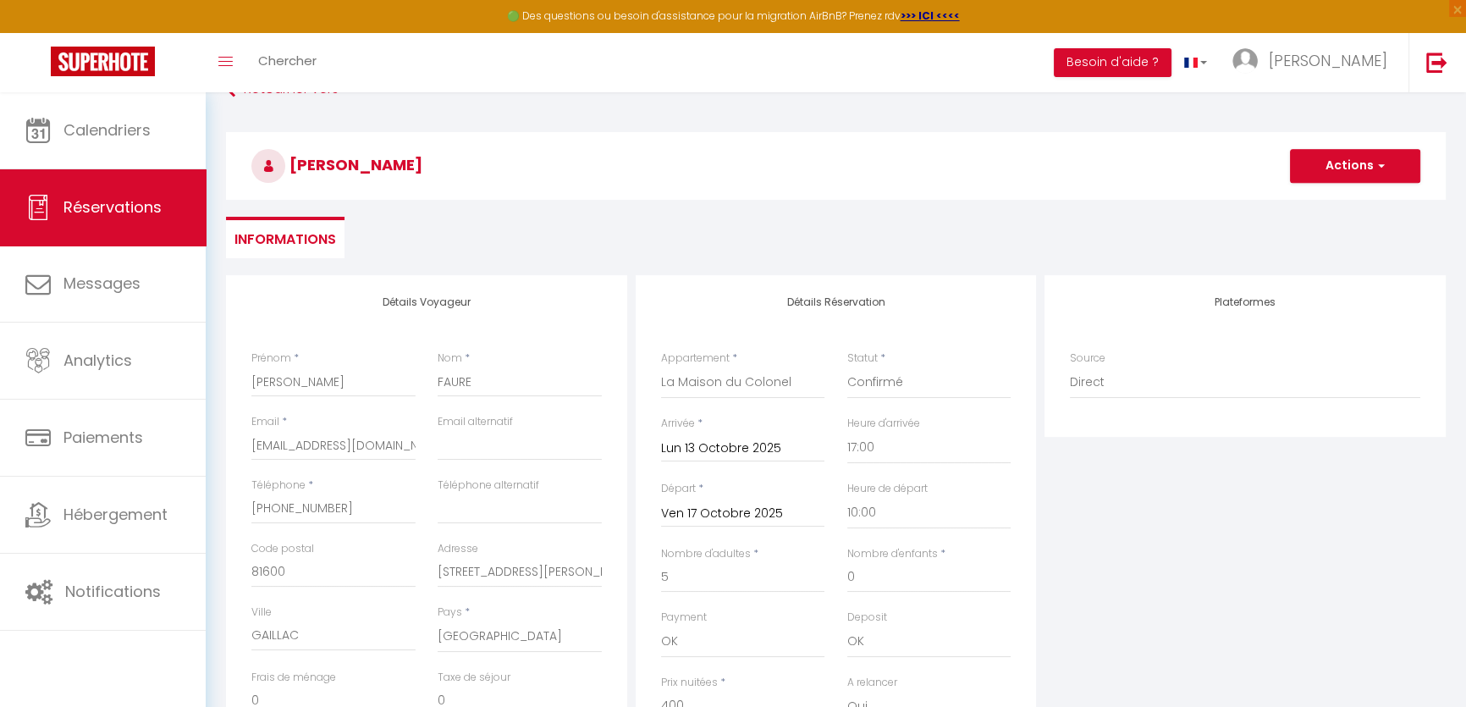
scroll to position [93, 0]
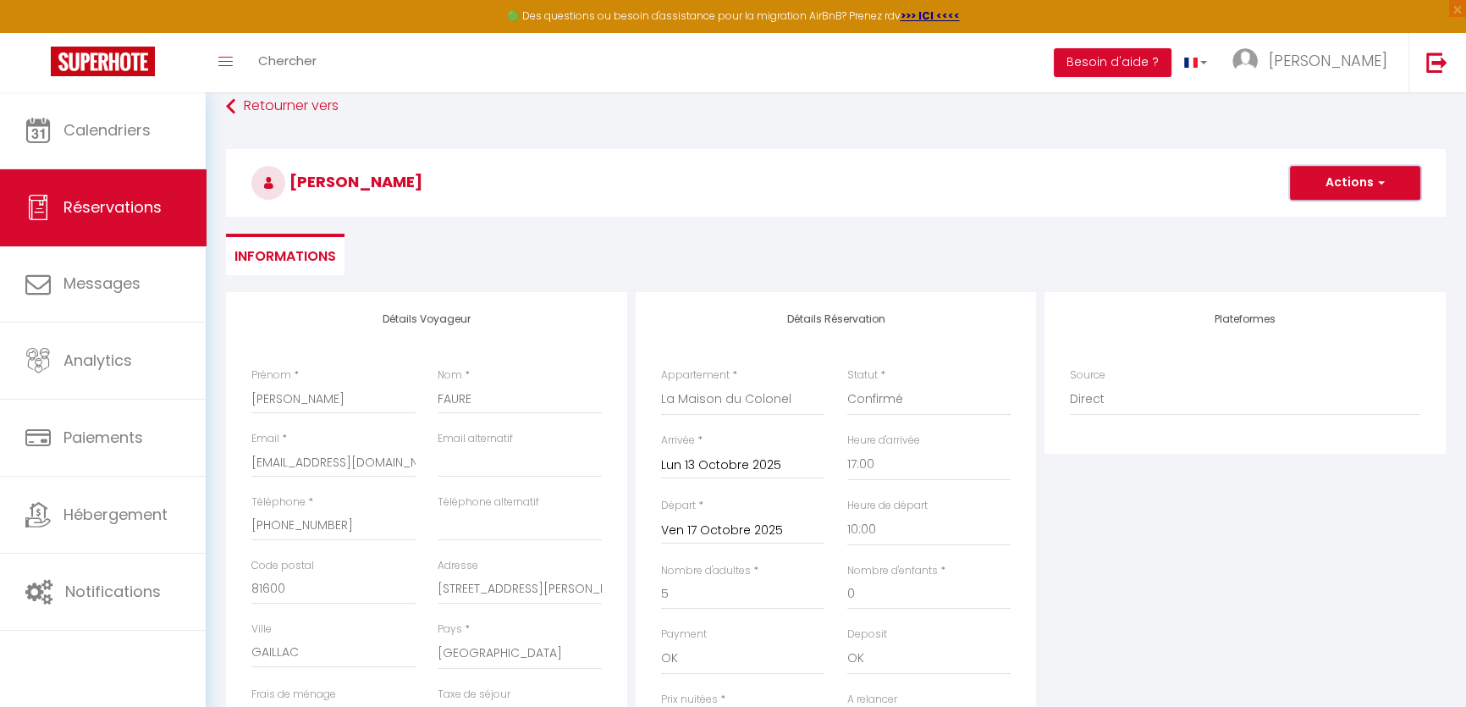
click at [1363, 185] on button "Actions" at bounding box center [1355, 183] width 130 height 34
click at [1345, 209] on link "Enregistrer" at bounding box center [1338, 220] width 134 height 22
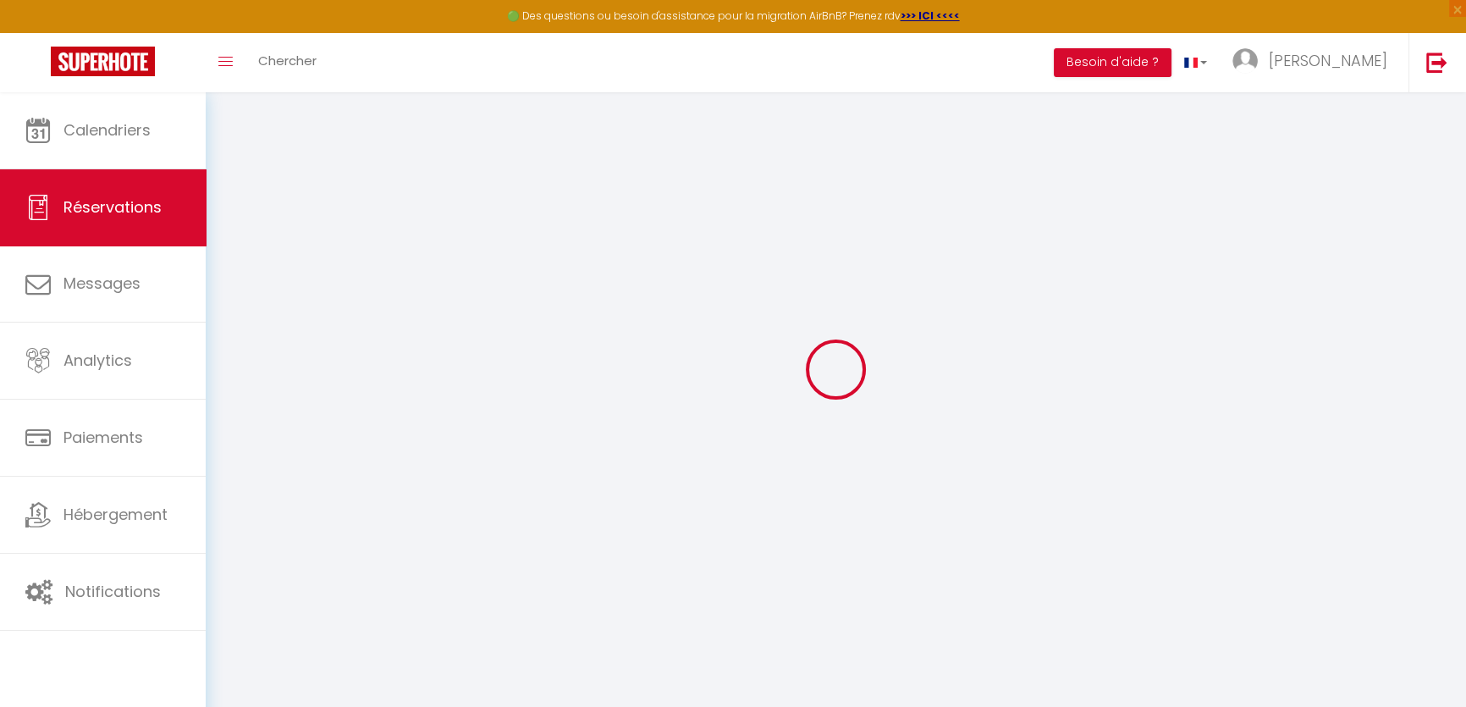
scroll to position [92, 0]
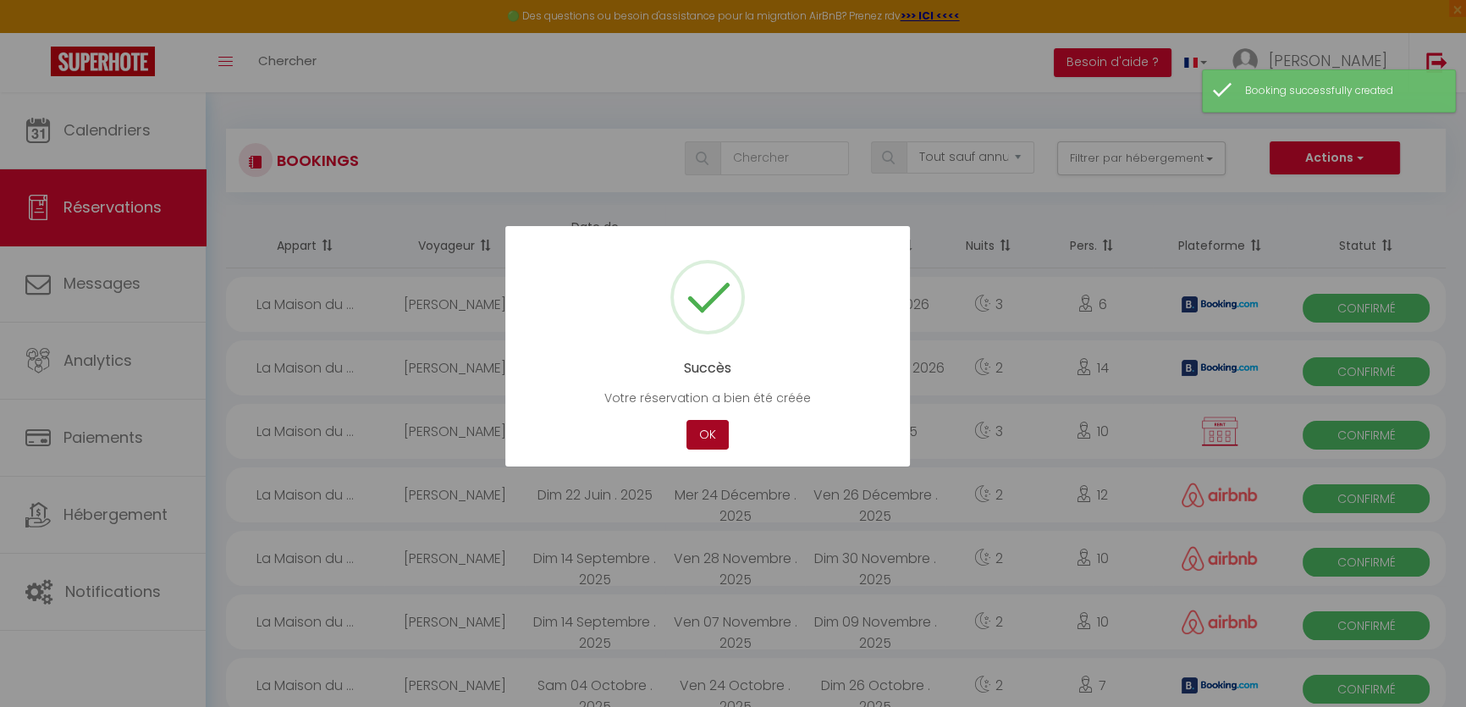
click at [708, 441] on button "OK" at bounding box center [707, 435] width 42 height 30
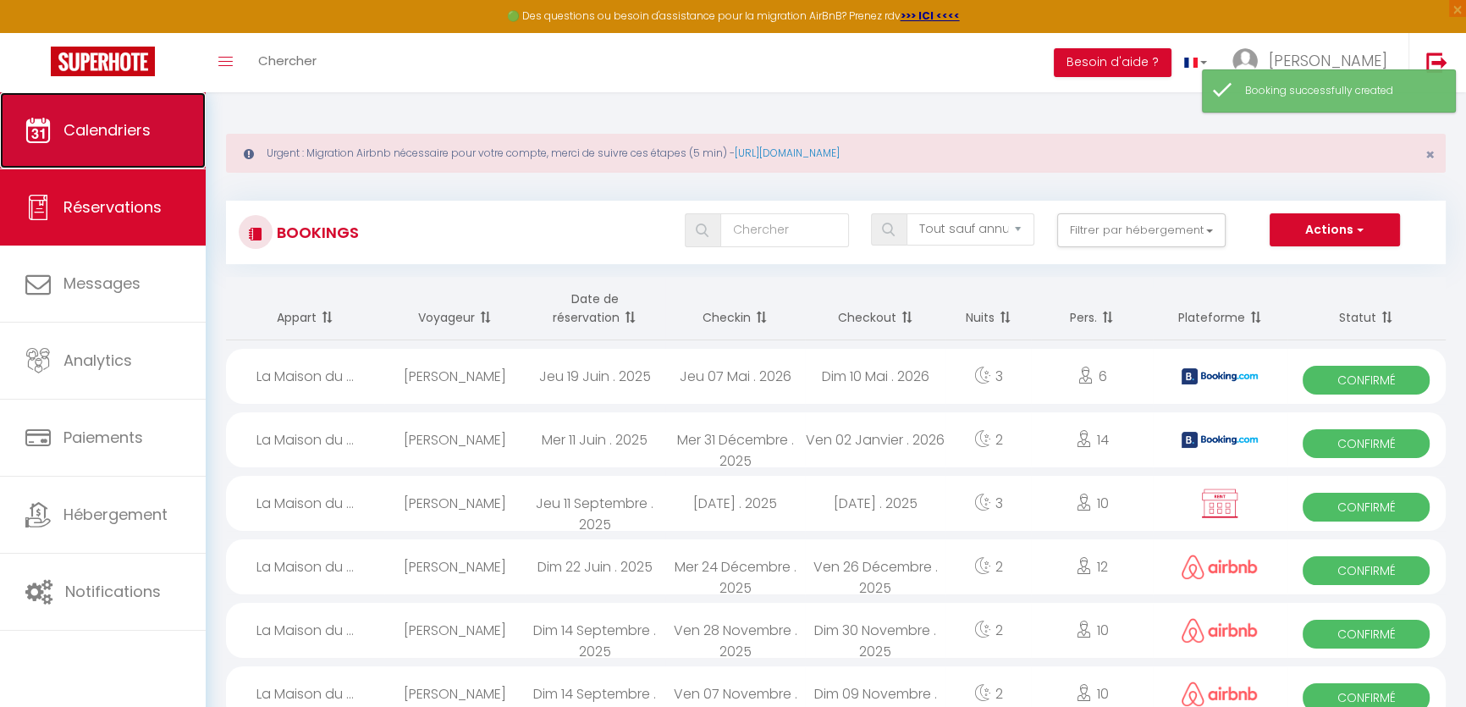
click at [101, 135] on span "Calendriers" at bounding box center [106, 129] width 87 height 21
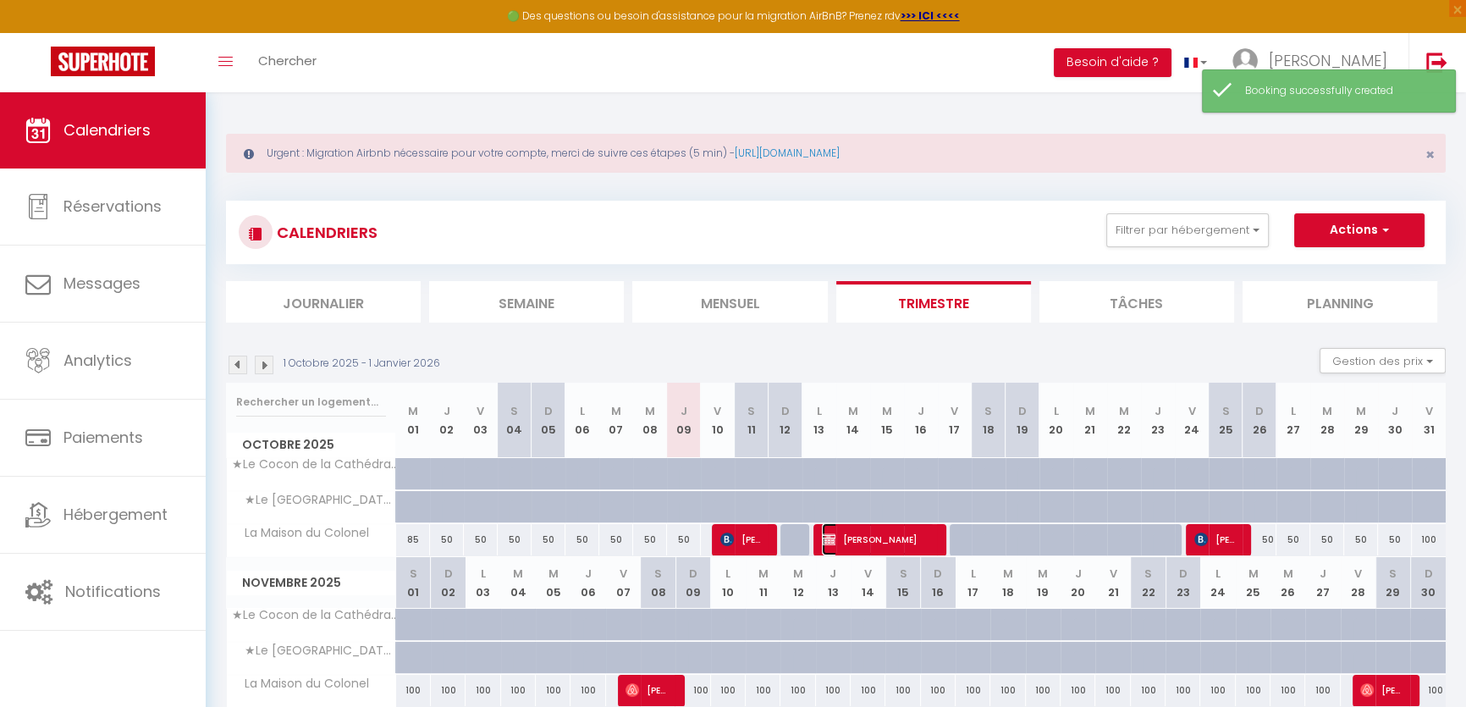
click at [865, 538] on span "[PERSON_NAME]" at bounding box center [878, 539] width 113 height 32
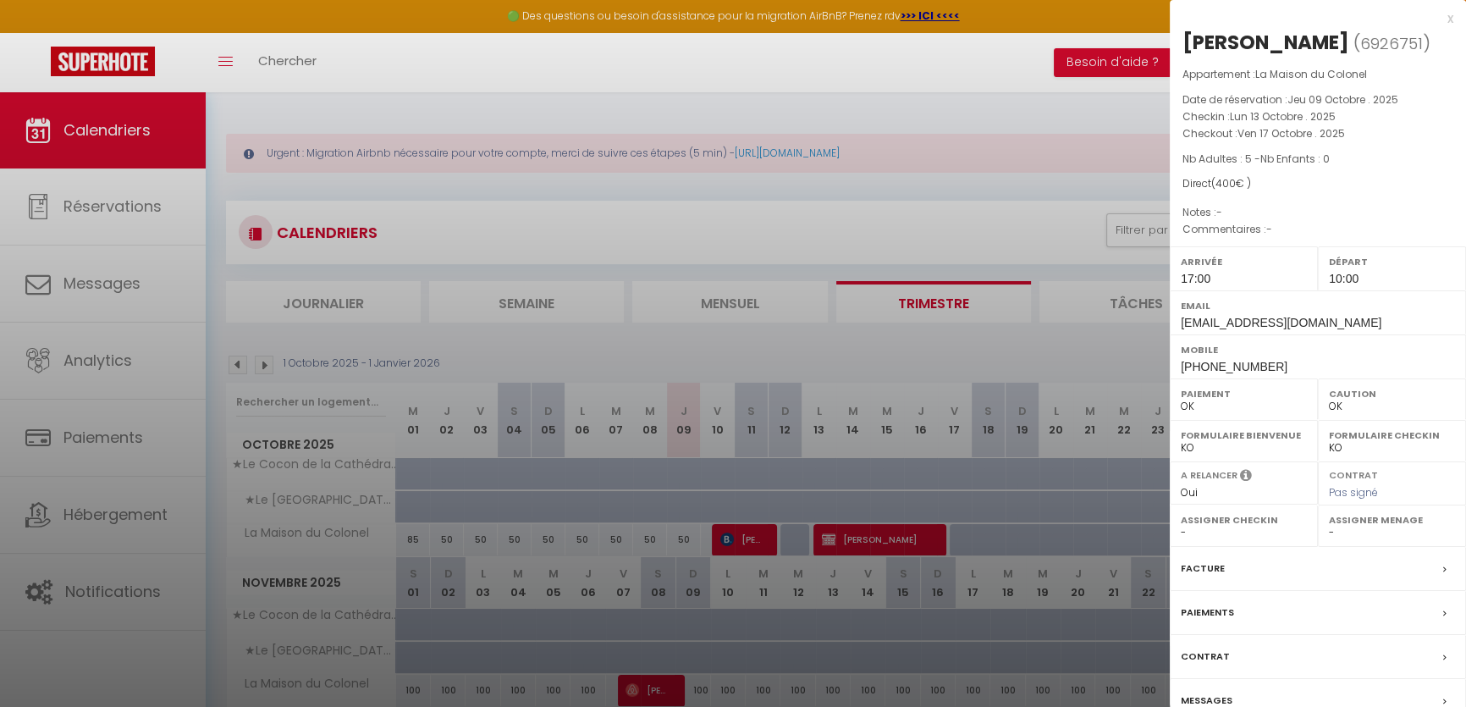
click at [1215, 614] on label "Paiements" at bounding box center [1207, 612] width 53 height 18
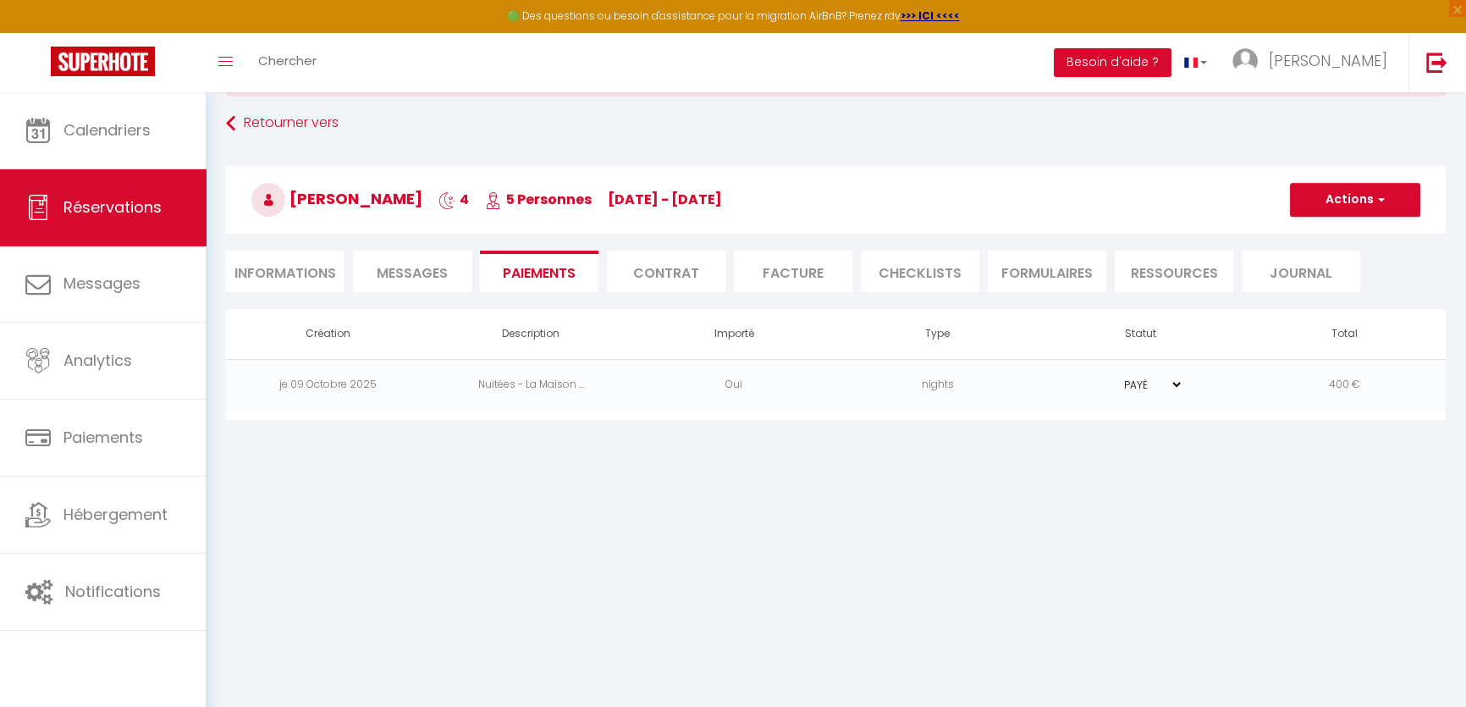
scroll to position [92, 0]
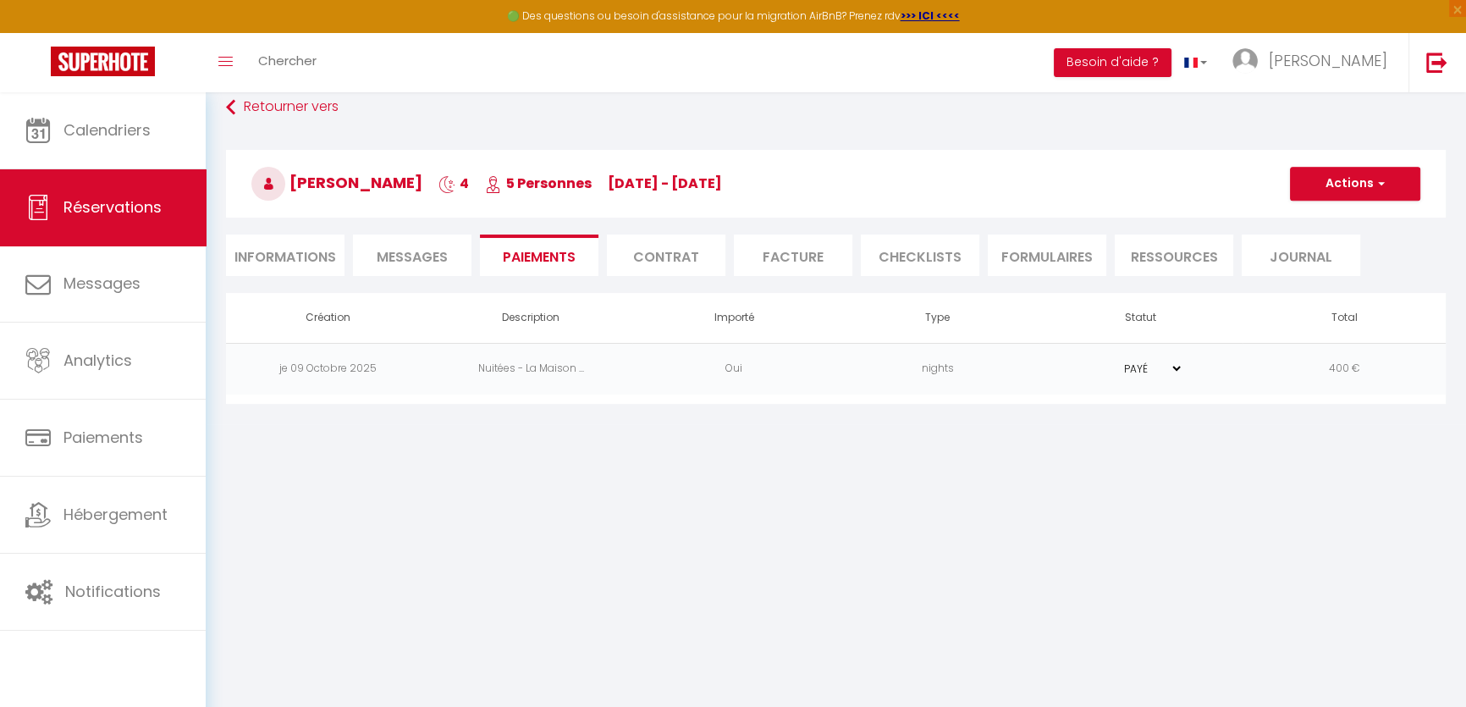
click at [452, 258] on li "Messages" at bounding box center [412, 254] width 118 height 41
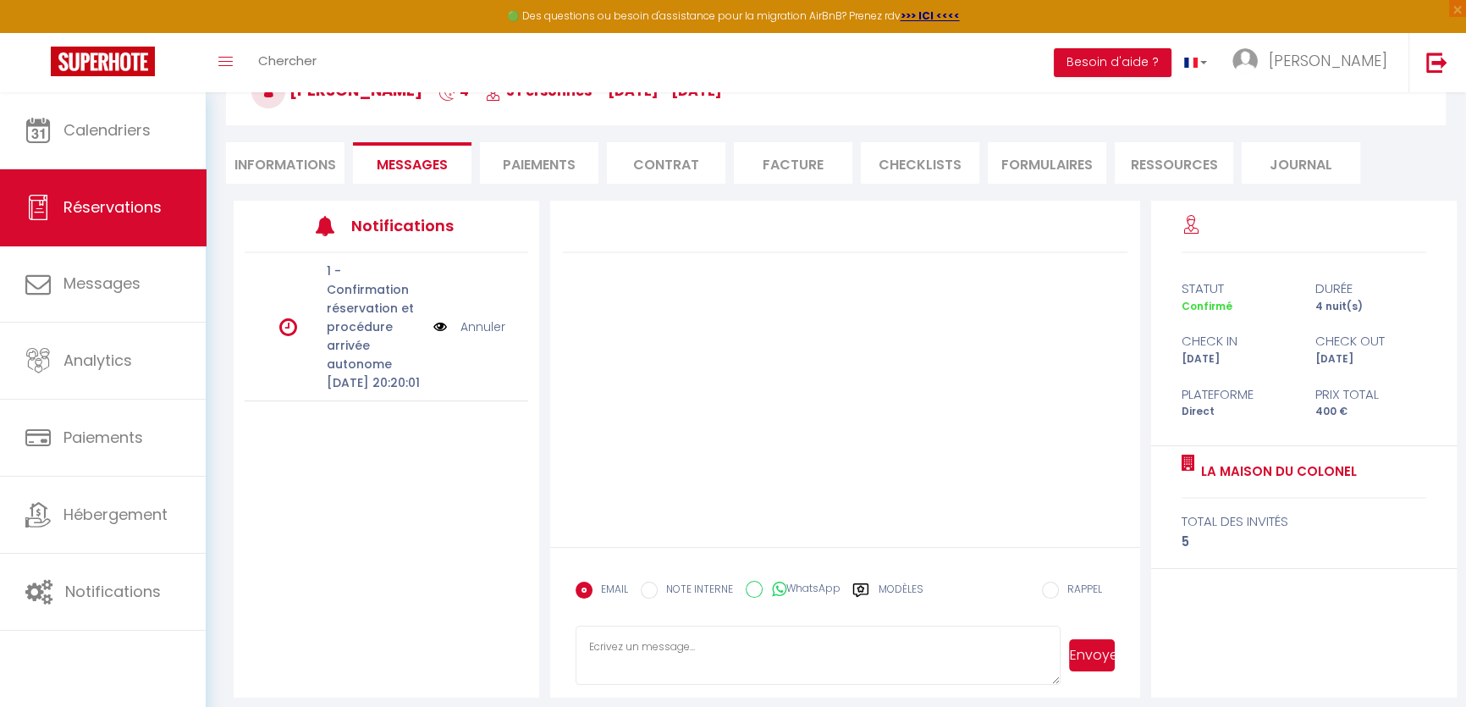
scroll to position [195, 0]
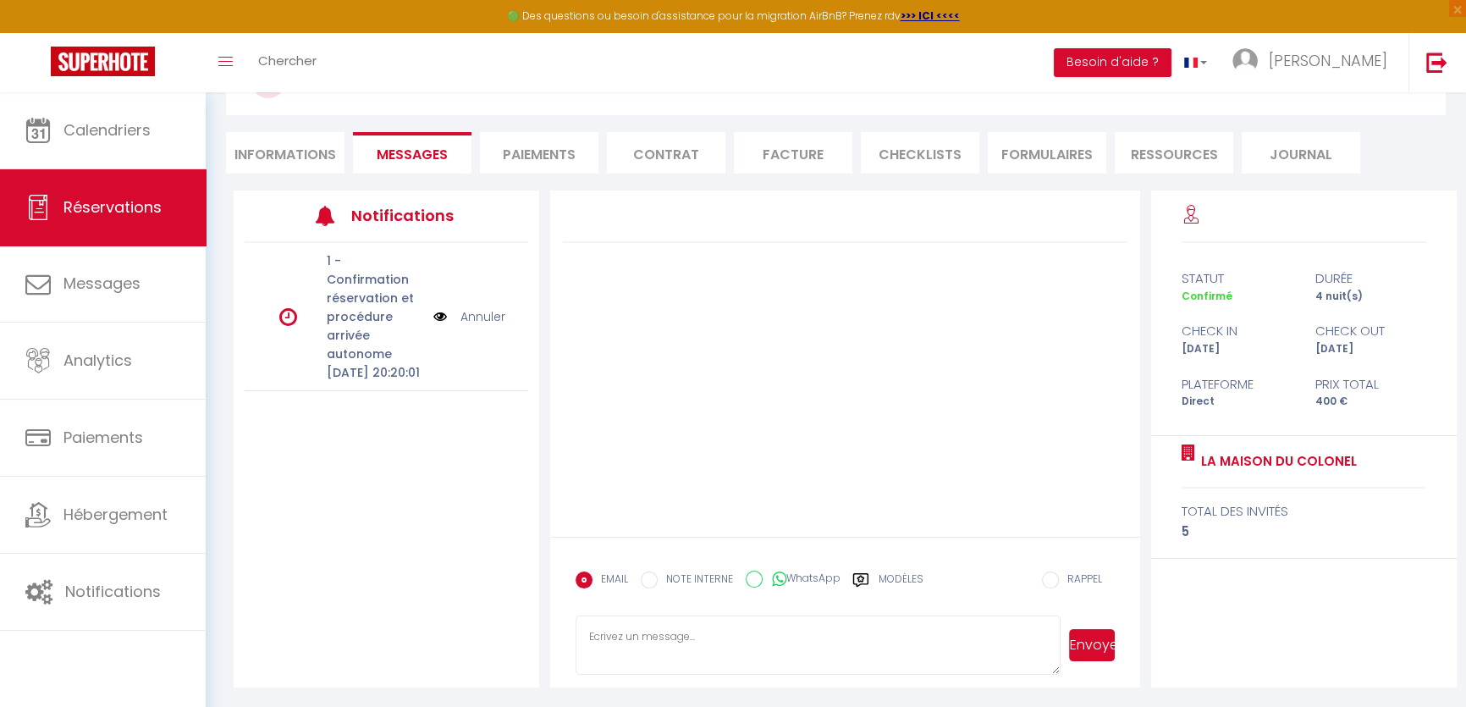
click at [494, 318] on link "Annuler" at bounding box center [482, 316] width 45 height 19
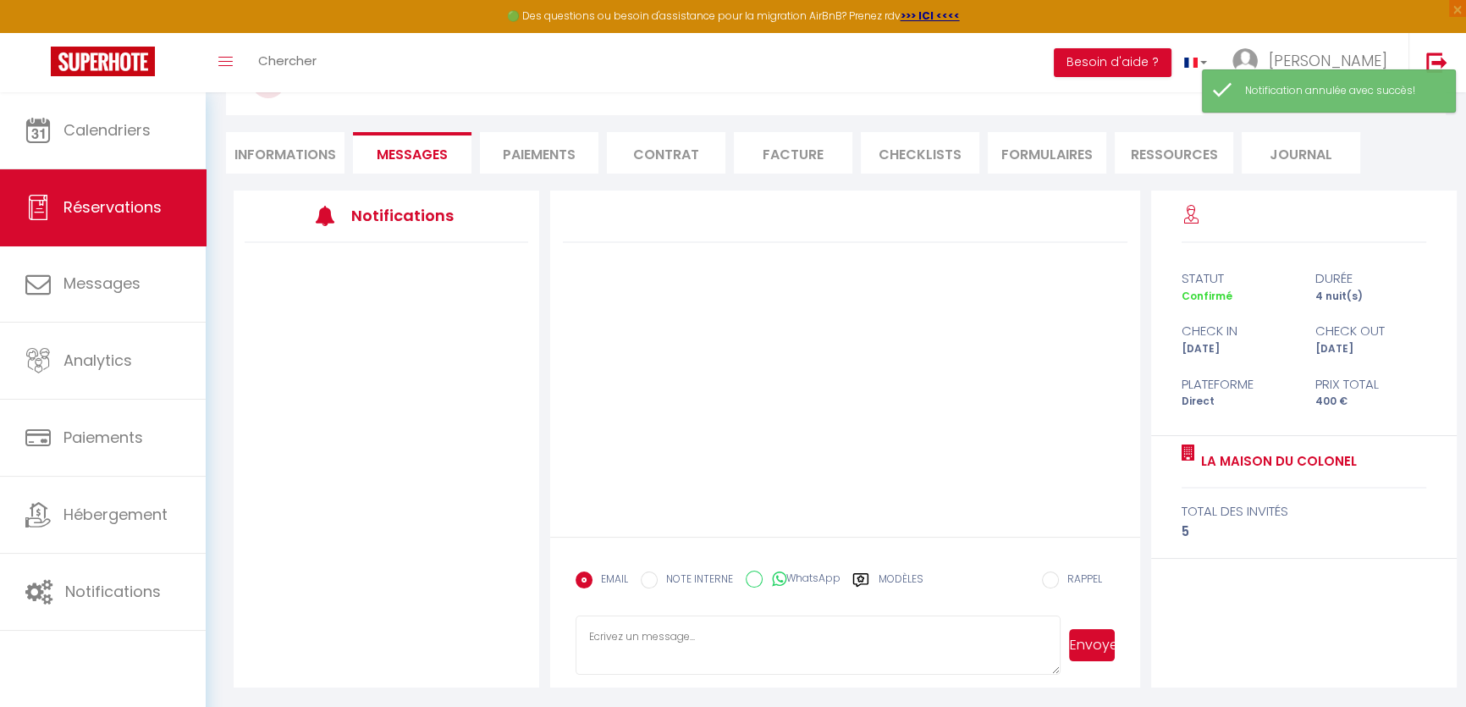
click at [306, 144] on li "Informations" at bounding box center [285, 152] width 118 height 41
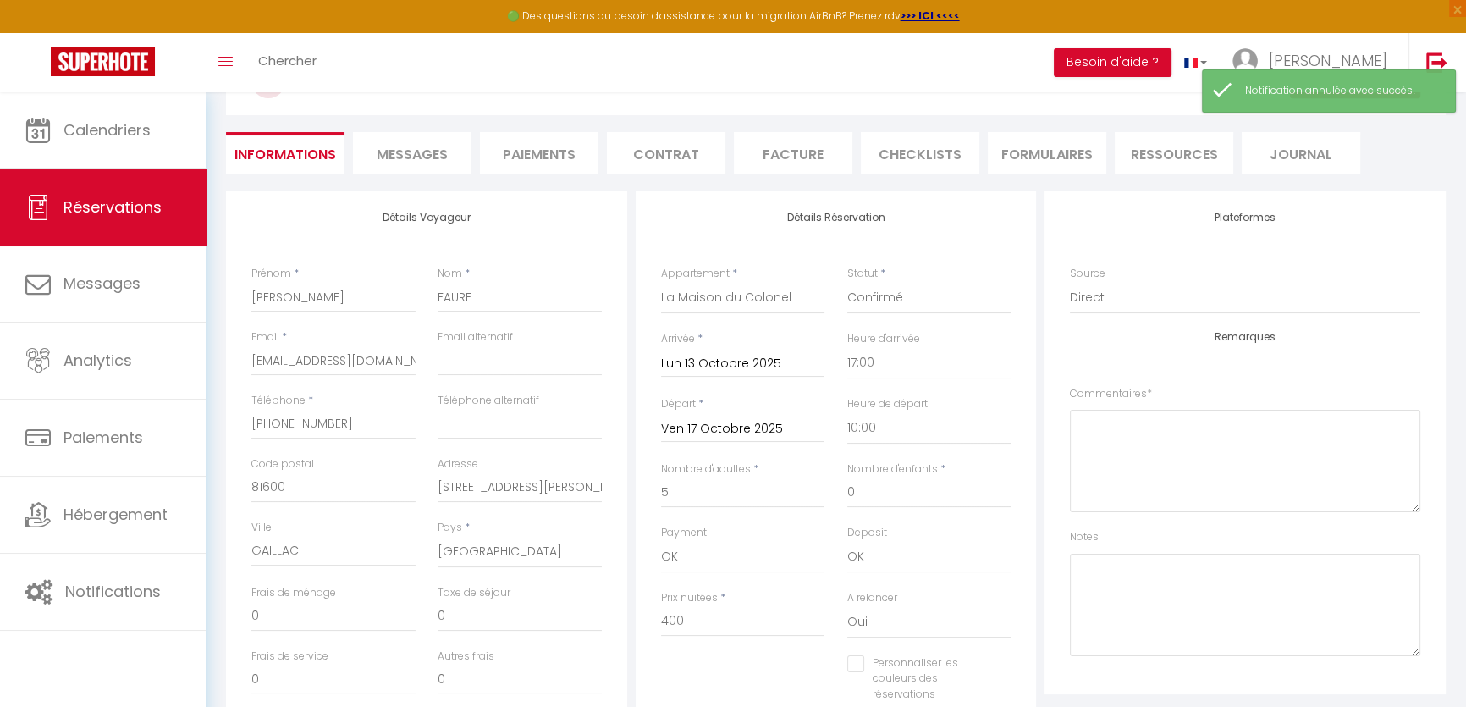
click at [445, 164] on li "Messages" at bounding box center [412, 152] width 118 height 41
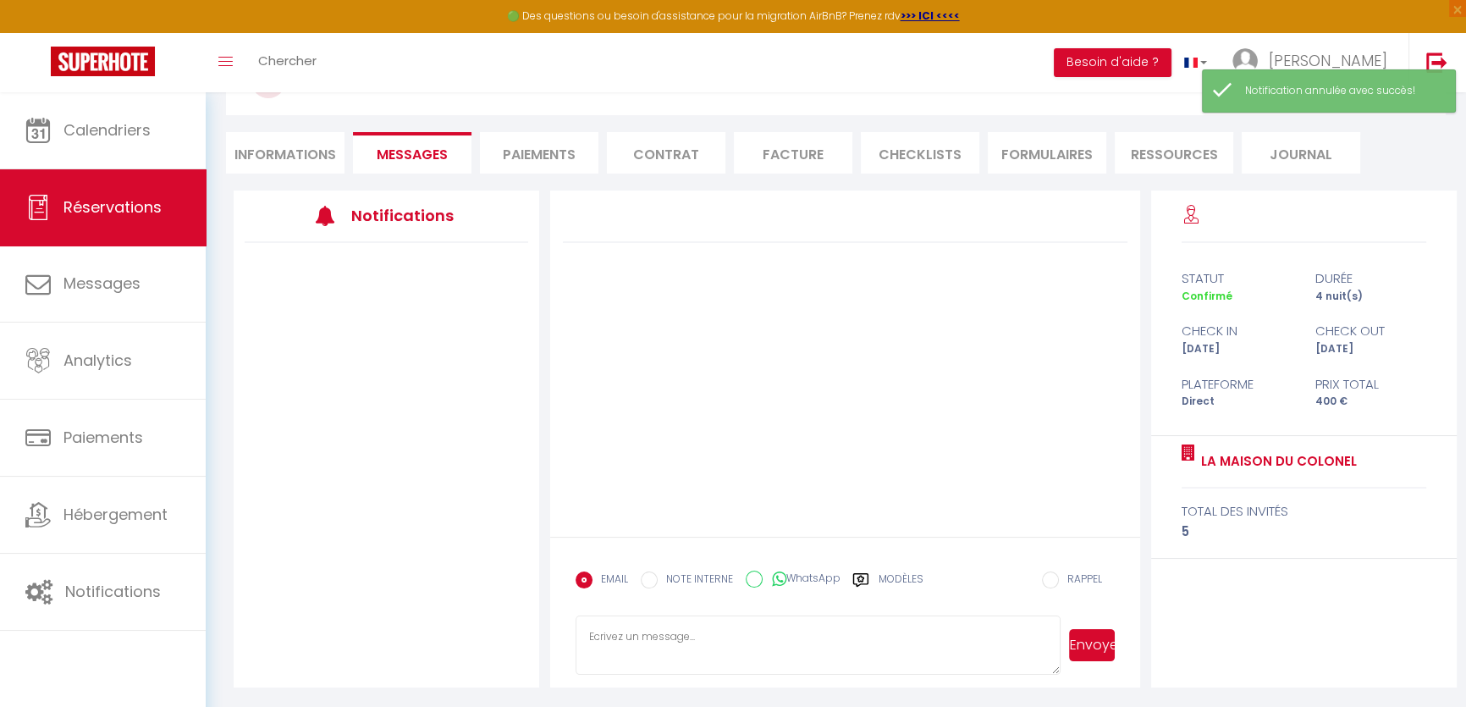
drag, startPoint x: 504, startPoint y: 157, endPoint x: 521, endPoint y: 158, distance: 16.9
click at [505, 157] on li "Paiements" at bounding box center [539, 152] width 118 height 41
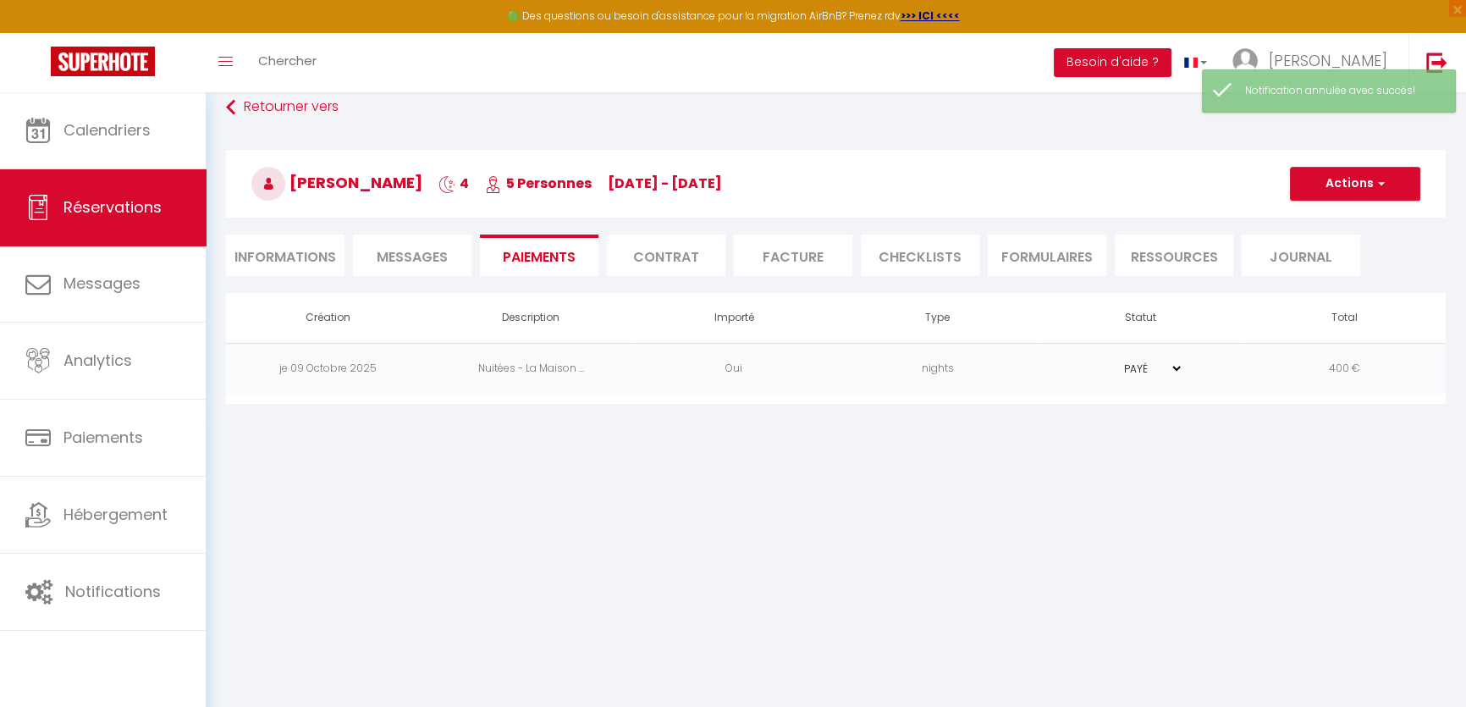
scroll to position [92, 0]
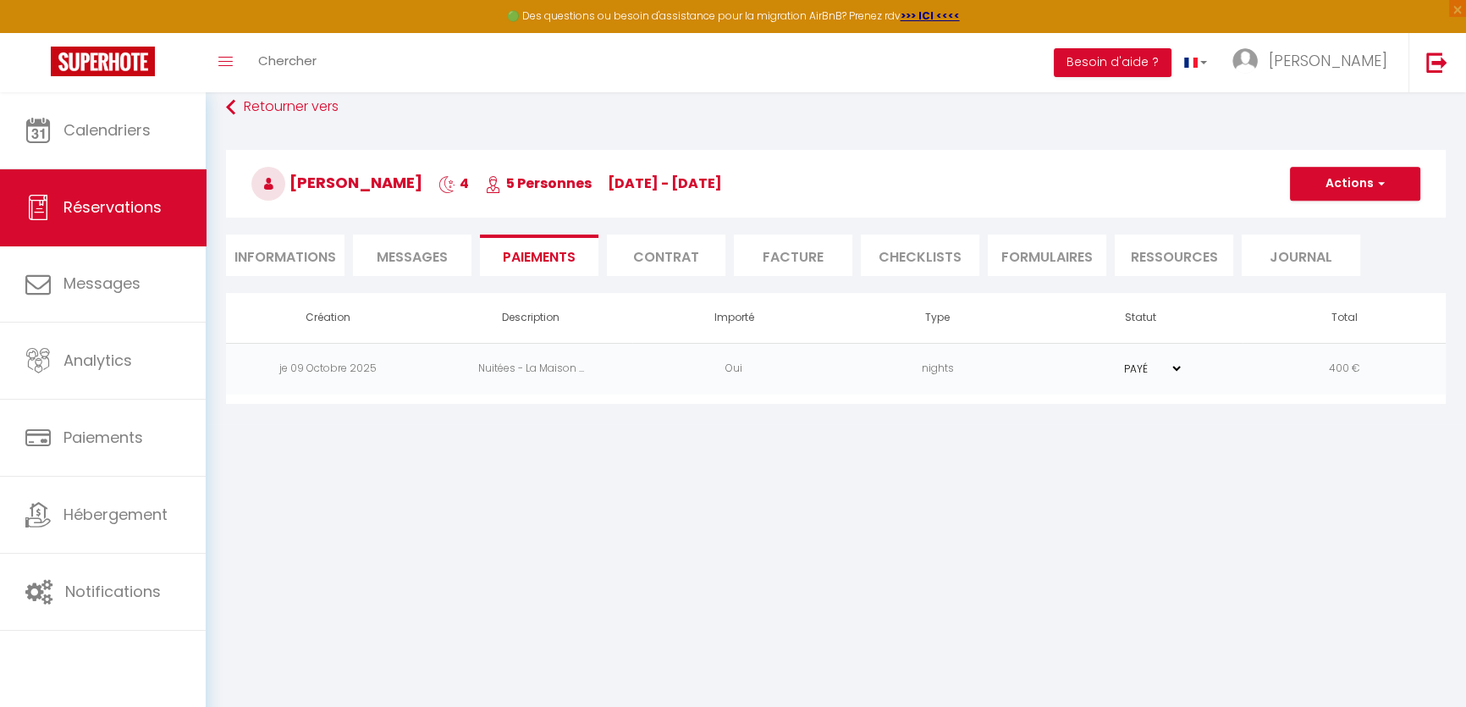
click at [682, 237] on li "Contrat" at bounding box center [666, 254] width 118 height 41
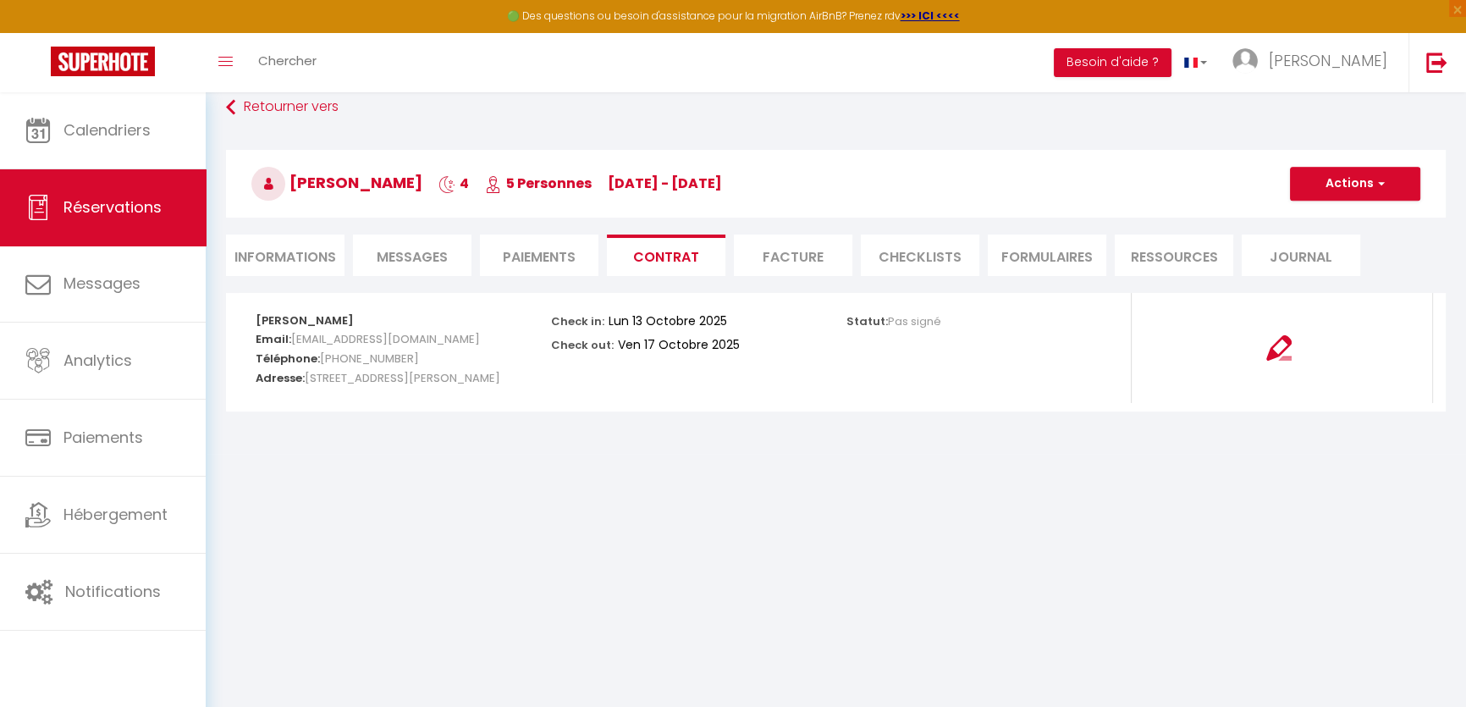
click at [820, 247] on li "Facture" at bounding box center [793, 254] width 118 height 41
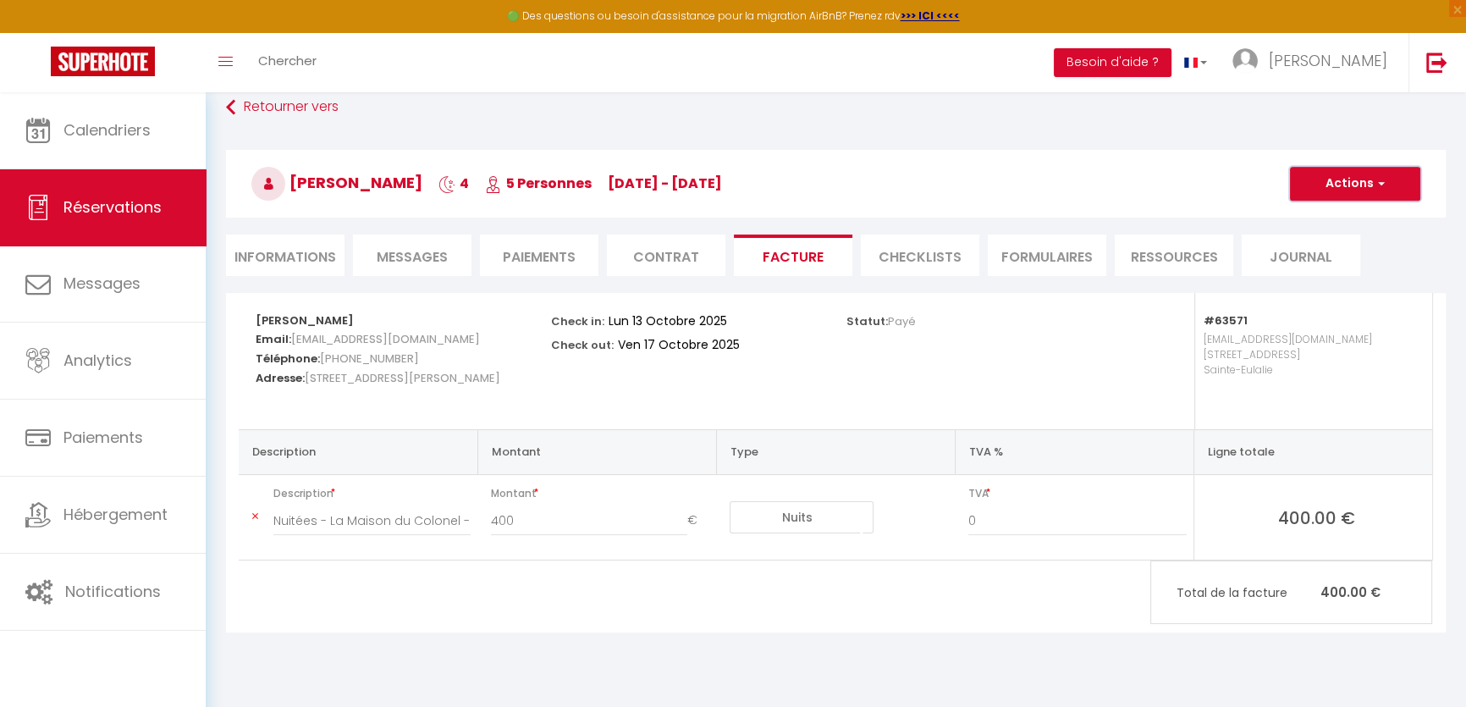
click at [1383, 185] on span "button" at bounding box center [1379, 183] width 10 height 15
click at [931, 426] on div "Statut: Payé" at bounding box center [982, 361] width 295 height 136
click at [820, 518] on select "Nuits Frais de ménage Taxe de séjour Autre Frais de service hôte Frais de paiem…" at bounding box center [802, 517] width 144 height 32
click at [730, 501] on select "Nuits Frais de ménage Taxe de séjour Autre Frais de service hôte Frais de paiem…" at bounding box center [802, 517] width 144 height 32
click at [1349, 194] on button "Actions" at bounding box center [1355, 184] width 130 height 34
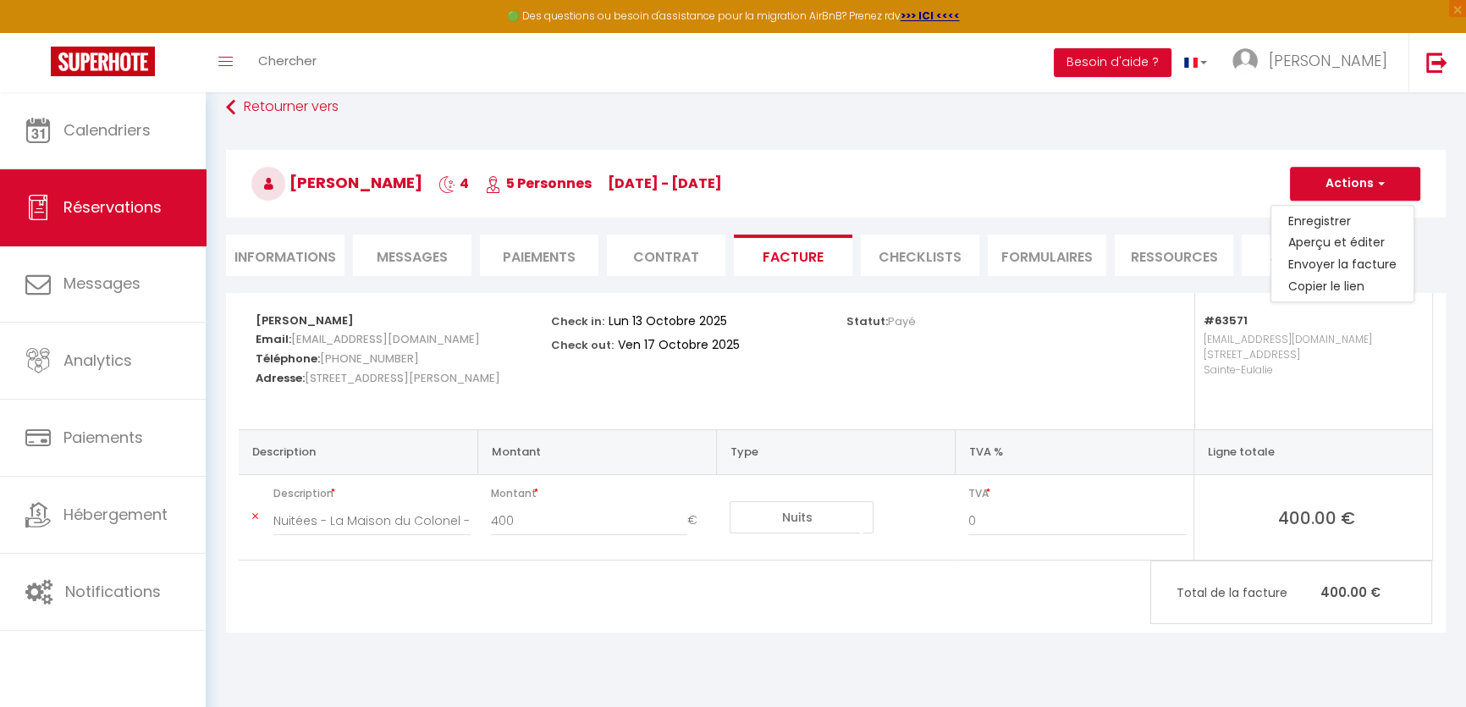
click at [1114, 397] on div "Statut: Payé" at bounding box center [982, 361] width 295 height 136
click at [840, 515] on select "Nuits Frais de ménage Taxe de séjour Autre Frais de service hôte Frais de paiem…" at bounding box center [802, 517] width 144 height 32
click at [1371, 185] on button "Actions" at bounding box center [1355, 184] width 130 height 34
click at [1336, 220] on link "Enregistrer" at bounding box center [1342, 221] width 142 height 22
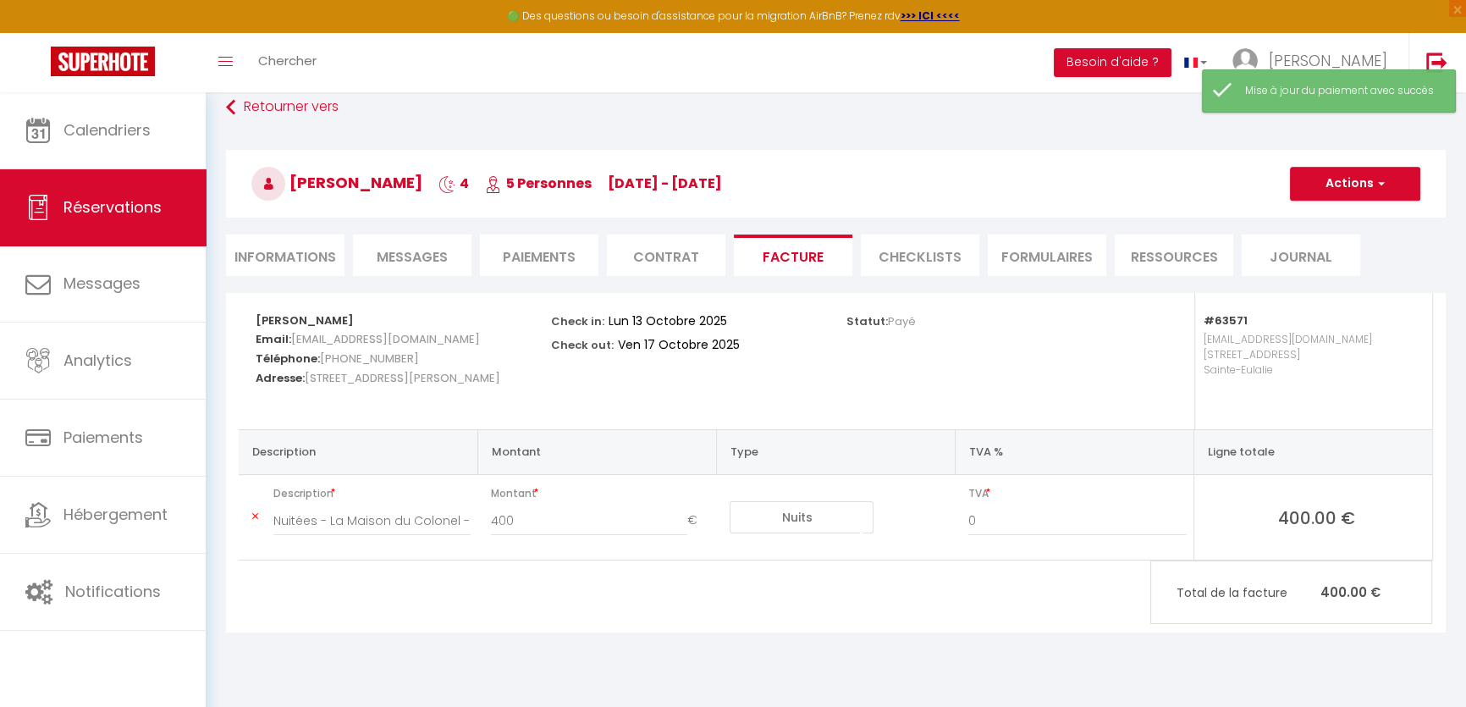
click at [1336, 201] on h3 "[PERSON_NAME] 4 5 Personnes [DATE] - [DATE]" at bounding box center [836, 184] width 1220 height 68
click at [1336, 185] on button "Actions" at bounding box center [1355, 184] width 130 height 34
click at [1333, 237] on link "Aperçu et éditer" at bounding box center [1342, 243] width 142 height 22
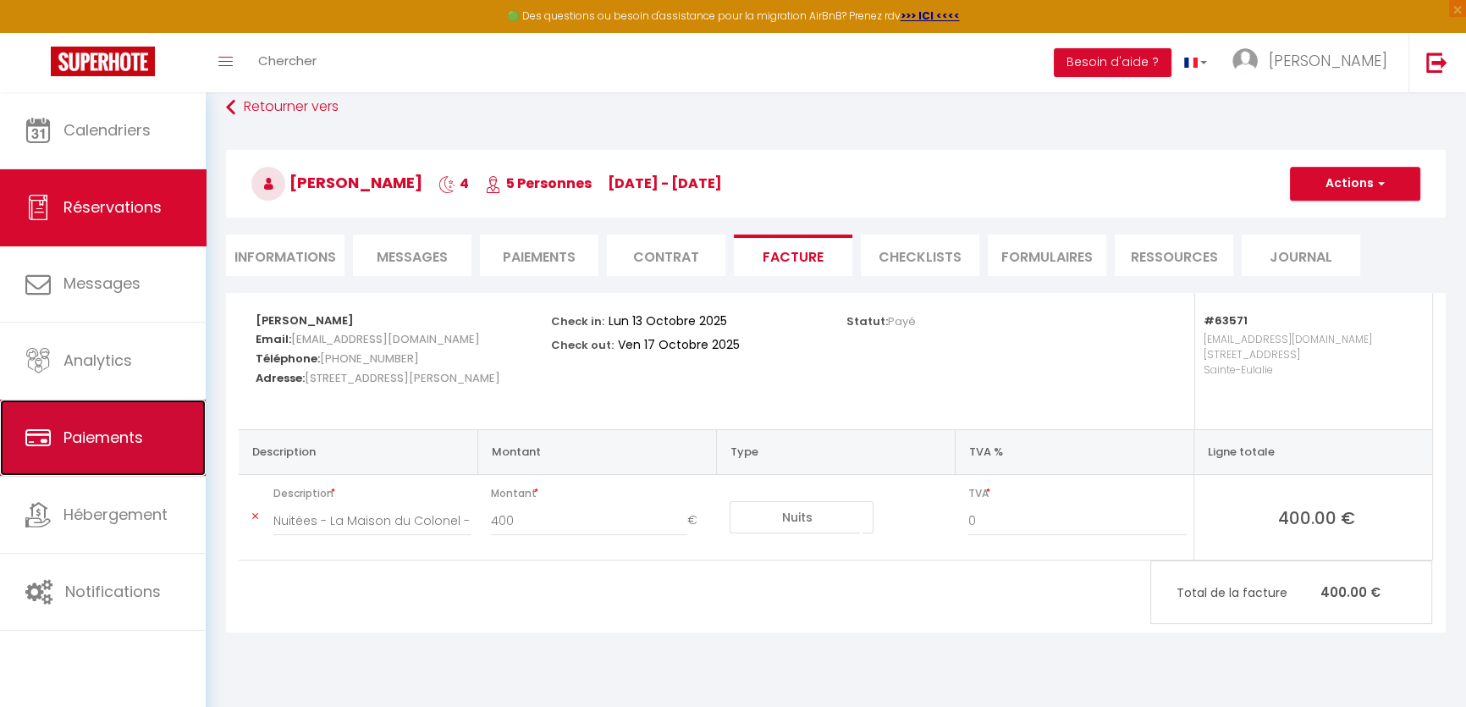
click at [84, 438] on span "Paiements" at bounding box center [103, 437] width 80 height 21
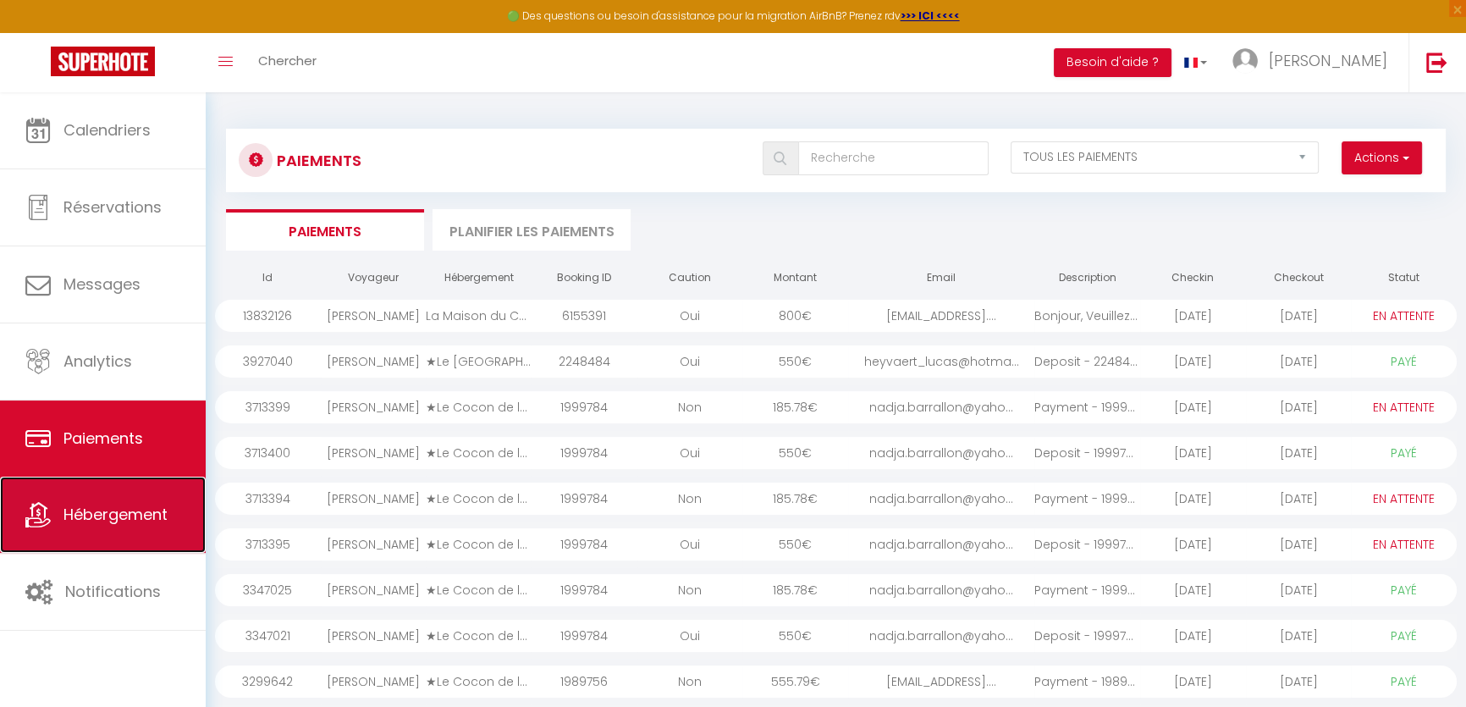
click at [130, 528] on link "Hébergement" at bounding box center [103, 514] width 206 height 76
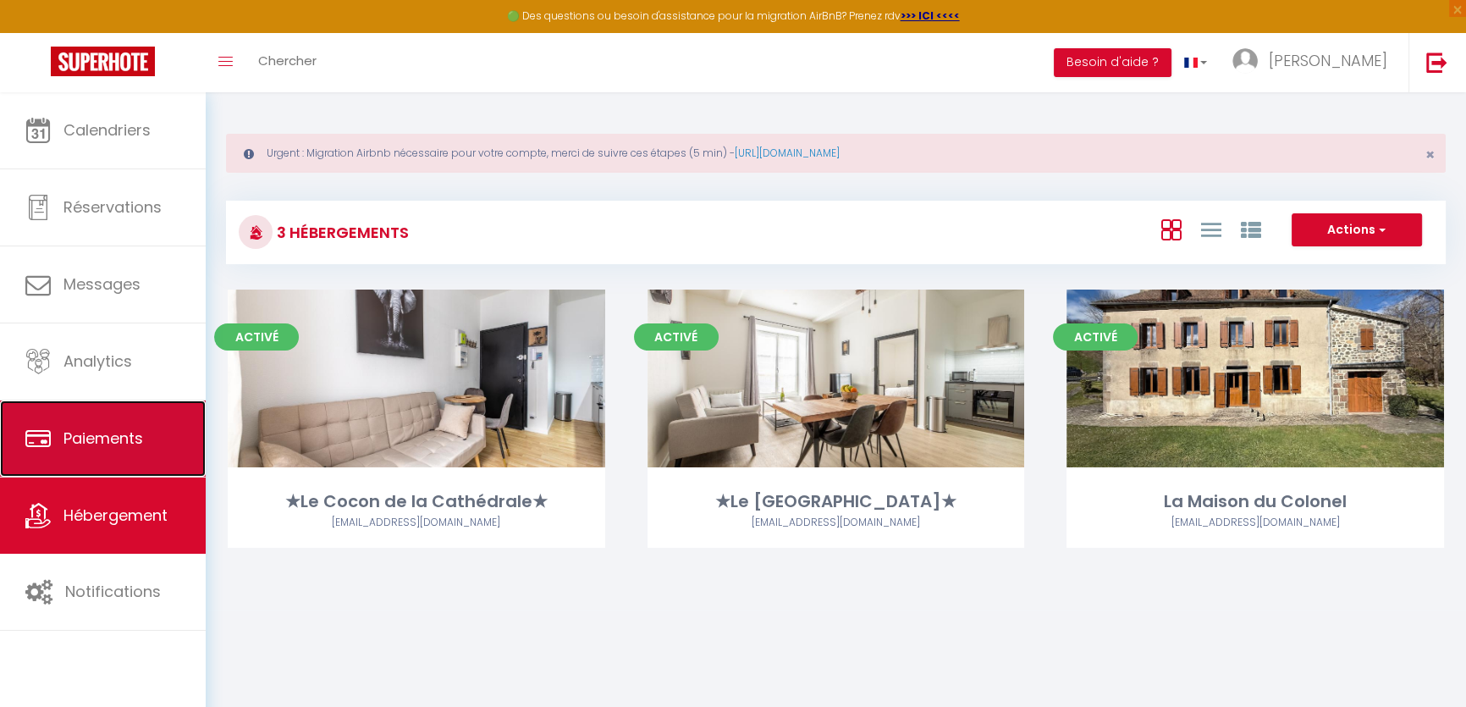
click at [104, 447] on span "Paiements" at bounding box center [103, 437] width 80 height 21
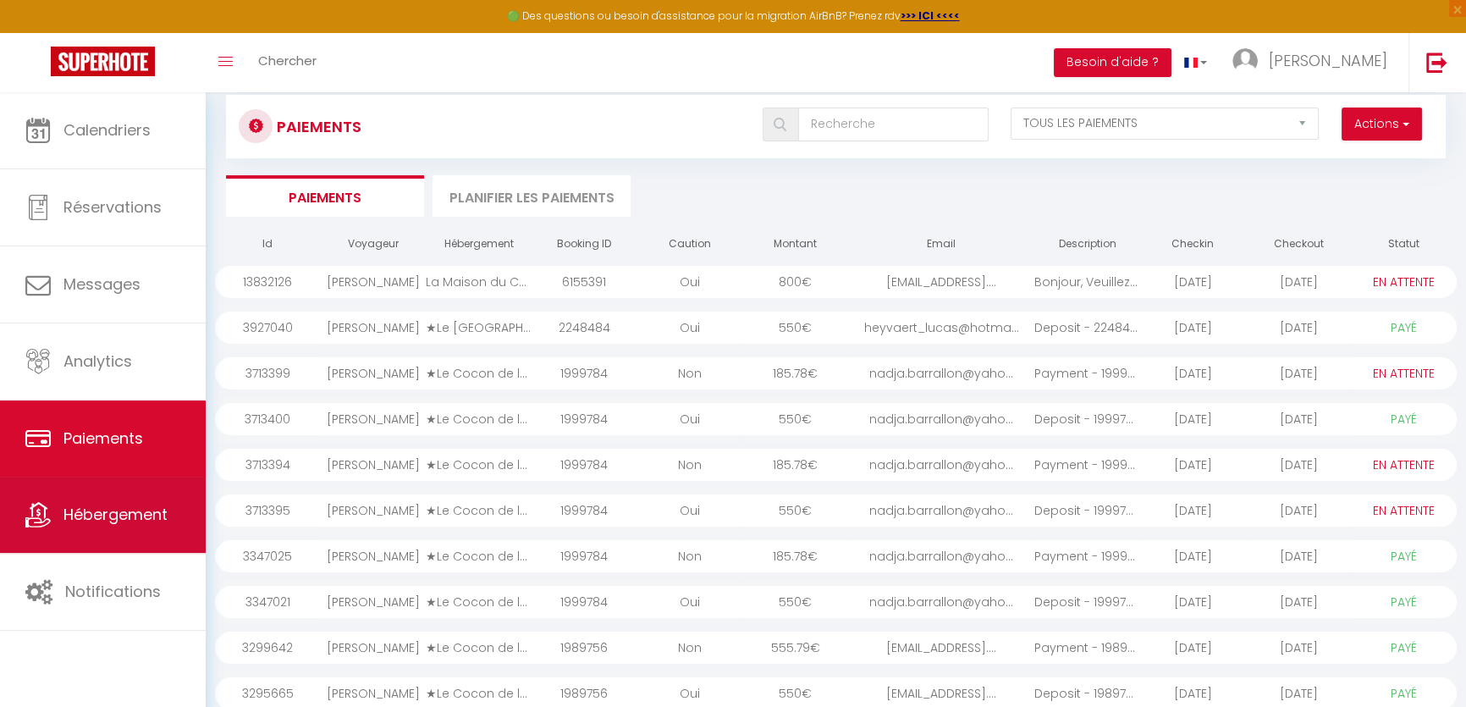
scroll to position [212, 0]
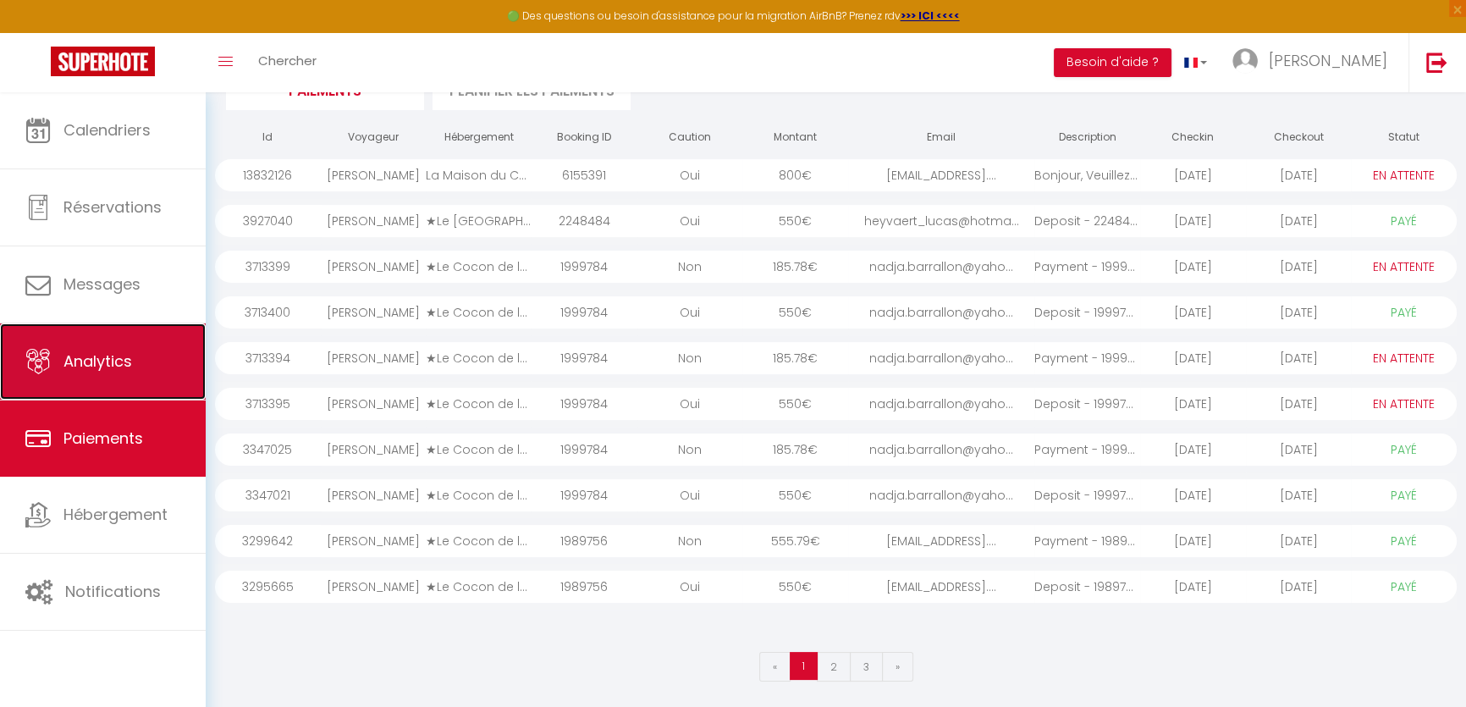
click at [113, 328] on link "Analytics" at bounding box center [103, 361] width 206 height 76
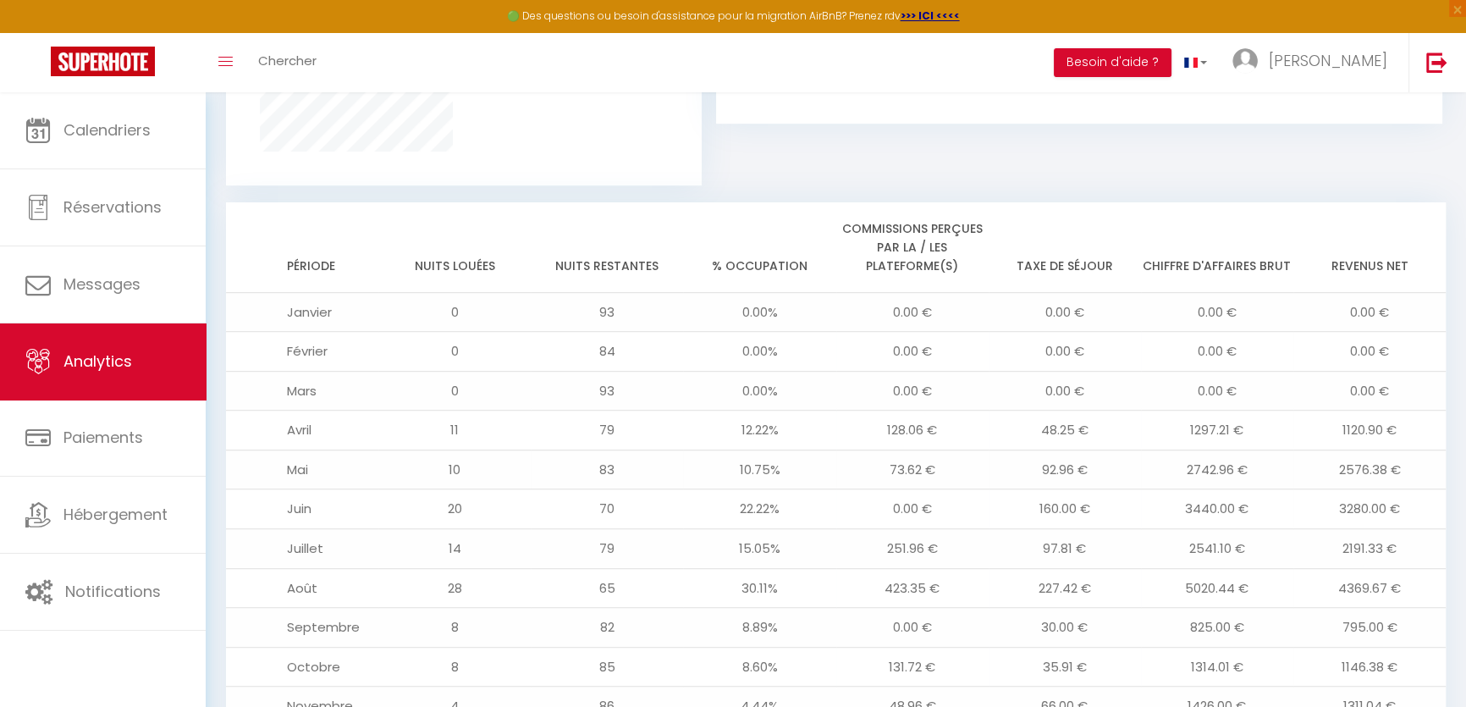
scroll to position [1453, 0]
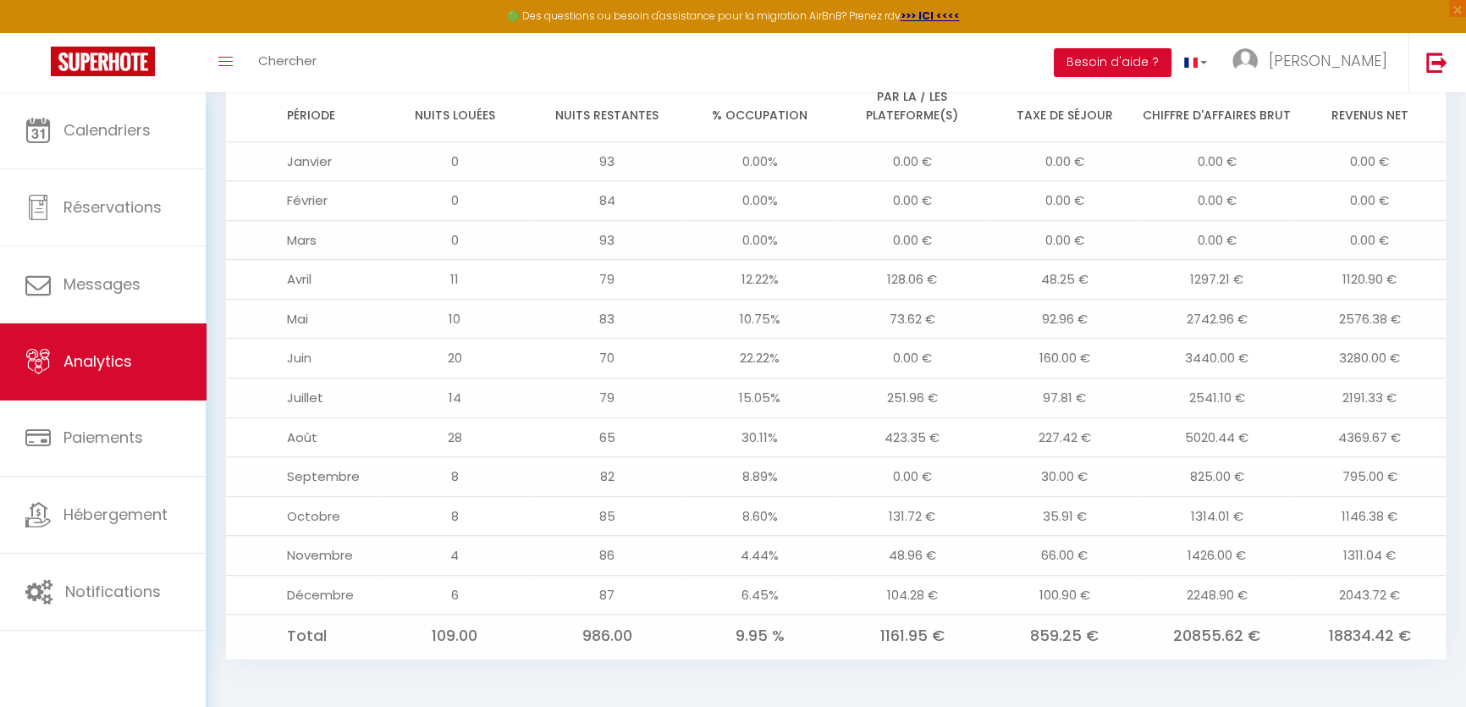
click at [1056, 516] on td "35.91 €" at bounding box center [1065, 516] width 152 height 40
drag, startPoint x: 1039, startPoint y: 515, endPoint x: 1130, endPoint y: 515, distance: 90.6
click at [1079, 516] on td "35.91 €" at bounding box center [1065, 516] width 152 height 40
click at [1212, 509] on td "1314.01 €" at bounding box center [1217, 516] width 152 height 40
click at [884, 516] on td "131.72 €" at bounding box center [912, 516] width 152 height 40
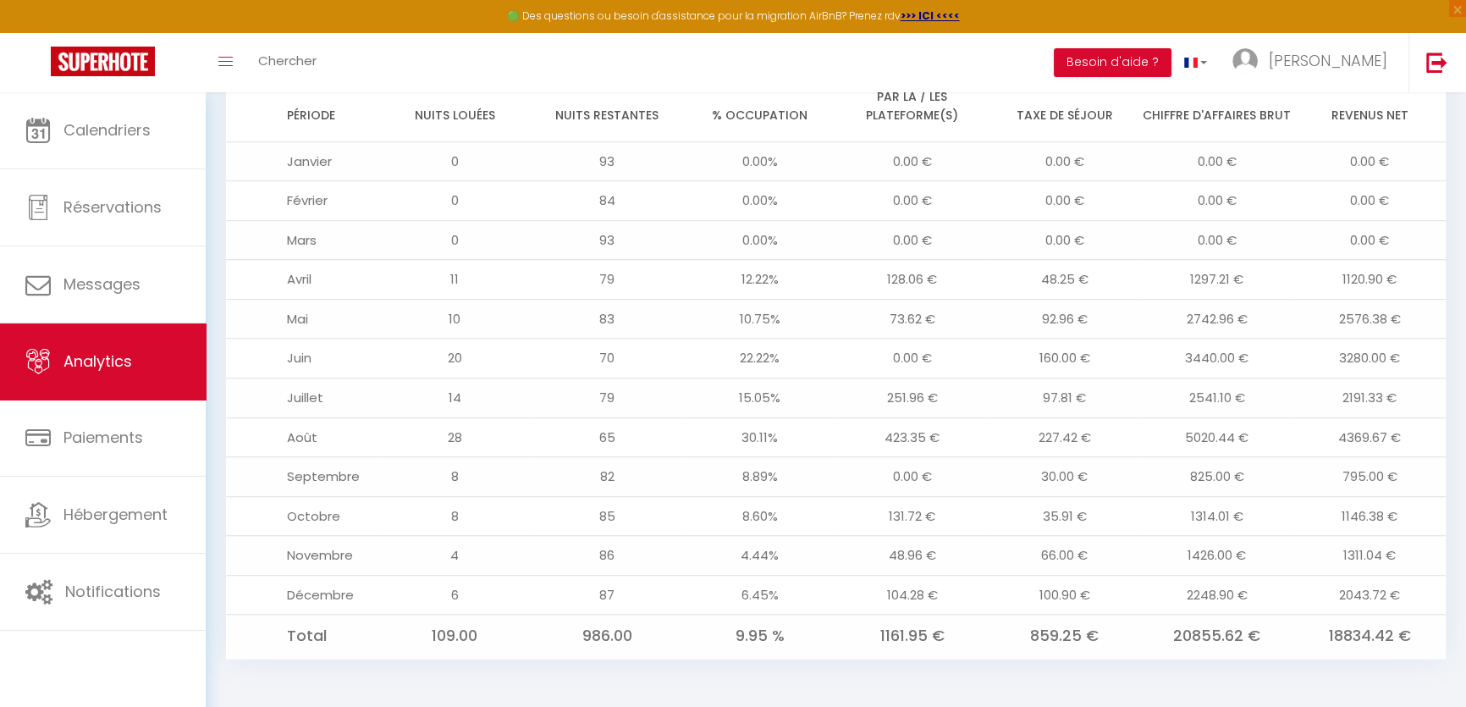
drag, startPoint x: 1031, startPoint y: 515, endPoint x: 1041, endPoint y: 516, distance: 10.2
click at [1034, 516] on td "35.91 €" at bounding box center [1065, 516] width 152 height 40
click at [1210, 525] on td "1314.01 €" at bounding box center [1217, 516] width 152 height 40
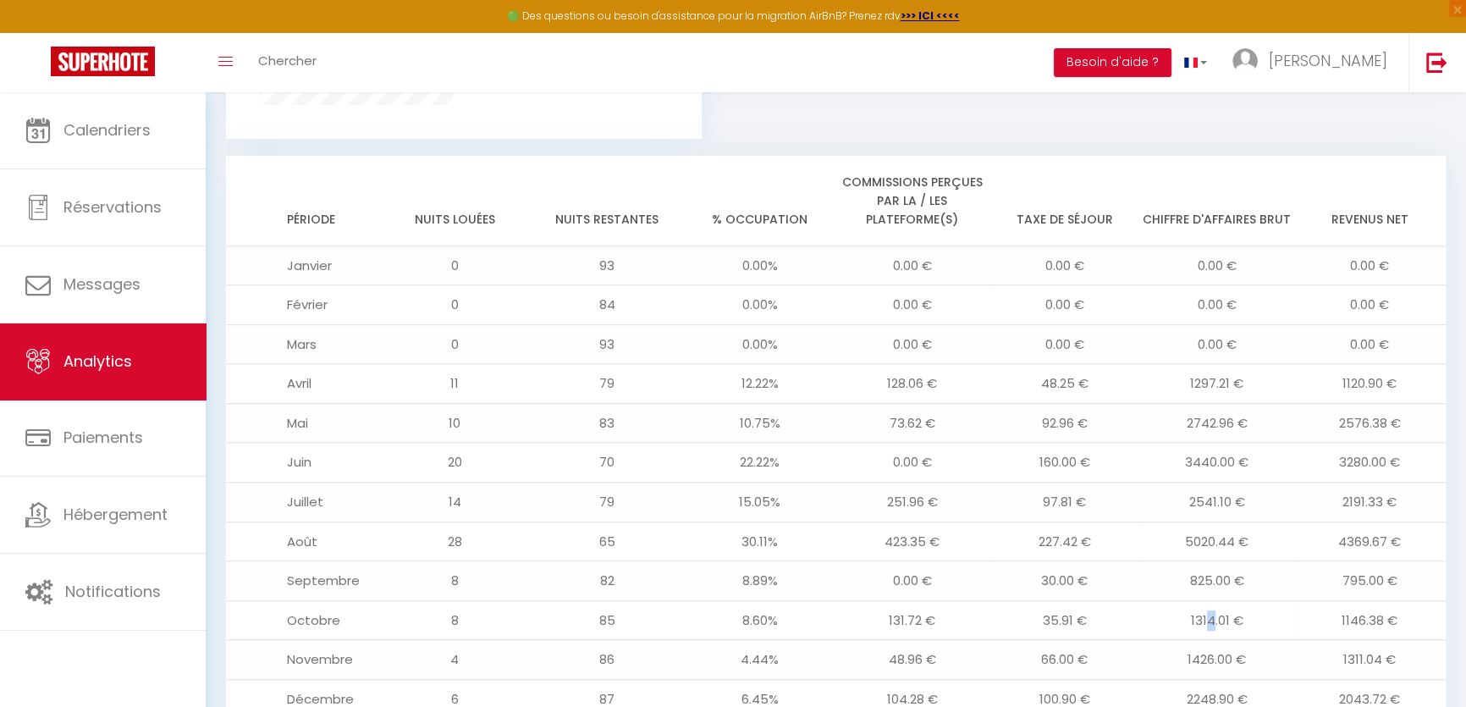
scroll to position [1376, 0]
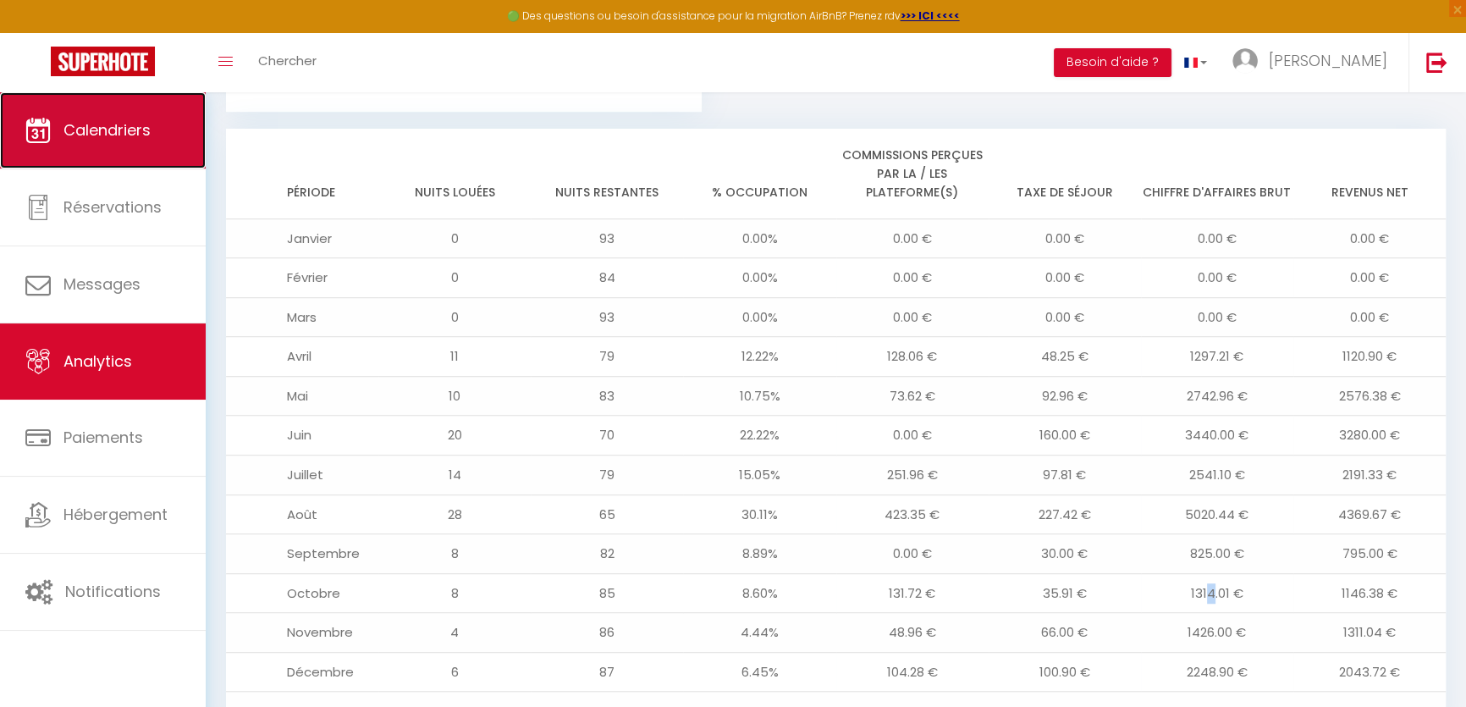
click at [130, 151] on link "Calendriers" at bounding box center [103, 130] width 206 height 76
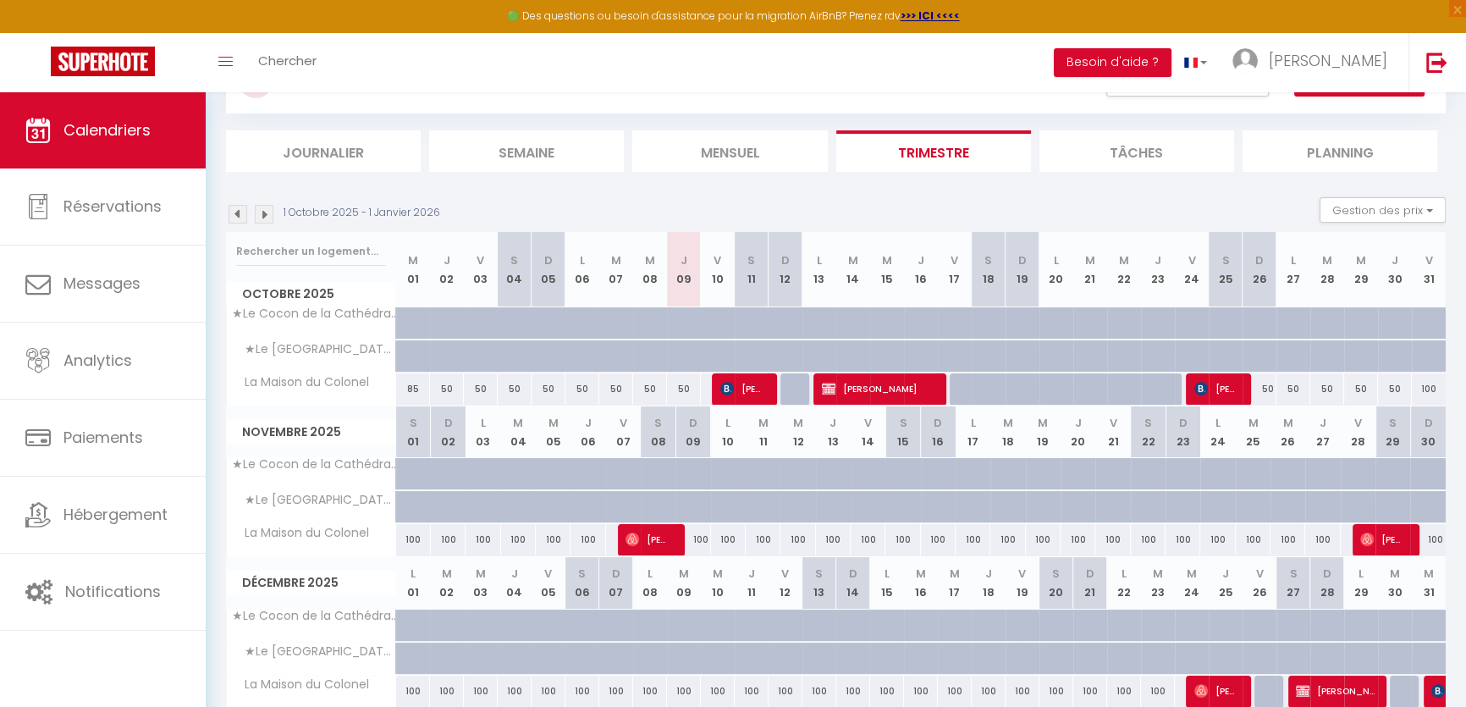
scroll to position [220, 0]
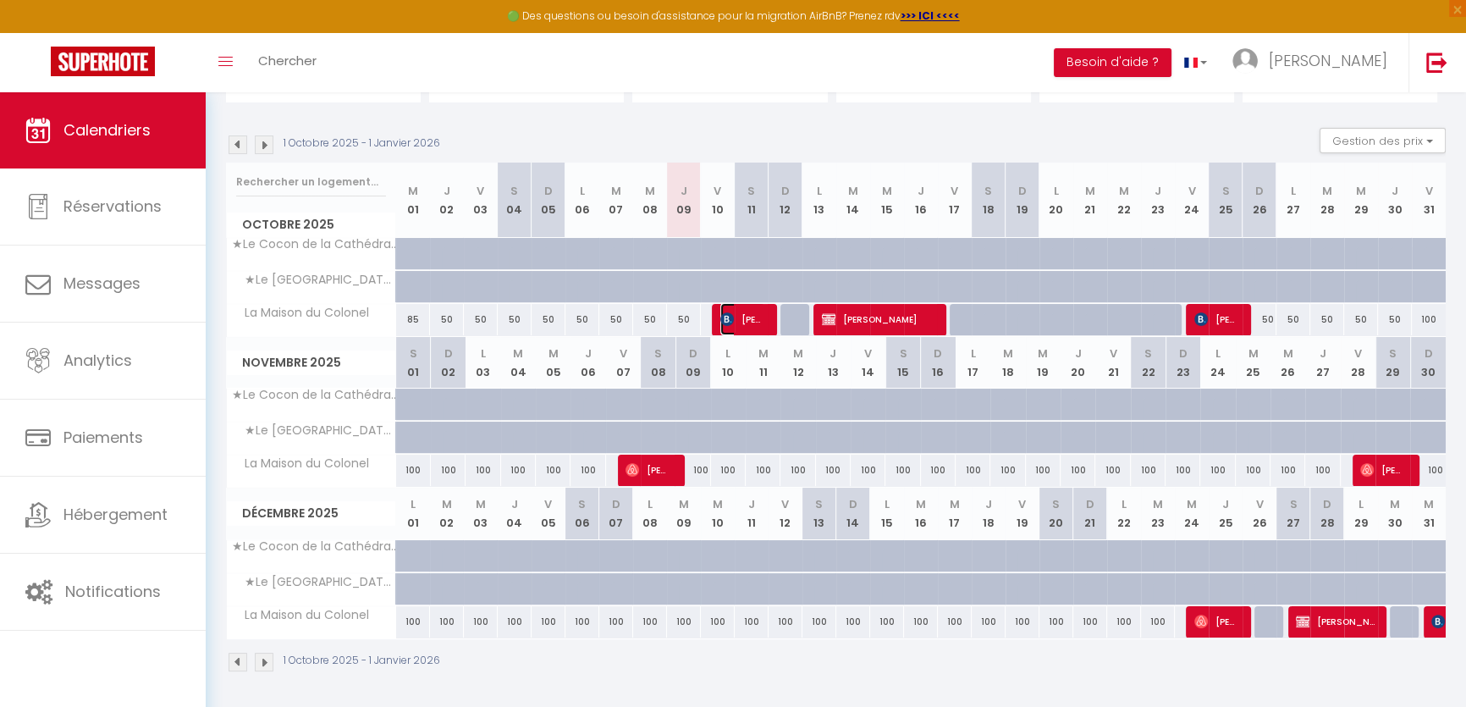
click at [752, 317] on span "[PERSON_NAME]" at bounding box center [742, 319] width 45 height 32
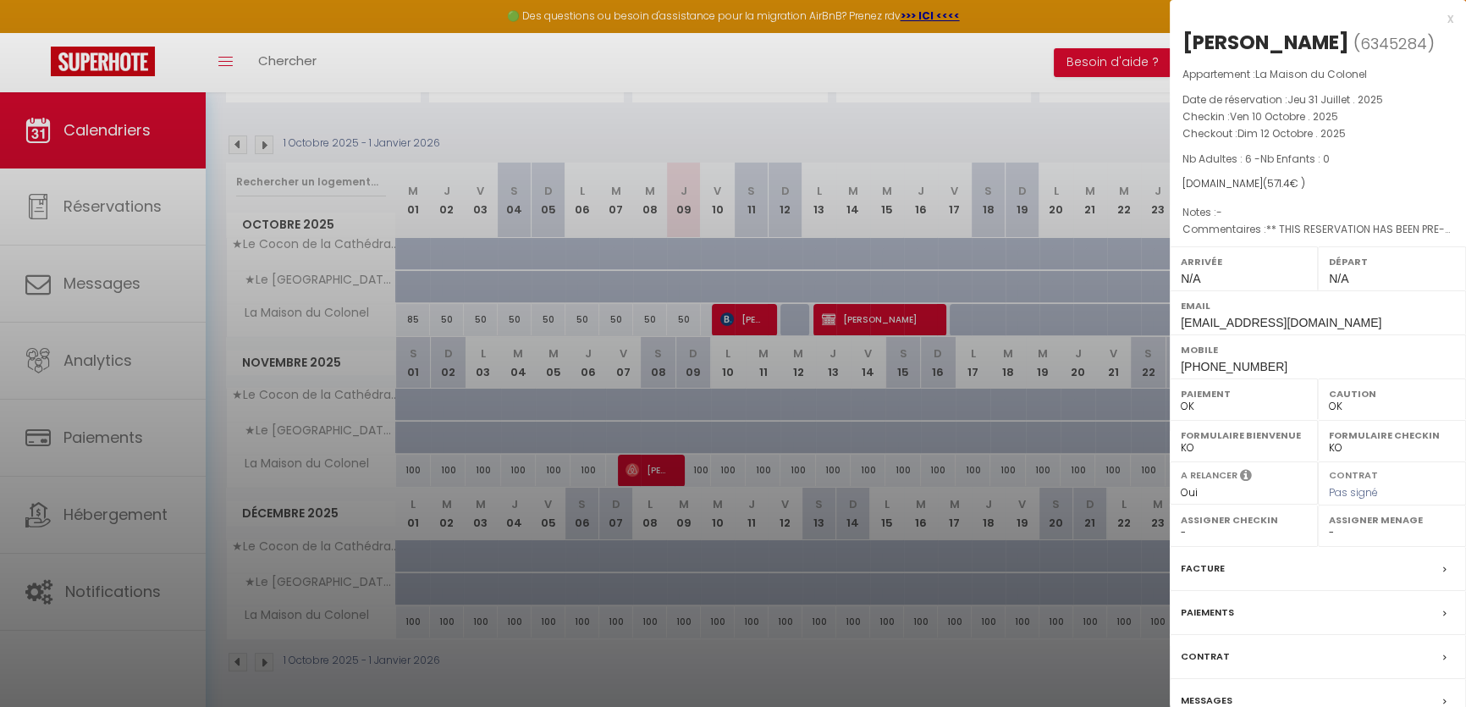
click at [848, 358] on div at bounding box center [733, 353] width 1466 height 707
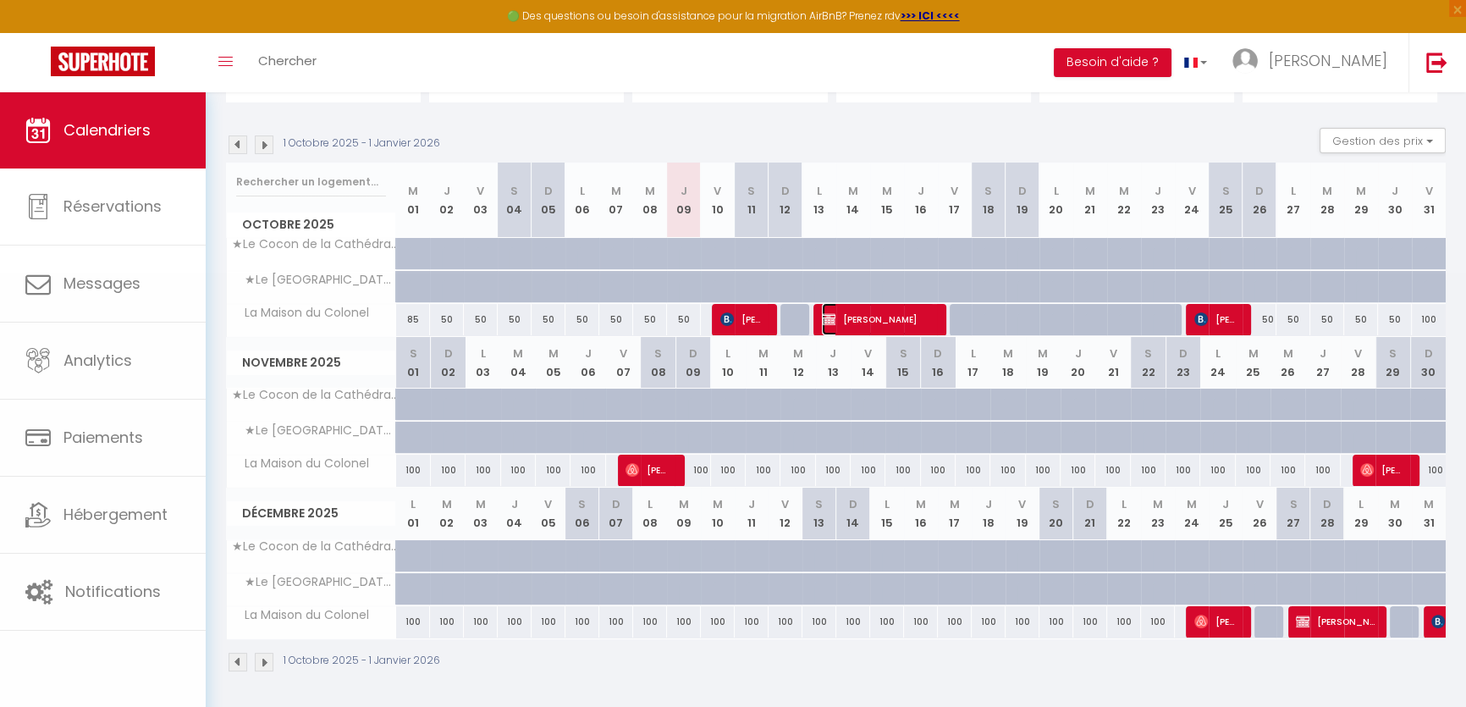
click at [867, 327] on span "[PERSON_NAME]" at bounding box center [878, 319] width 113 height 32
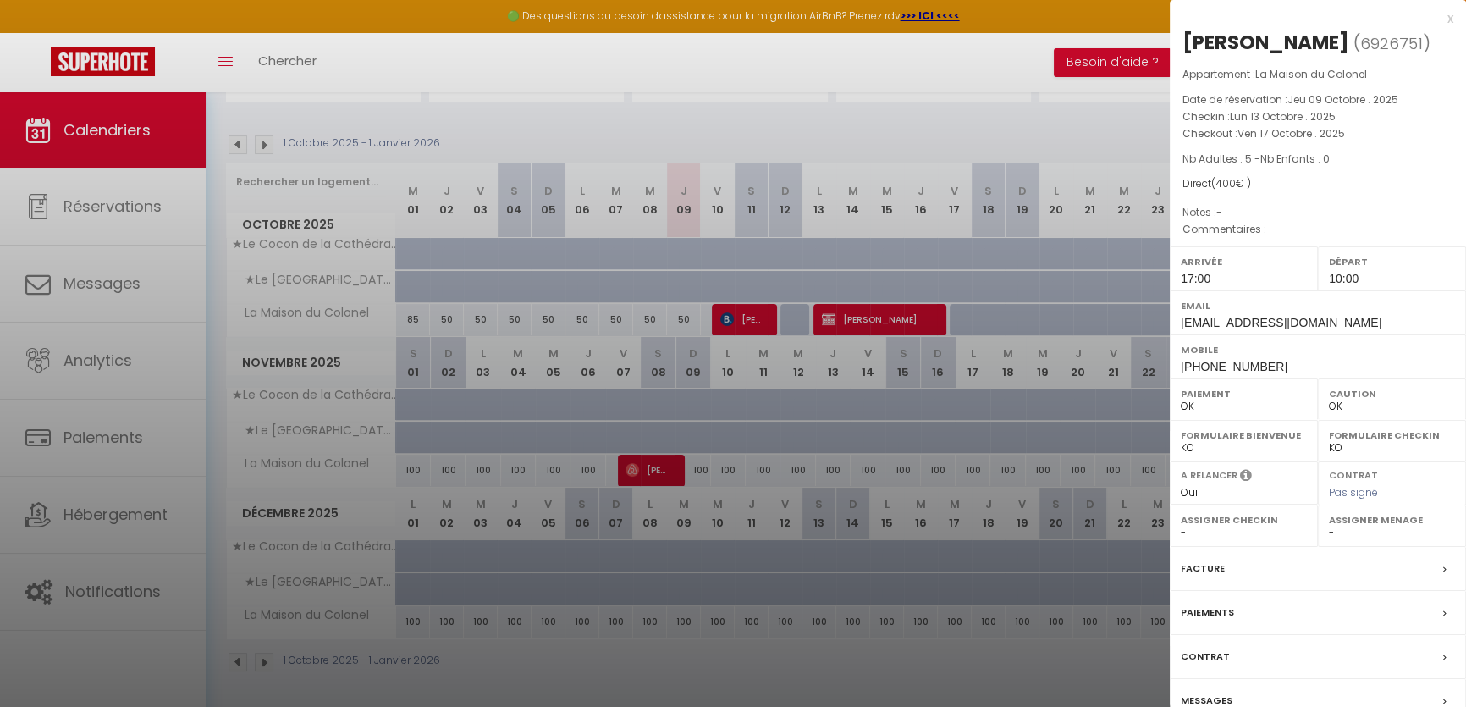
click at [853, 349] on div at bounding box center [733, 353] width 1466 height 707
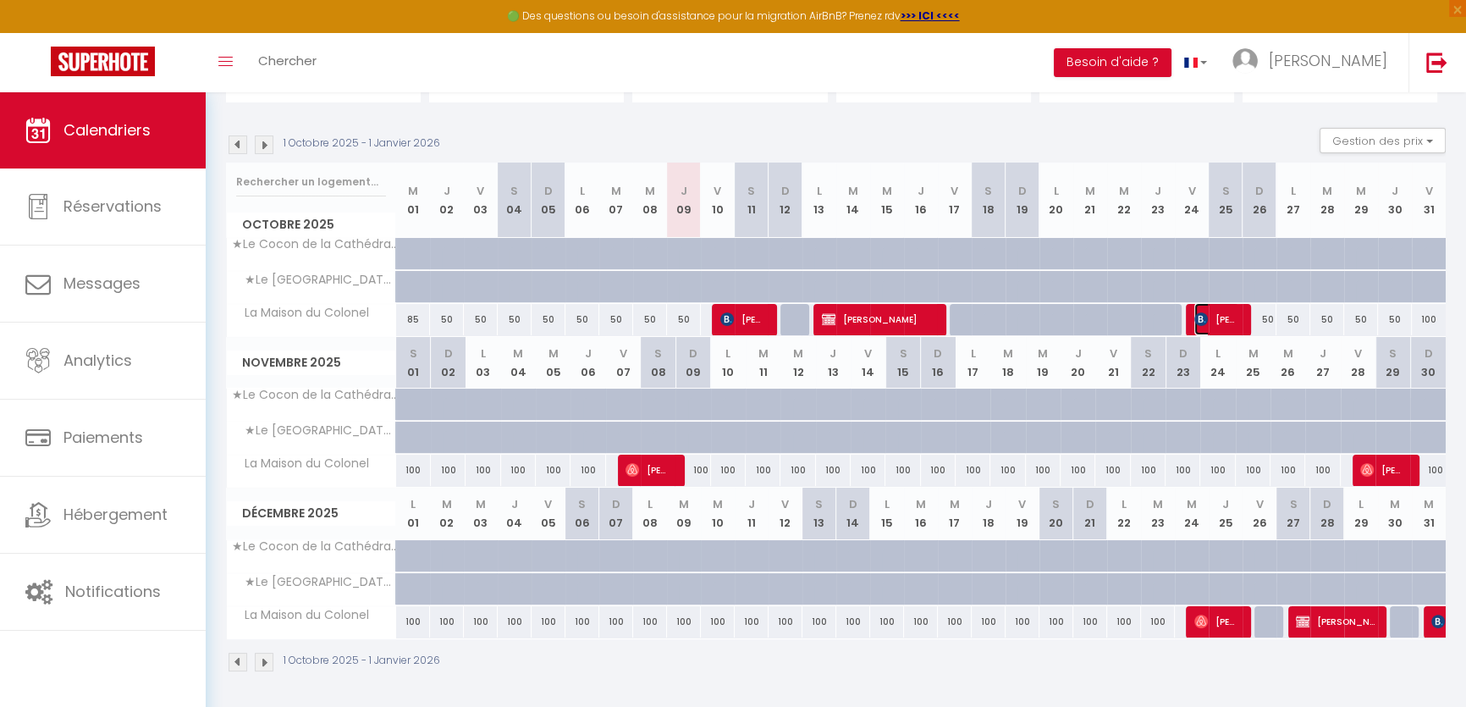
click at [1210, 317] on span "[PERSON_NAME]" at bounding box center [1216, 319] width 45 height 32
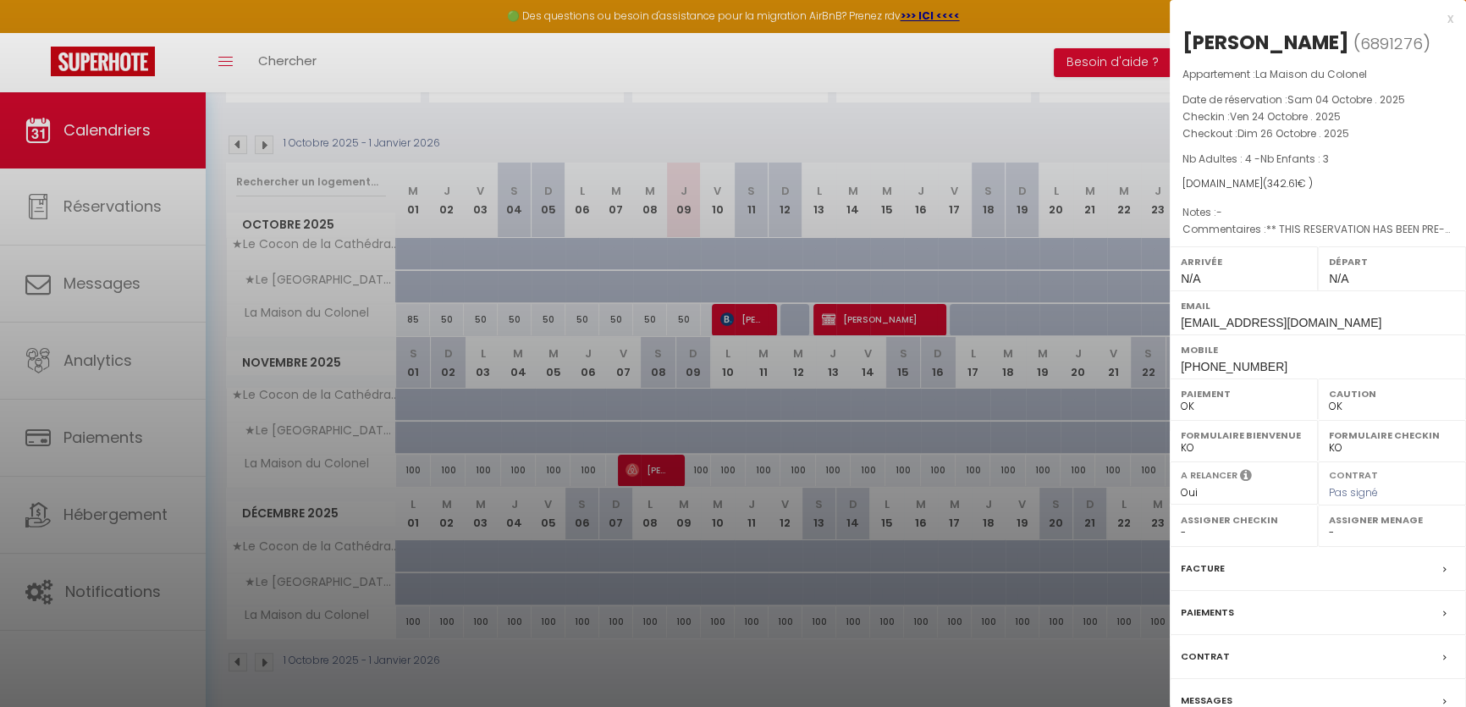
click at [1004, 393] on div at bounding box center [733, 353] width 1466 height 707
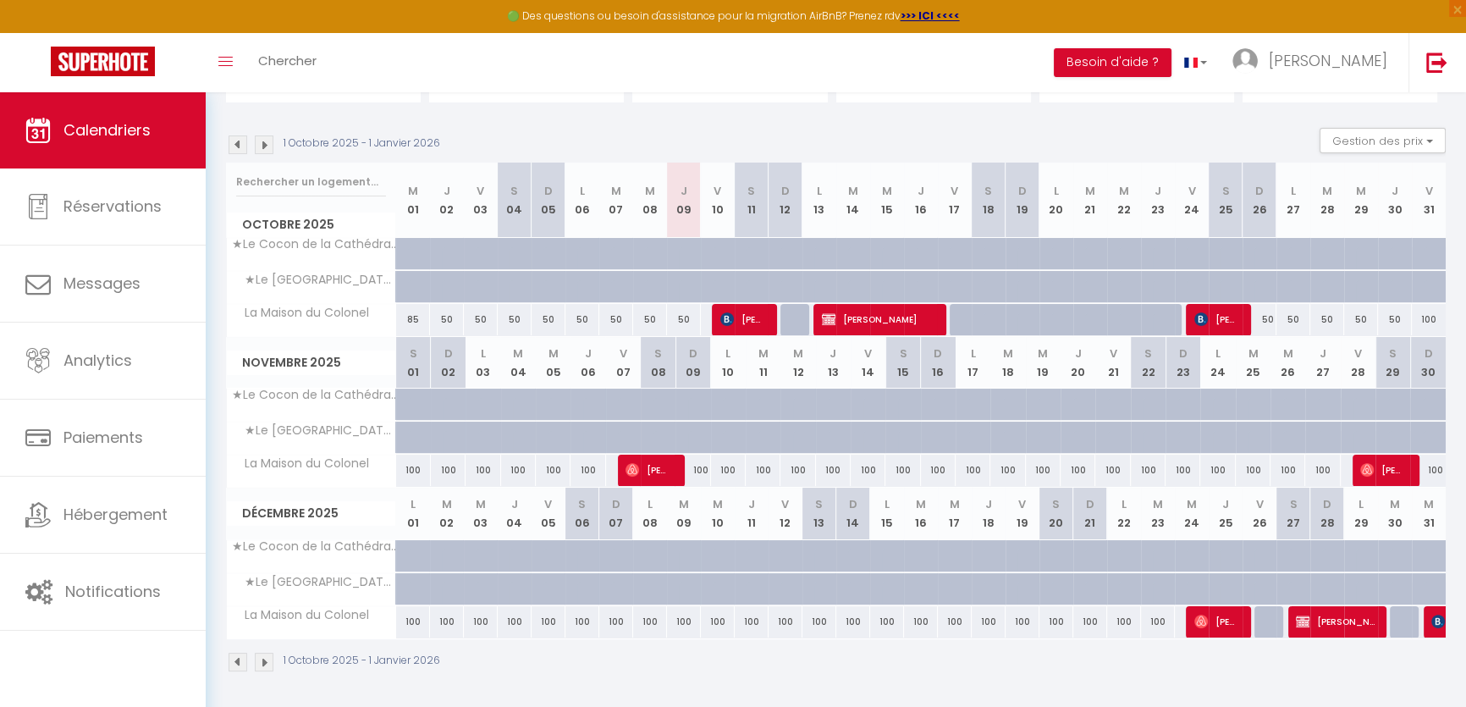
drag, startPoint x: 400, startPoint y: 706, endPoint x: 1037, endPoint y: 72, distance: 898.3
click at [1037, 72] on div "Toggle menubar Chercher BUTTON Besoin d'aide ? Florian Paramètres Équipe" at bounding box center [788, 62] width 1330 height 59
click at [875, 318] on span "[PERSON_NAME]" at bounding box center [878, 319] width 113 height 32
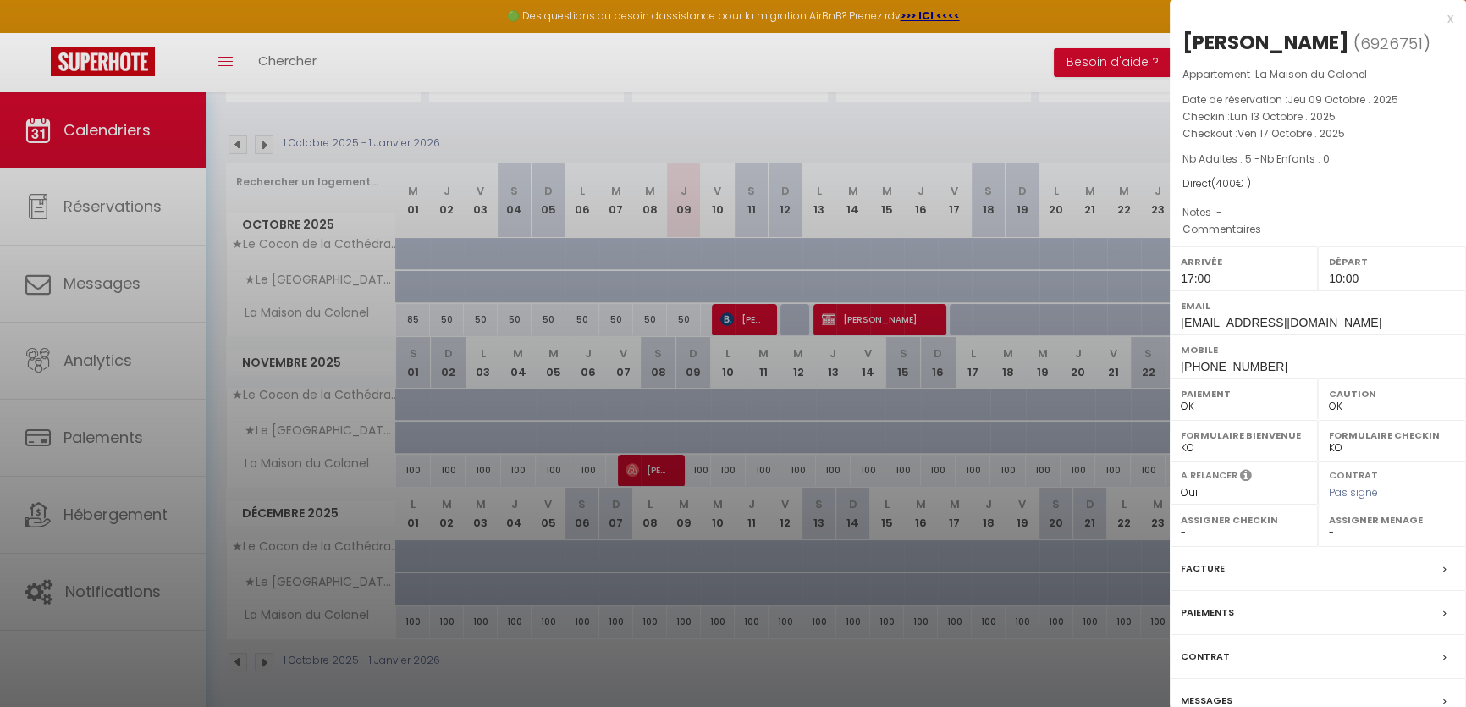
click at [1439, 574] on div "Facture" at bounding box center [1318, 569] width 296 height 44
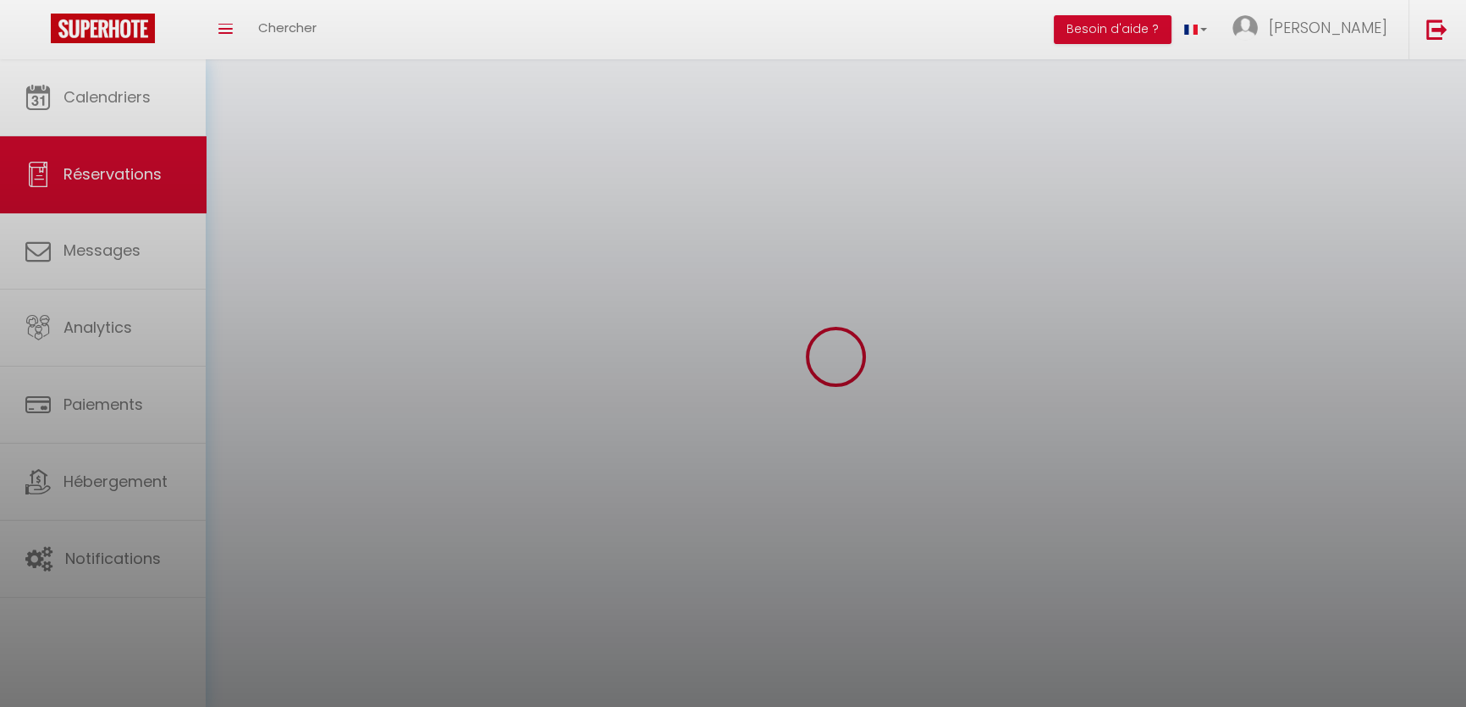
click at [1441, 568] on div at bounding box center [733, 353] width 1466 height 707
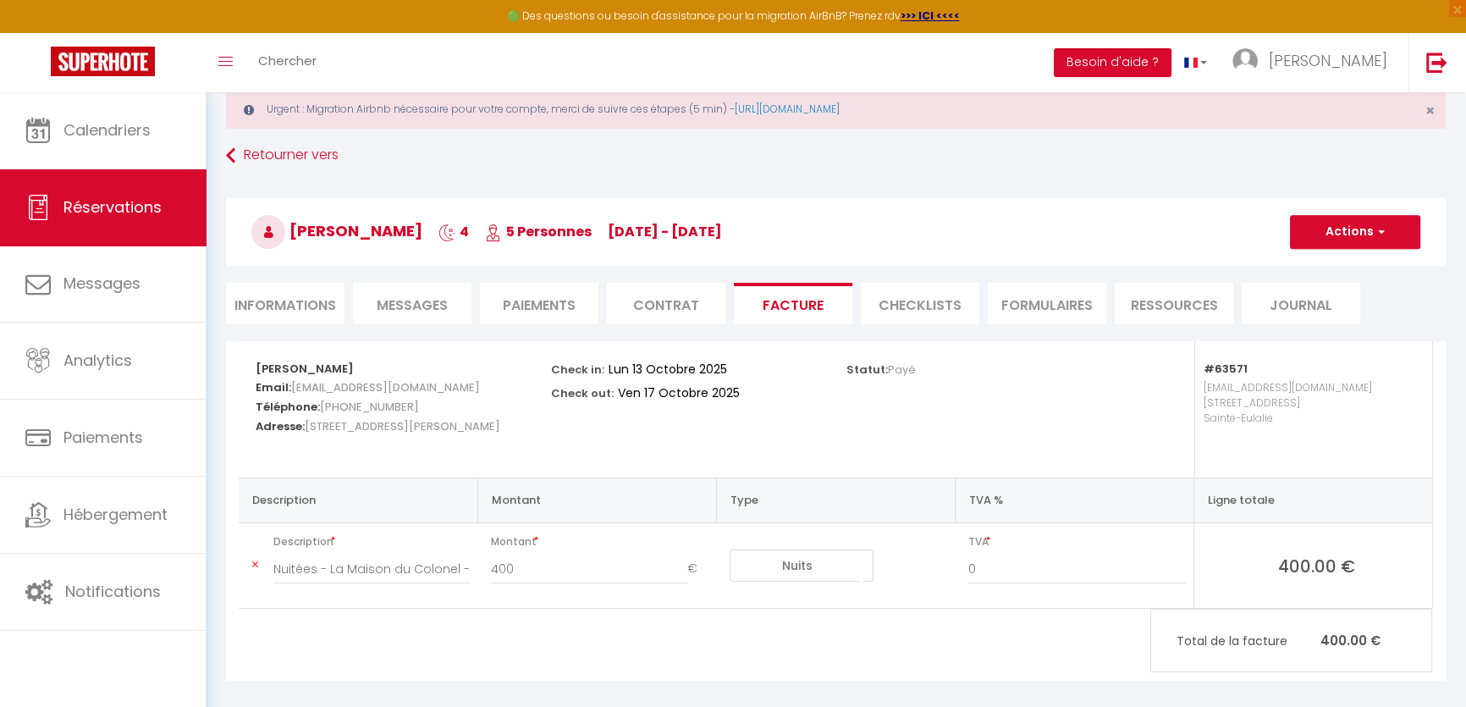
scroll to position [92, 0]
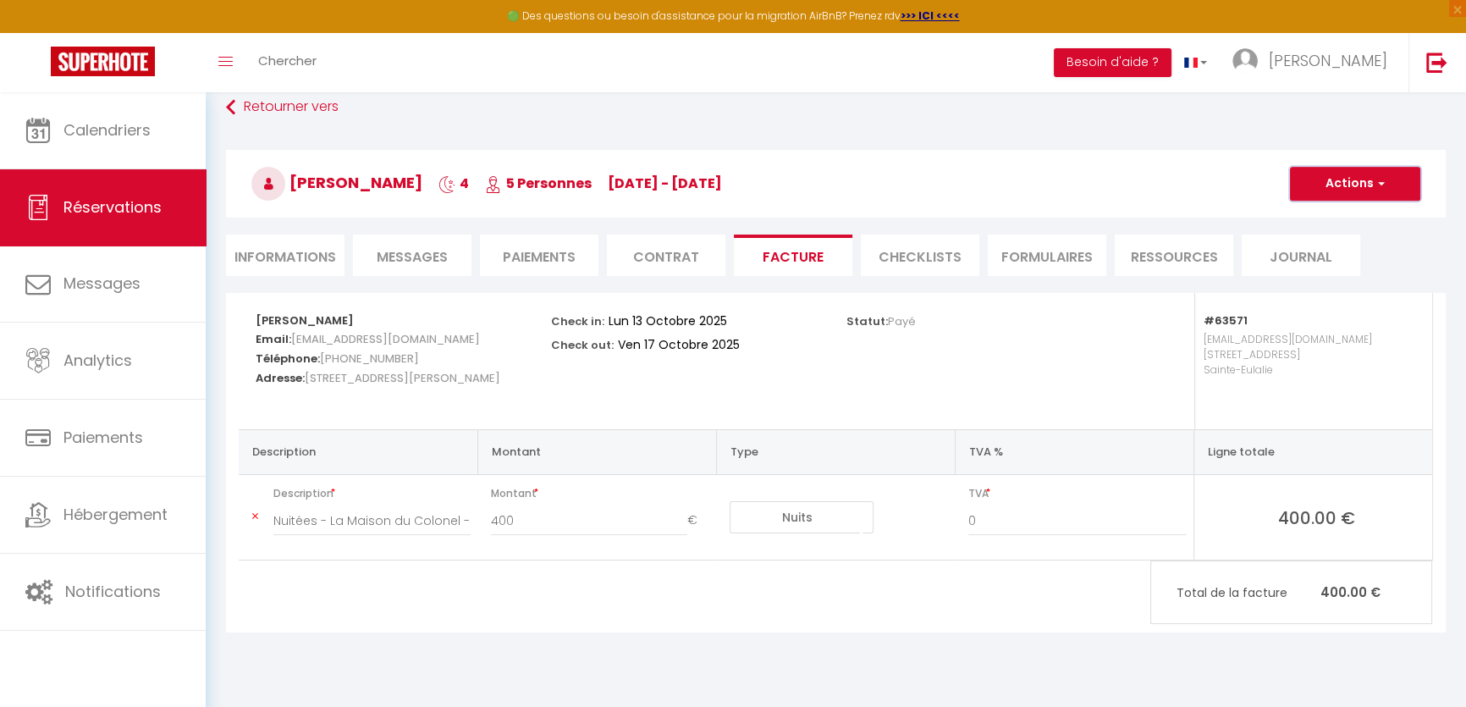
click at [1386, 187] on button "Actions" at bounding box center [1355, 184] width 130 height 34
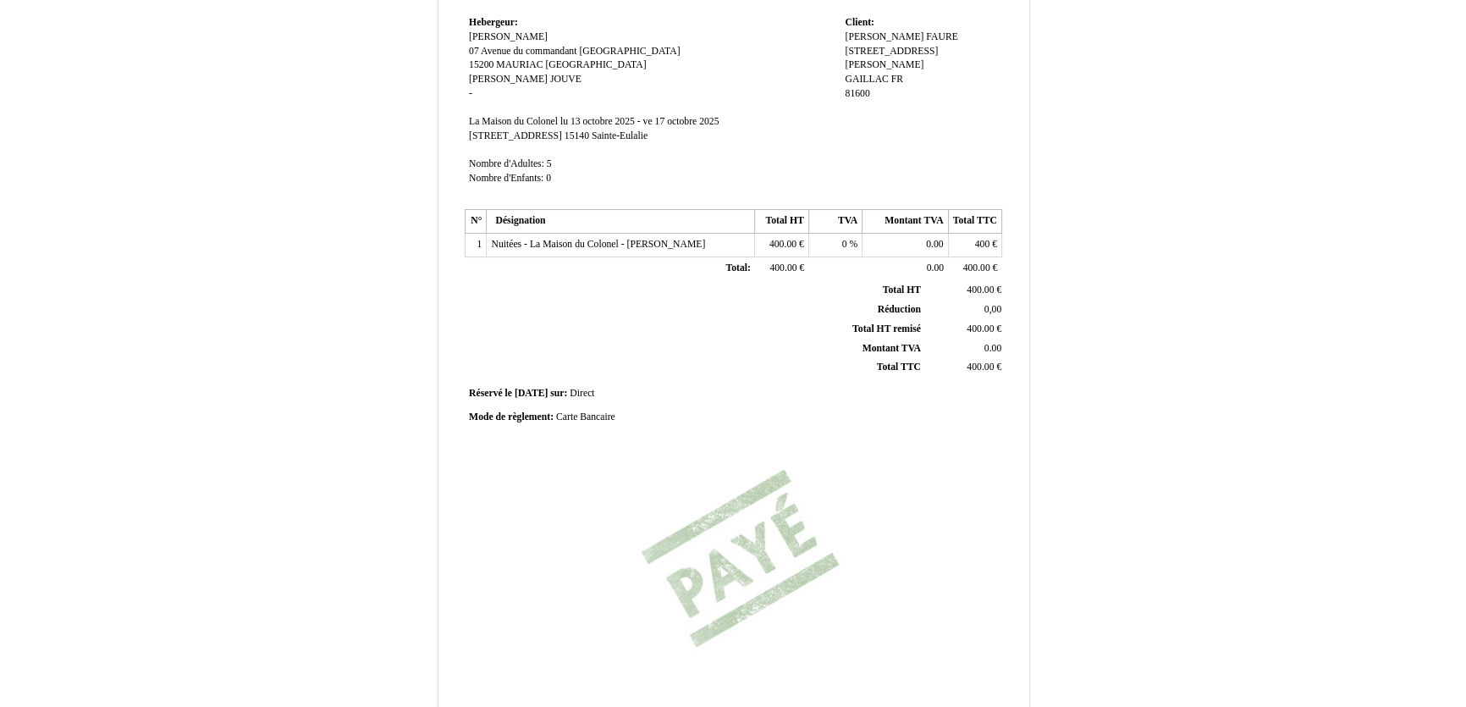
scroll to position [314, 0]
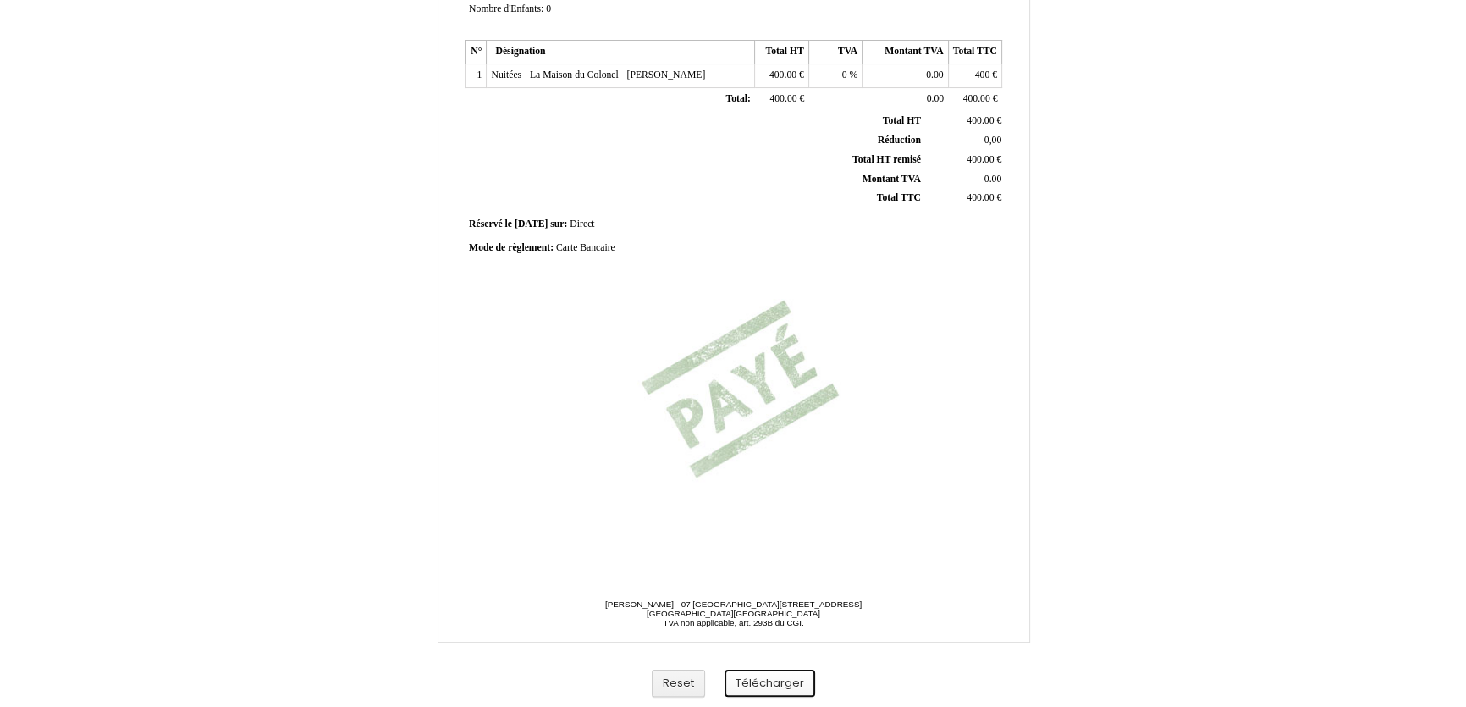
click at [763, 674] on button "Télécharger" at bounding box center [769, 683] width 91 height 28
click at [1172, 161] on div "Facture Facture N° 6926751 6926751 Date de création 09 October 2025 Hebergeur: …" at bounding box center [734, 215] width 990 height 983
